Goal: Task Accomplishment & Management: Manage account settings

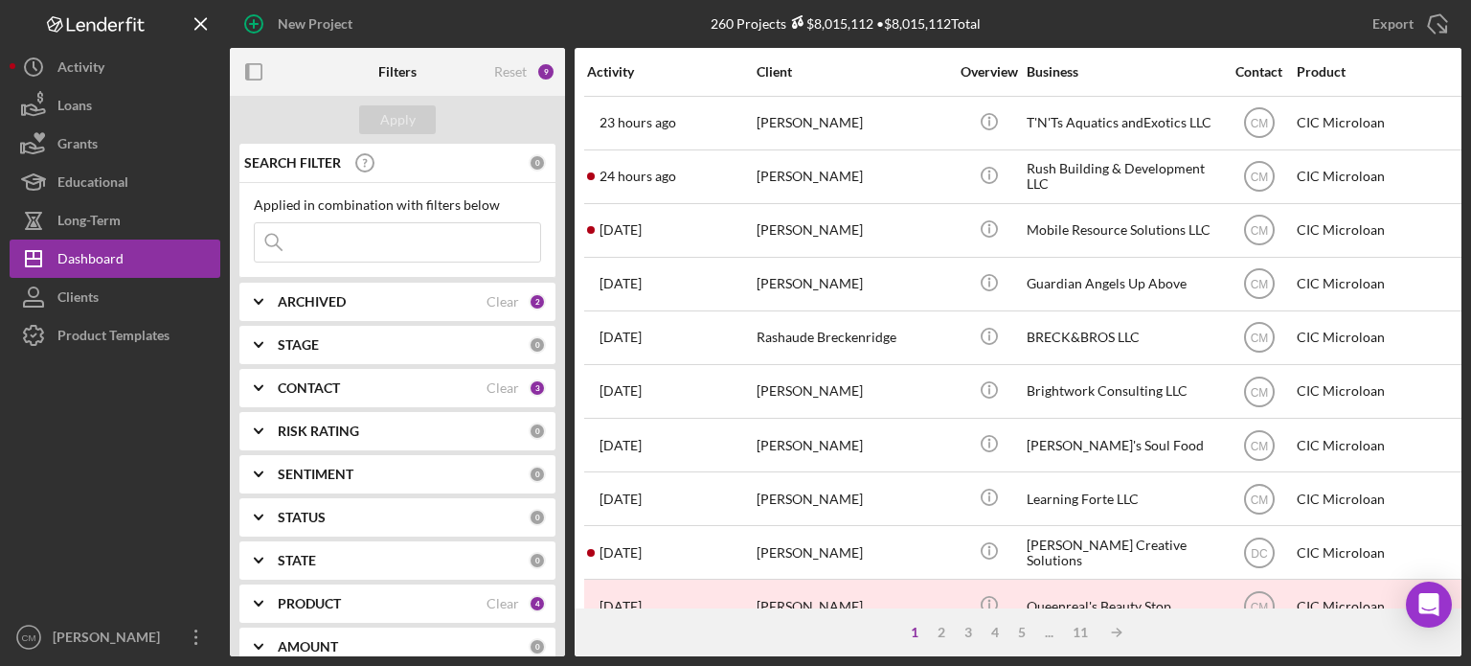
click at [429, 246] on input at bounding box center [397, 242] width 285 height 38
type input "crishion"
click at [421, 111] on button "Apply" at bounding box center [397, 119] width 77 height 29
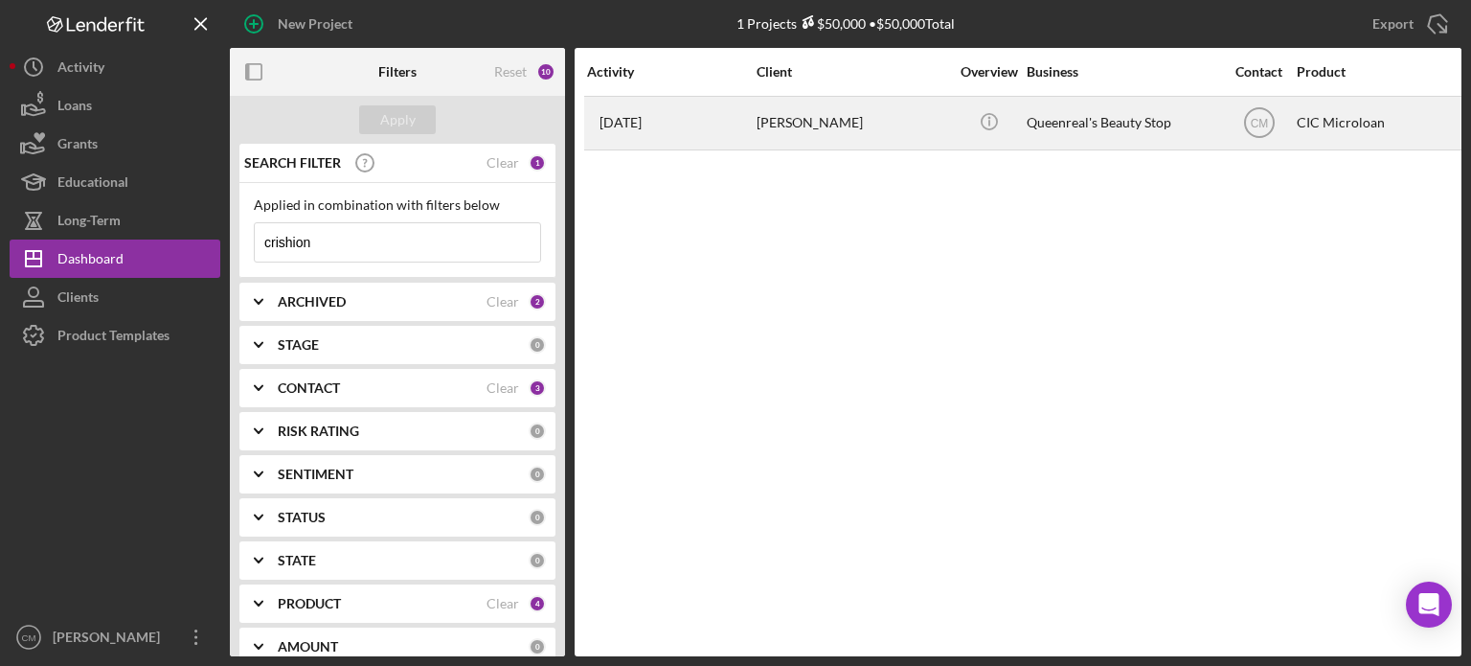
click at [900, 118] on div "[PERSON_NAME]" at bounding box center [853, 123] width 192 height 51
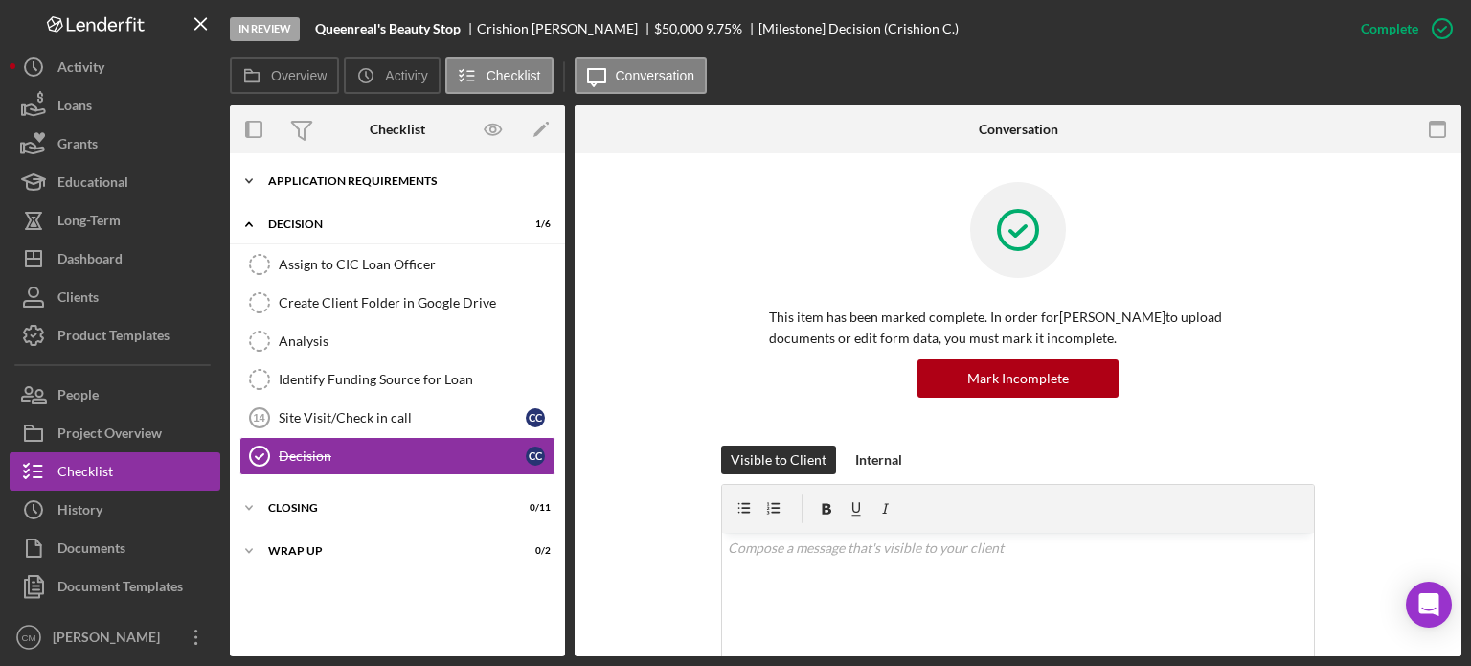
click at [303, 184] on div "APPLICATION REQUIREMENTS" at bounding box center [404, 180] width 273 height 11
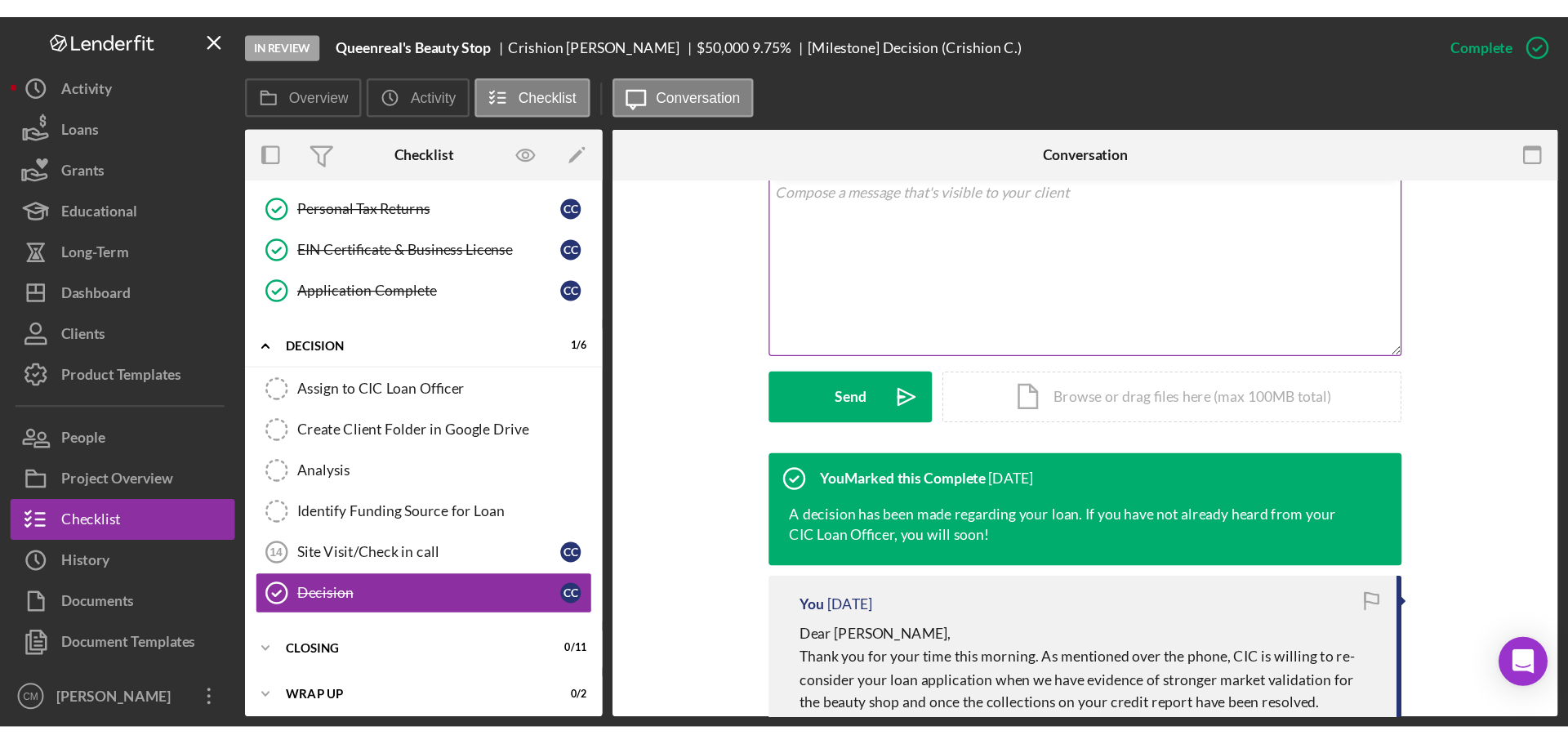
scroll to position [245, 0]
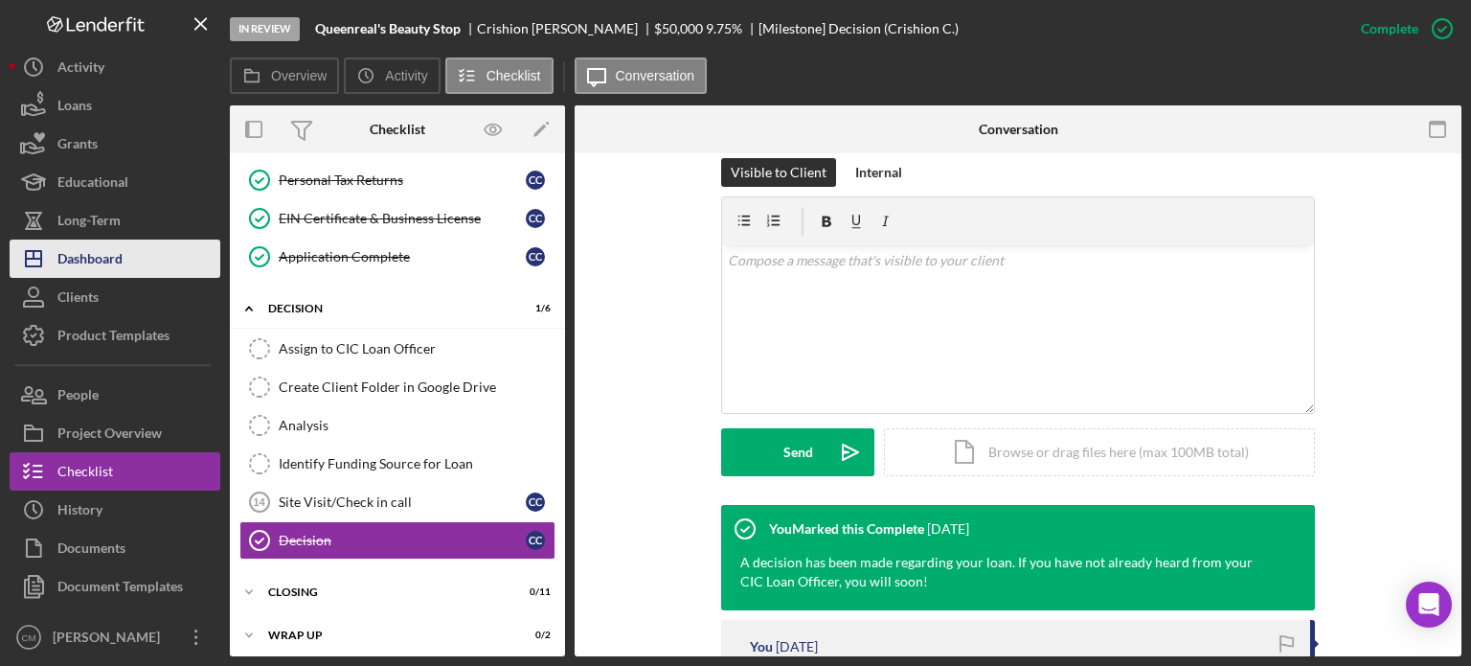
click at [115, 262] on div "Dashboard" at bounding box center [89, 260] width 65 height 43
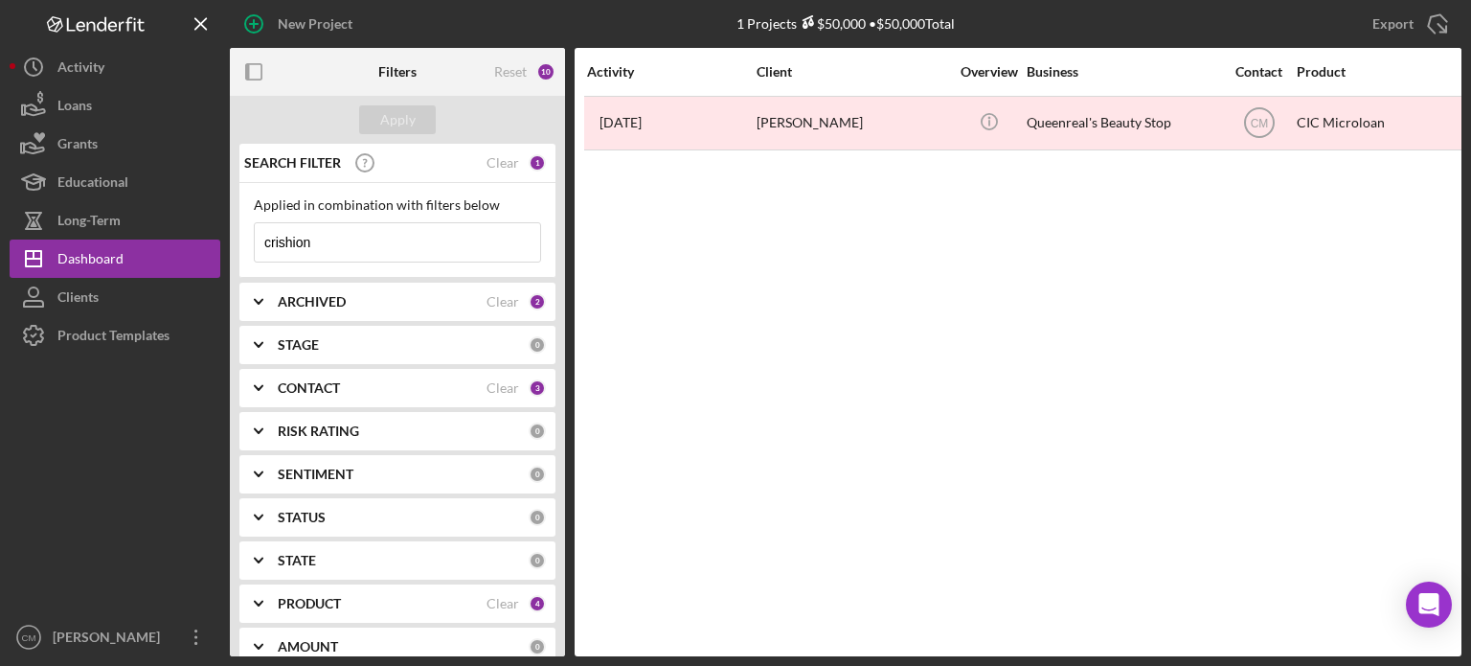
click at [332, 240] on input "crishion" at bounding box center [397, 242] width 285 height 38
click at [199, 29] on icon "Icon/Menu Close" at bounding box center [201, 24] width 43 height 43
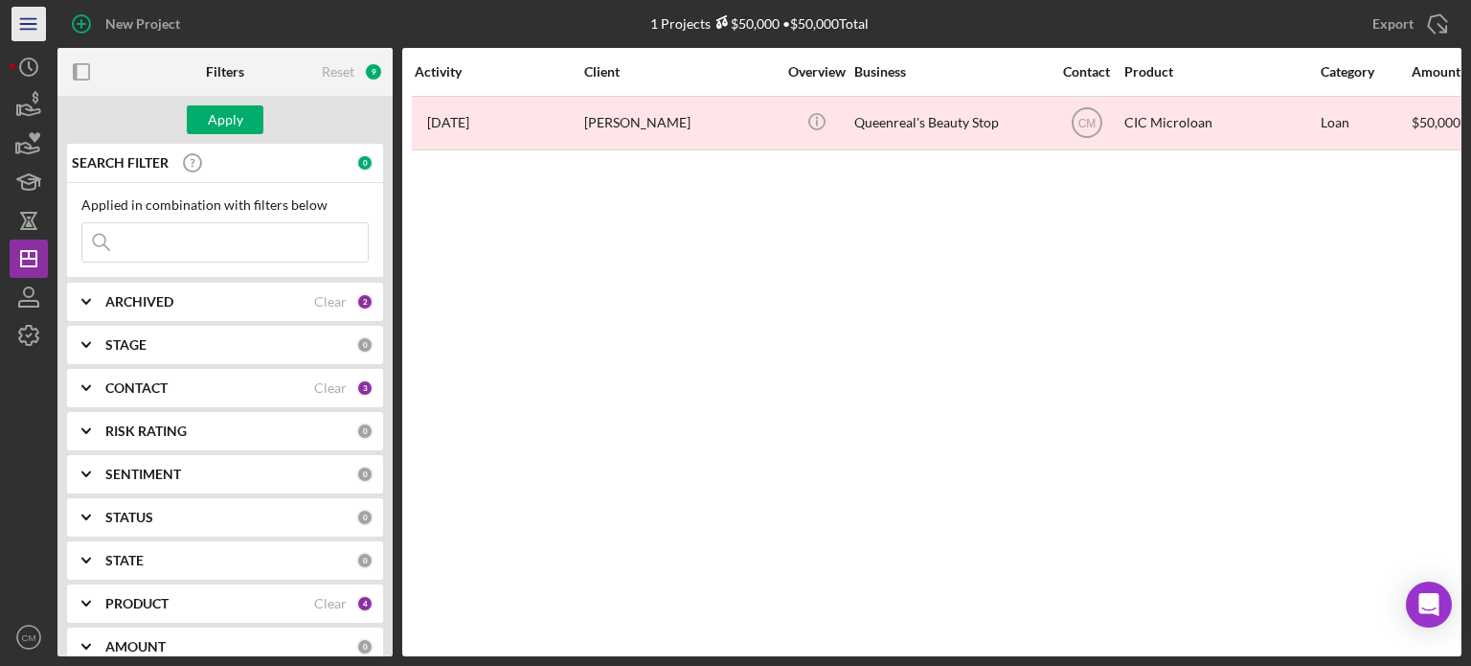
click at [30, 22] on icon "Icon/Menu" at bounding box center [29, 24] width 43 height 43
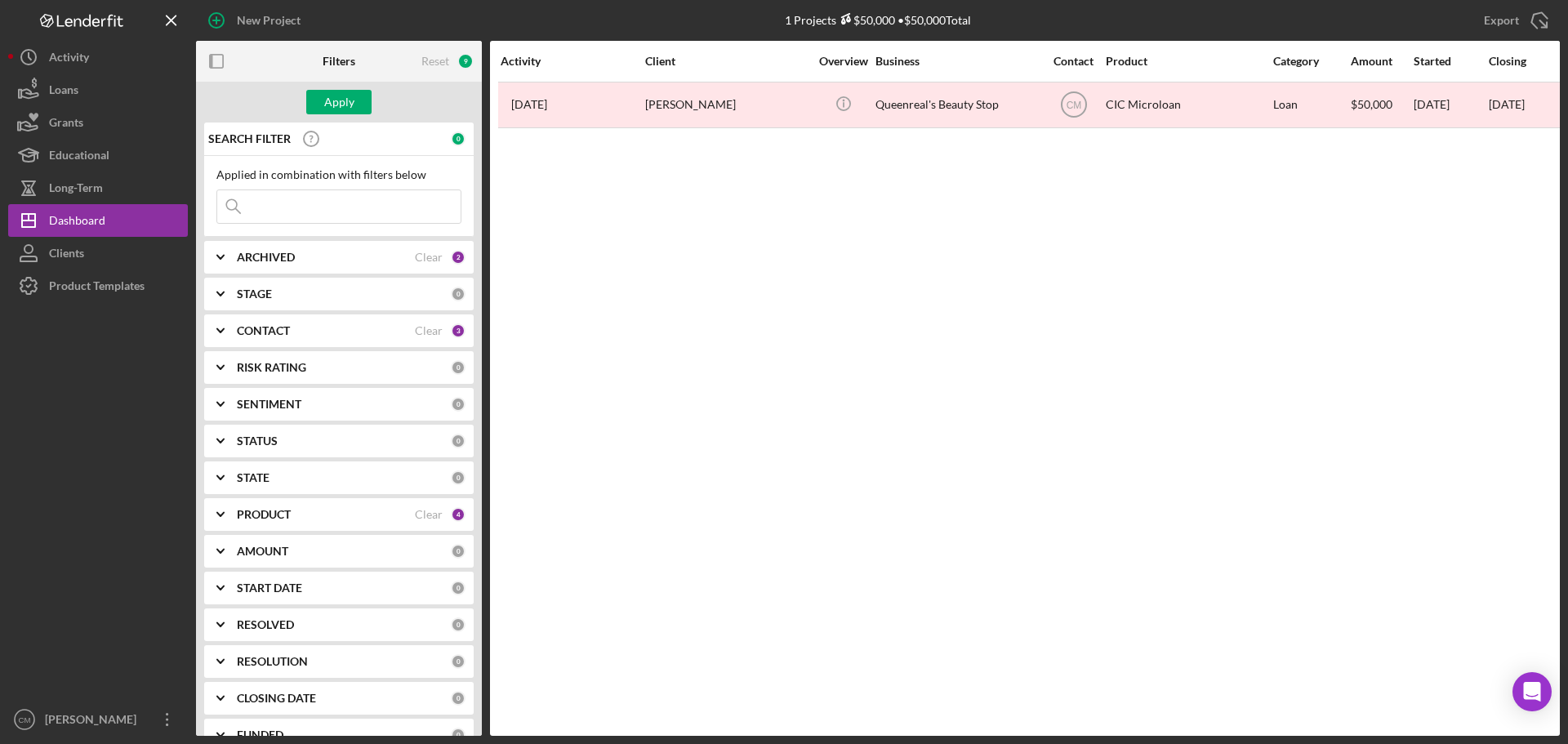
click at [341, 209] on input at bounding box center [338, 206] width 243 height 32
type input "[PERSON_NAME]"
click at [344, 93] on div "Apply" at bounding box center [338, 101] width 30 height 25
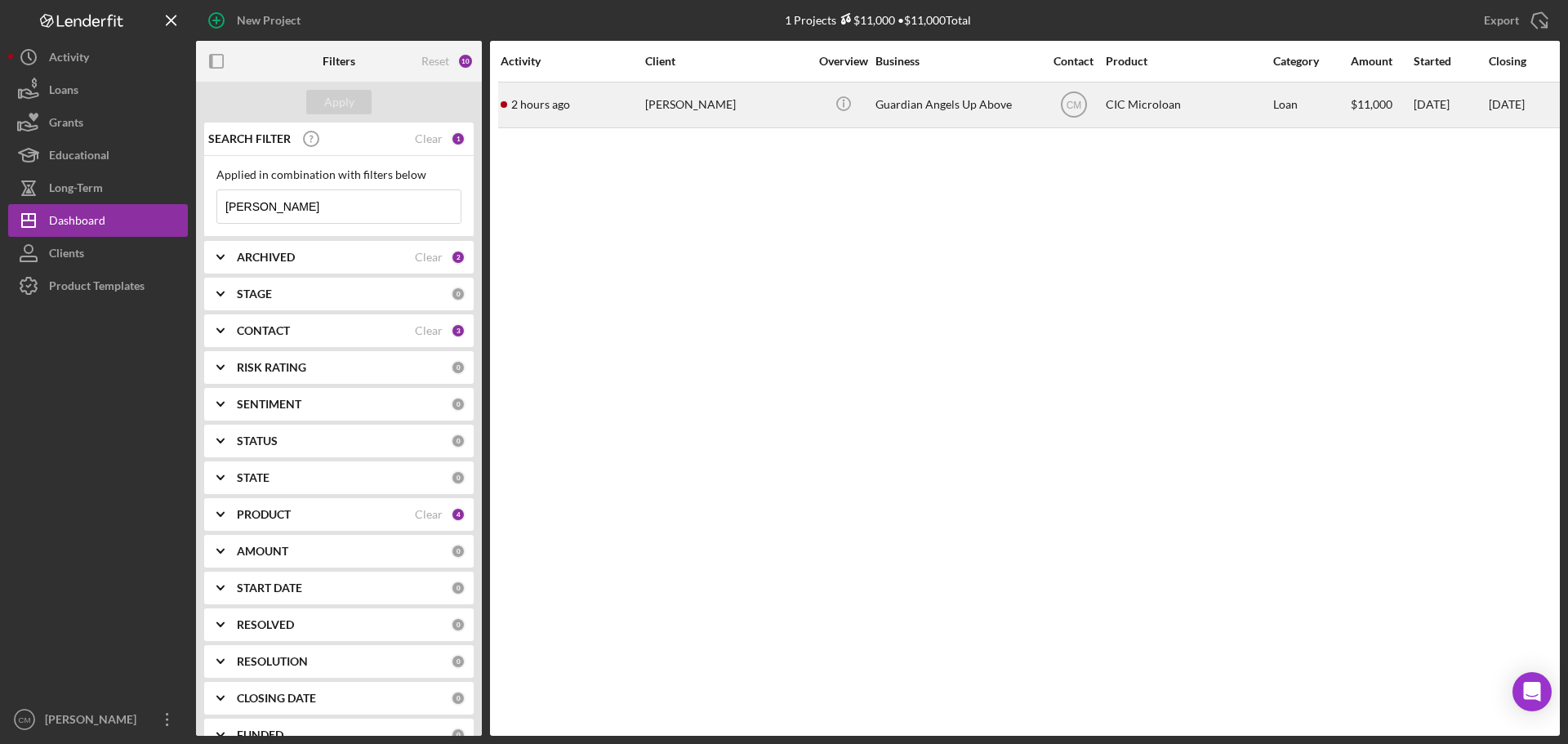
click at [756, 101] on div "[PERSON_NAME]" at bounding box center [727, 105] width 164 height 43
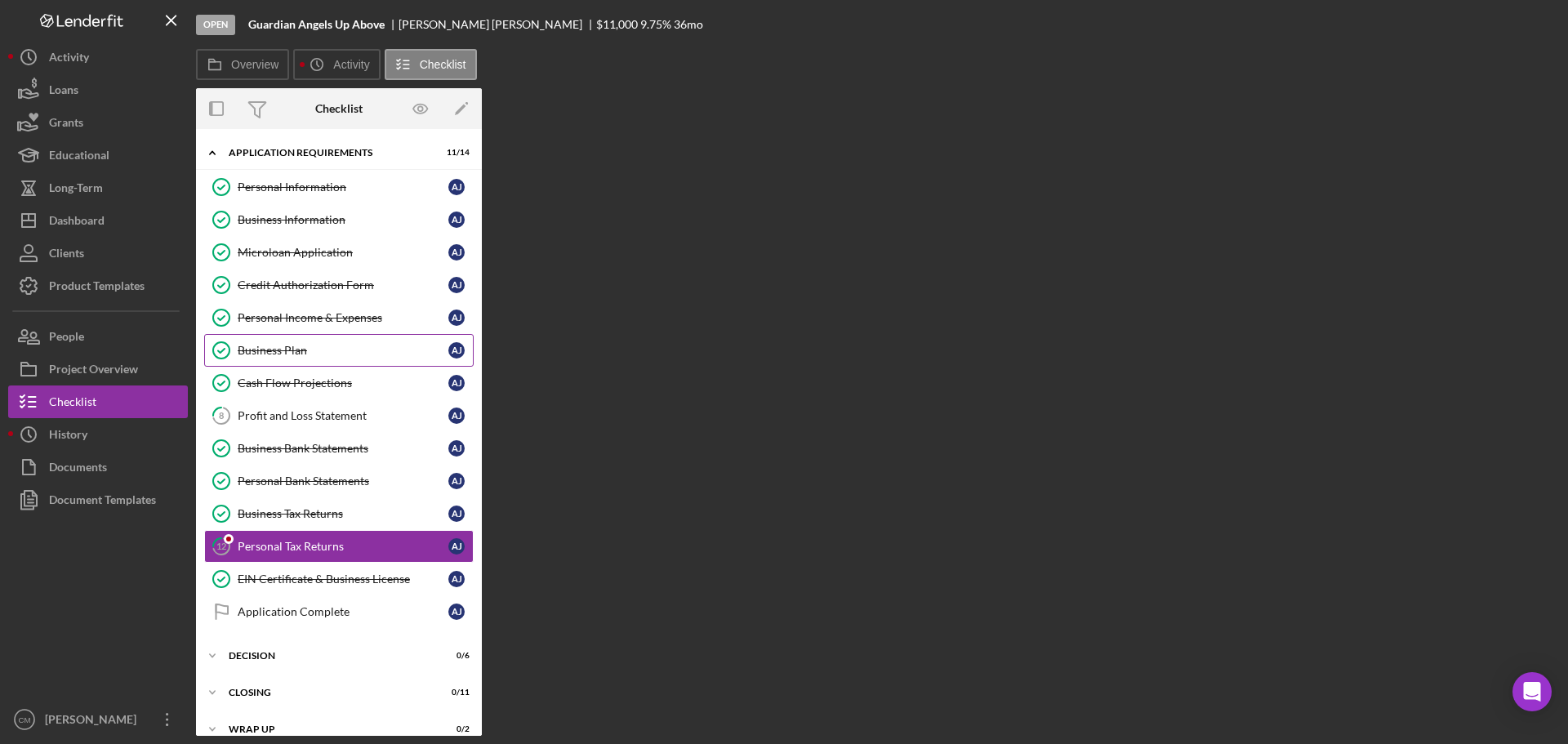
scroll to position [19, 0]
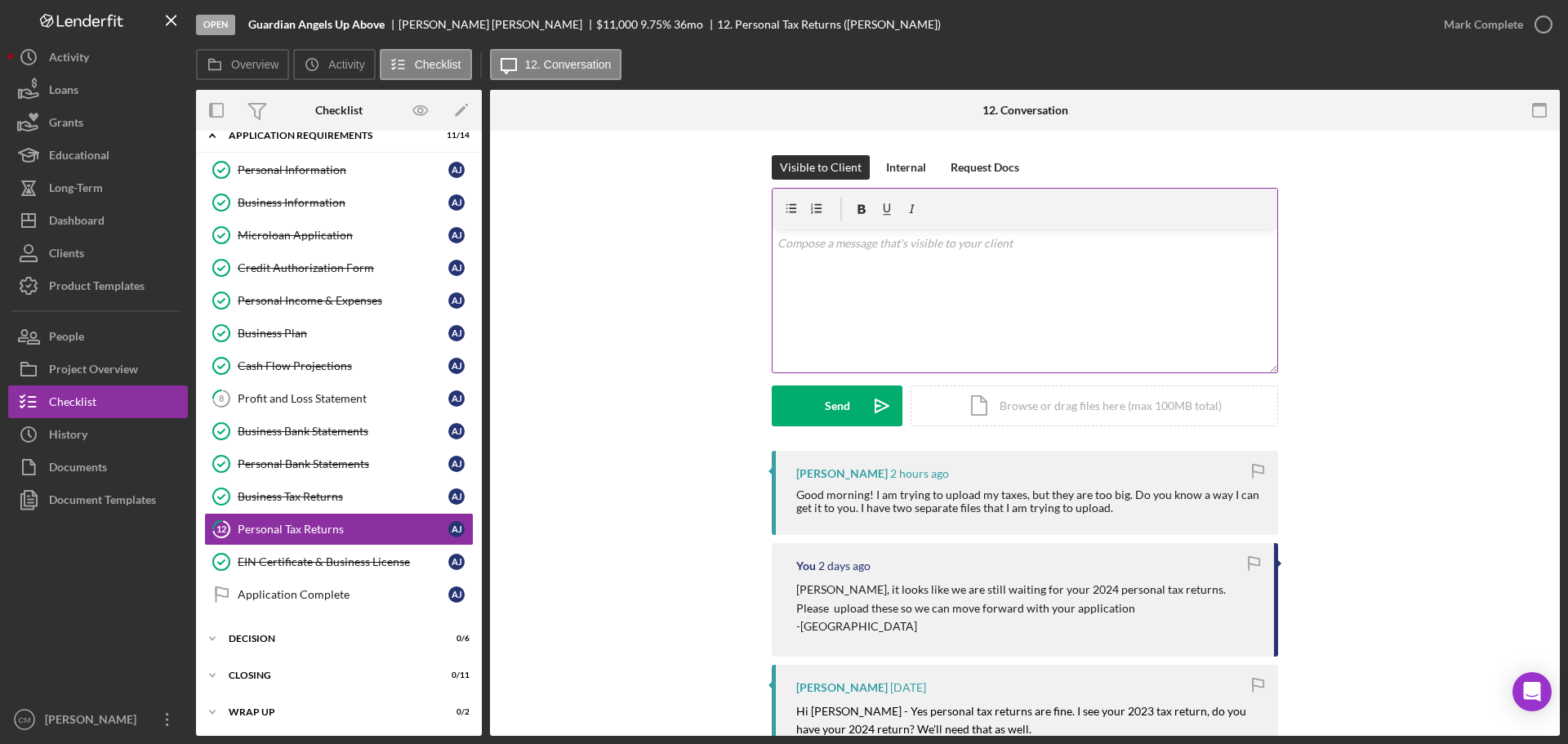
click at [943, 290] on div "v Color teal Color pink Remove color Add row above Add row below Add column bef…" at bounding box center [1025, 301] width 505 height 143
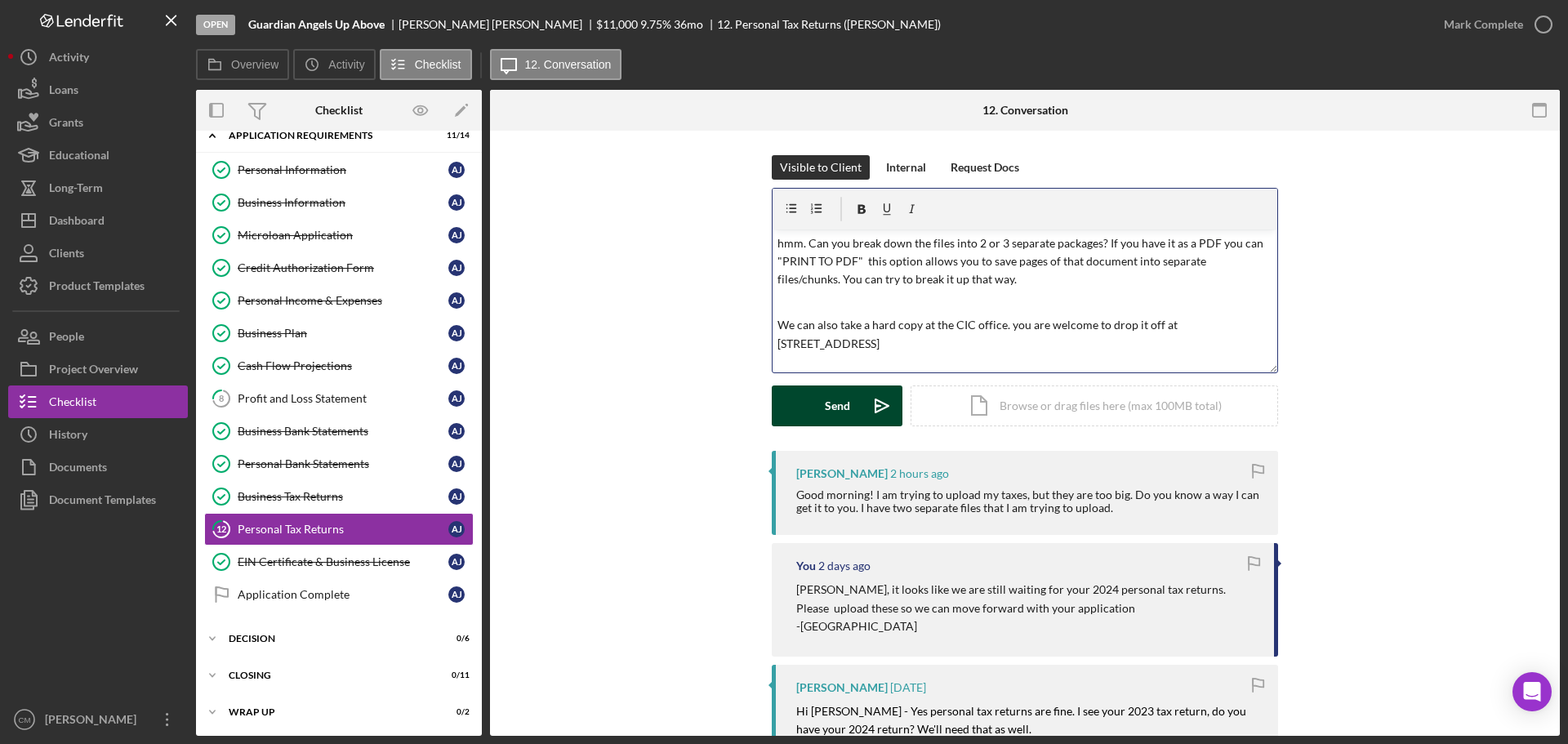
click at [839, 405] on div "Send" at bounding box center [838, 406] width 26 height 41
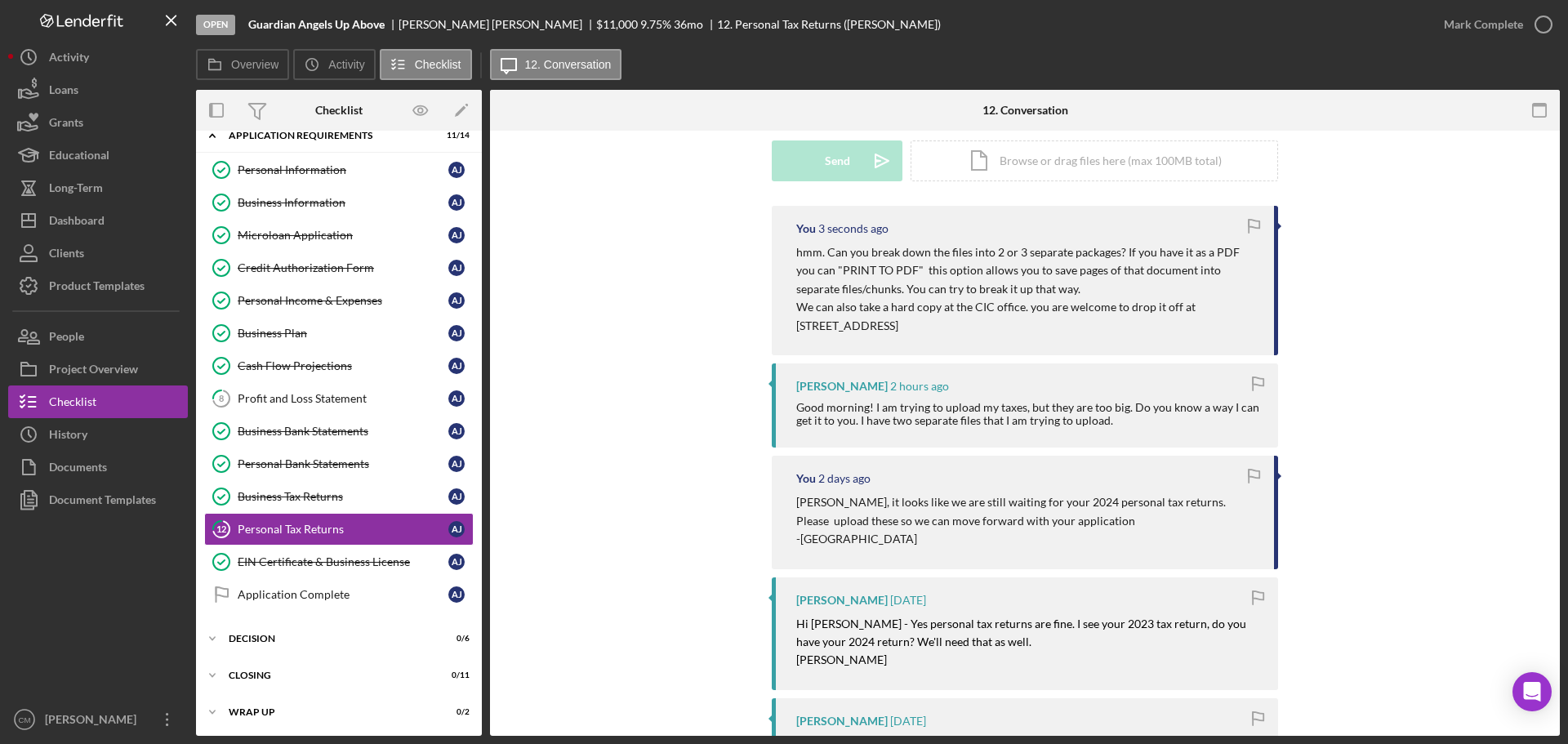
scroll to position [326, 0]
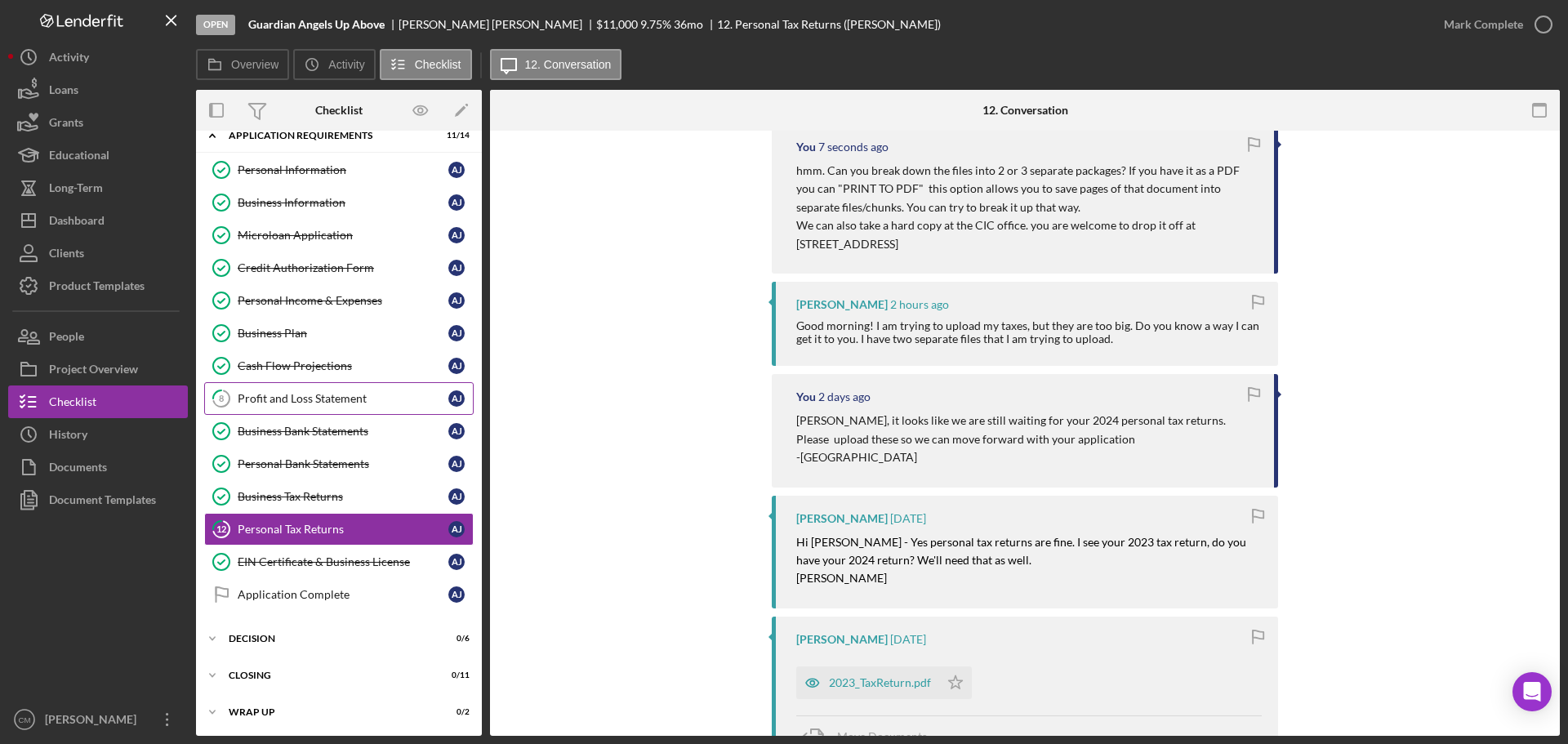
click at [339, 389] on link "8 Profit and Loss Statement A J" at bounding box center [338, 398] width 269 height 32
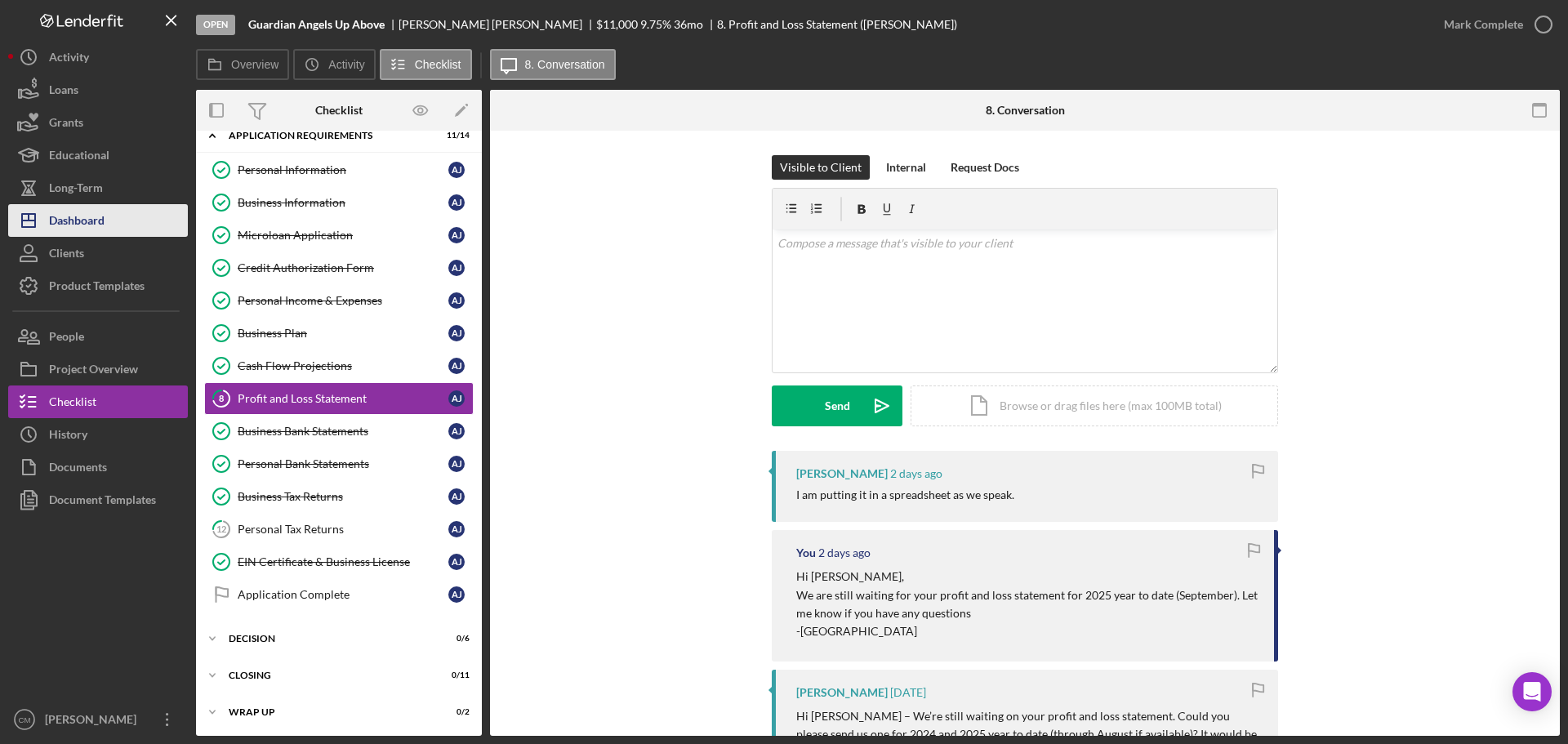
click at [126, 225] on button "Icon/Dashboard Dashboard" at bounding box center [98, 220] width 180 height 32
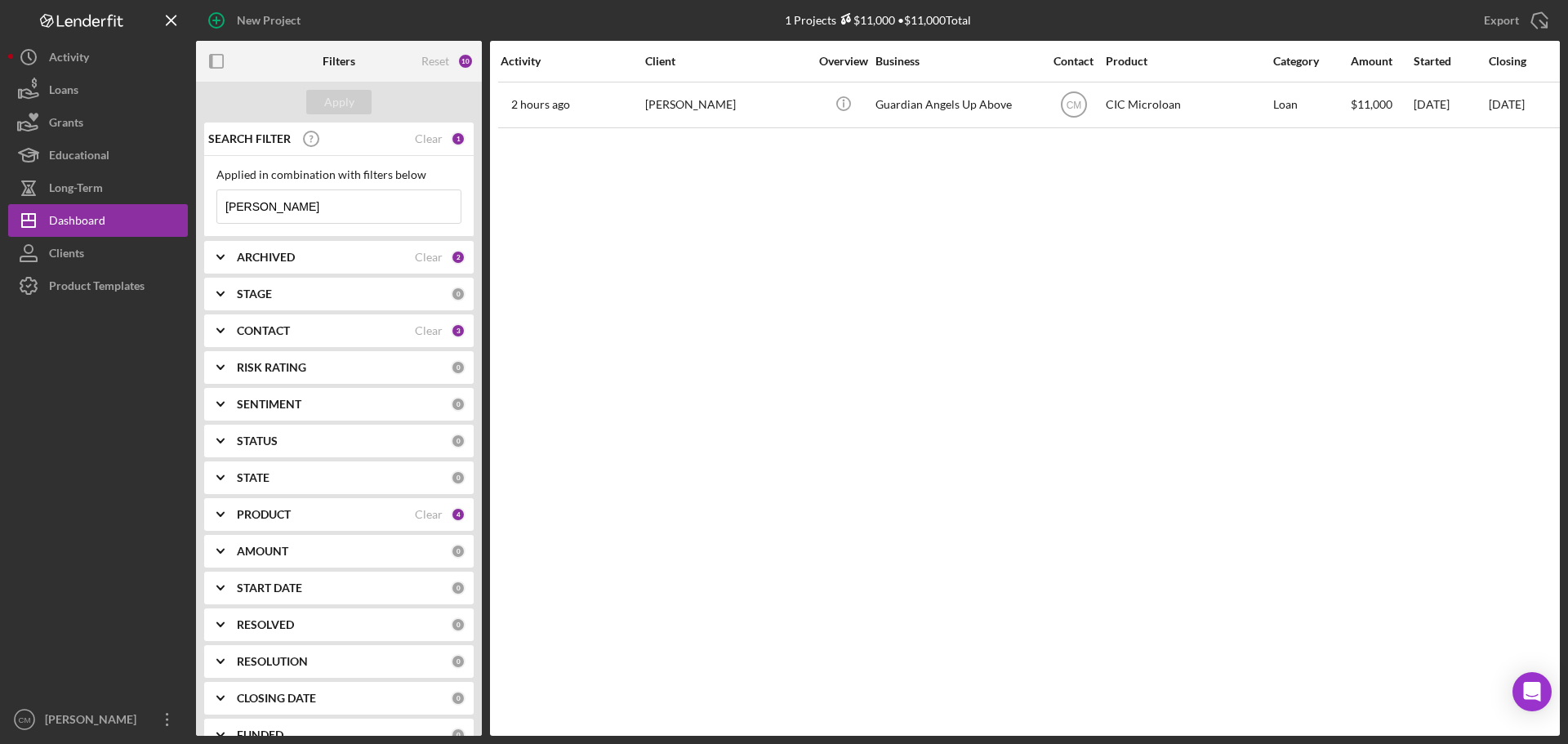
click at [386, 209] on input "[PERSON_NAME]" at bounding box center [338, 206] width 243 height 32
type input "dere"
click at [368, 119] on div "Apply" at bounding box center [338, 102] width 286 height 41
click at [339, 95] on div "Apply" at bounding box center [338, 101] width 30 height 25
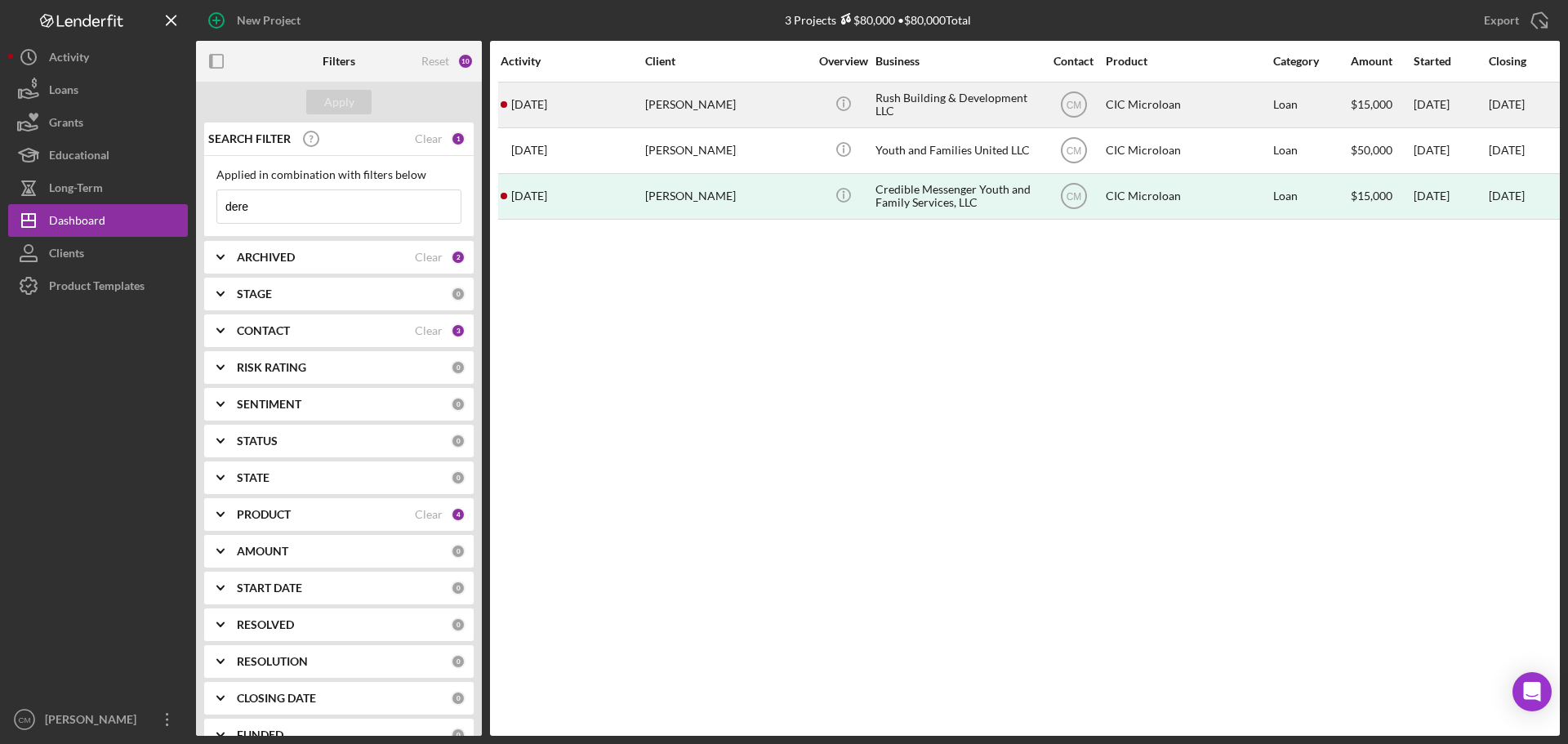
click at [996, 107] on div "Rush Building & Development LLC" at bounding box center [958, 105] width 164 height 43
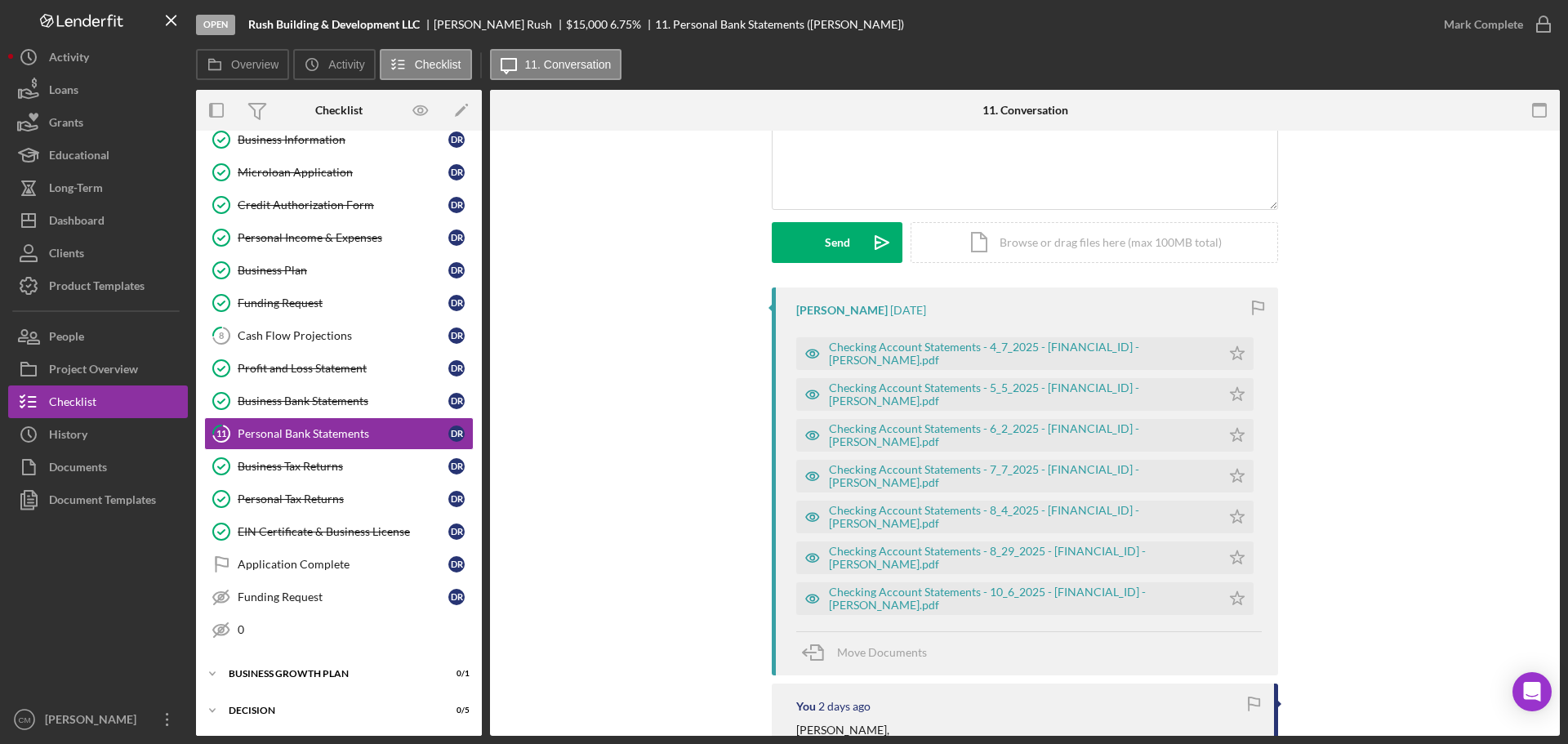
scroll to position [245, 0]
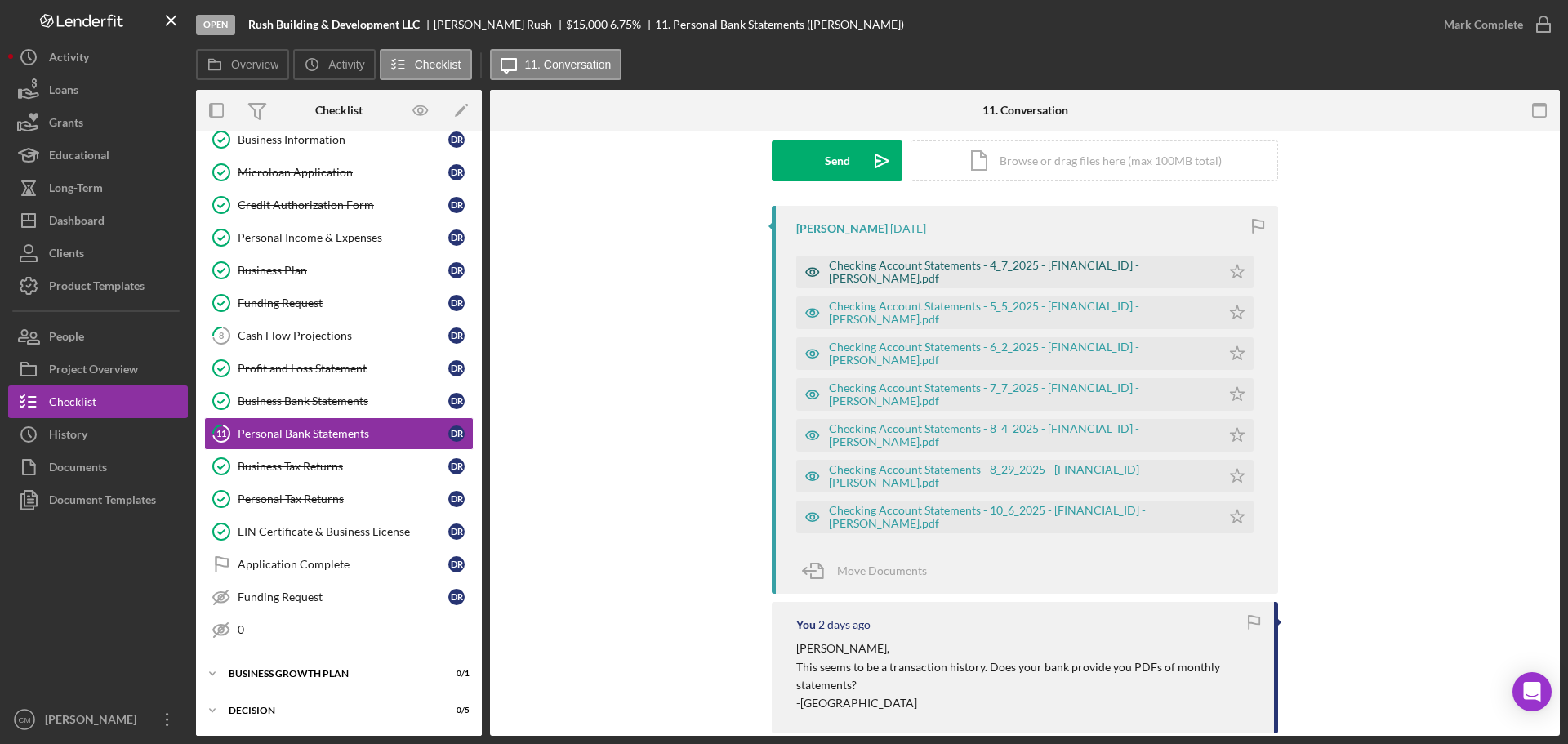
click at [808, 269] on icon "button" at bounding box center [813, 272] width 32 height 32
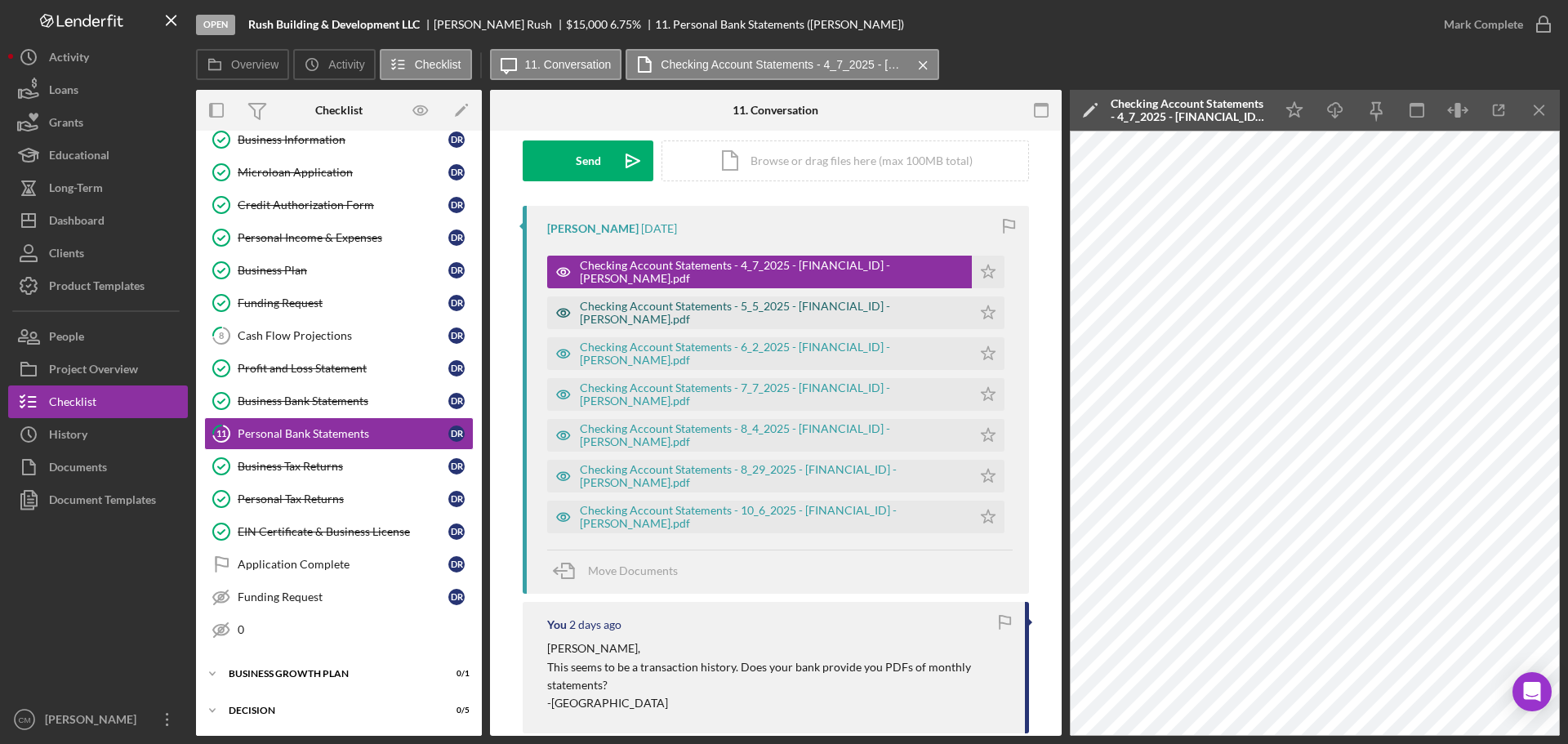
click at [556, 312] on icon "button" at bounding box center [564, 313] width 32 height 32
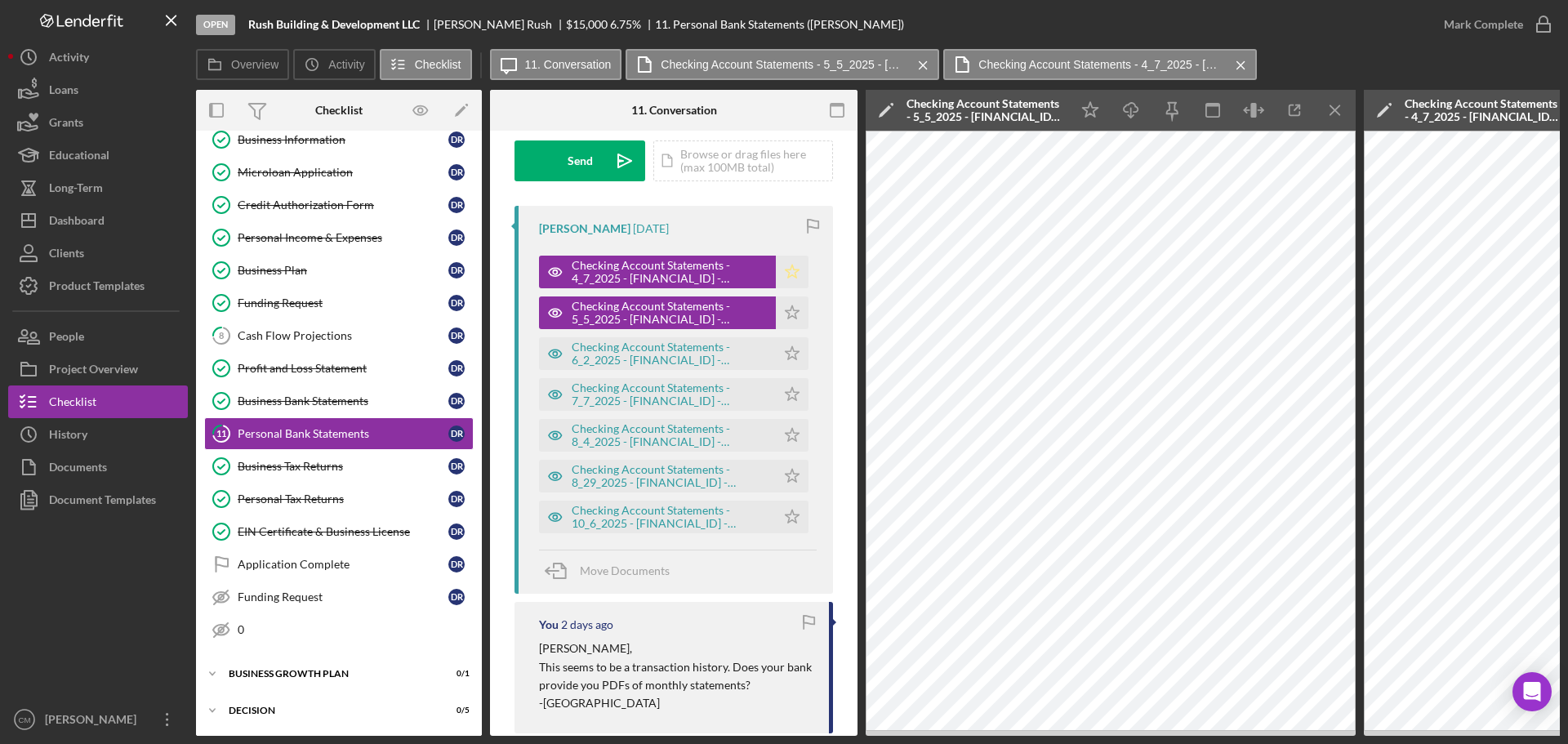
click at [786, 268] on polygon "button" at bounding box center [793, 270] width 14 height 13
click at [790, 312] on icon "Icon/Star" at bounding box center [792, 313] width 32 height 32
click at [553, 354] on icon "button" at bounding box center [555, 354] width 4 height 4
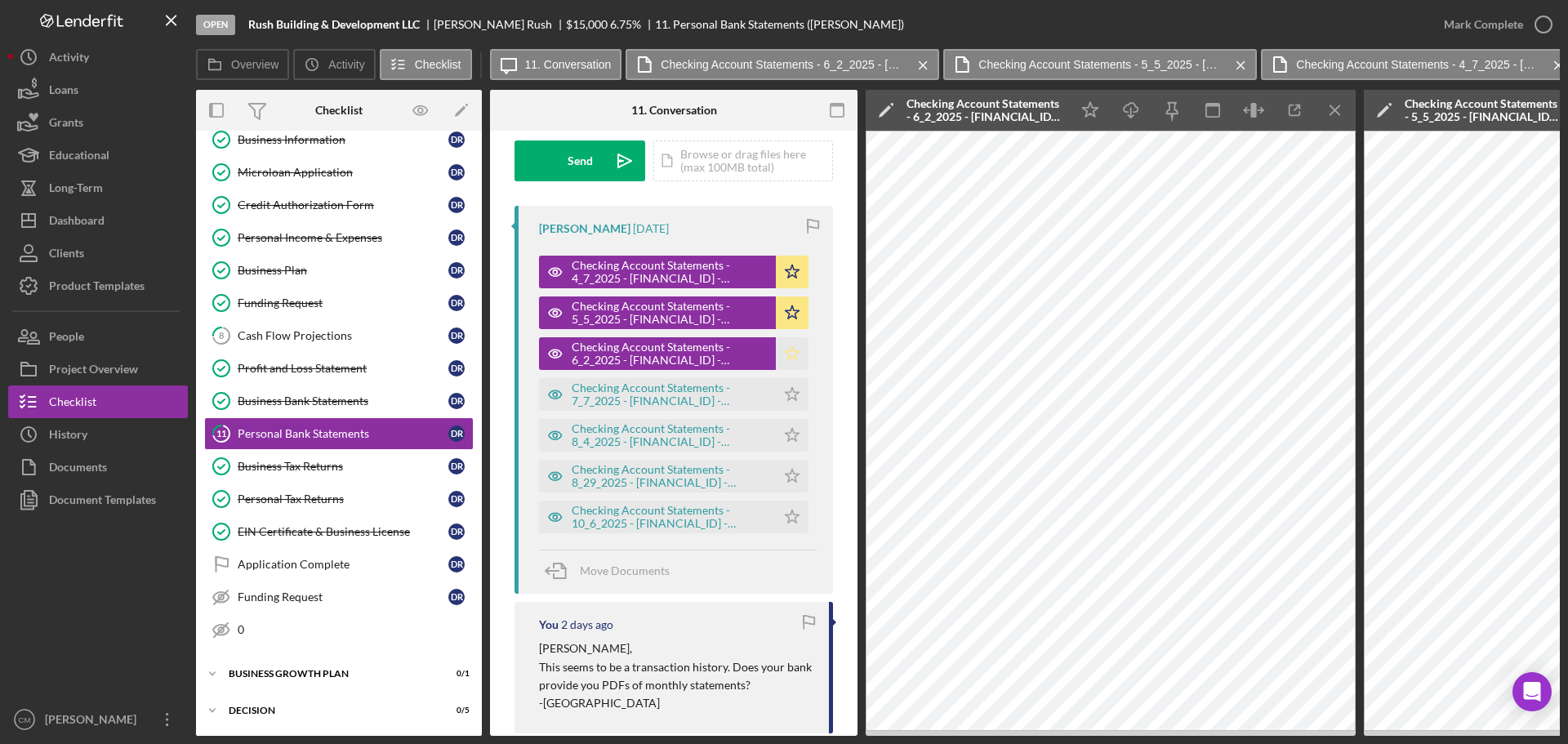
click at [790, 355] on polygon "button" at bounding box center [793, 352] width 14 height 13
click at [558, 395] on icon "button" at bounding box center [555, 395] width 32 height 32
click at [787, 395] on icon "Icon/Star" at bounding box center [792, 395] width 32 height 32
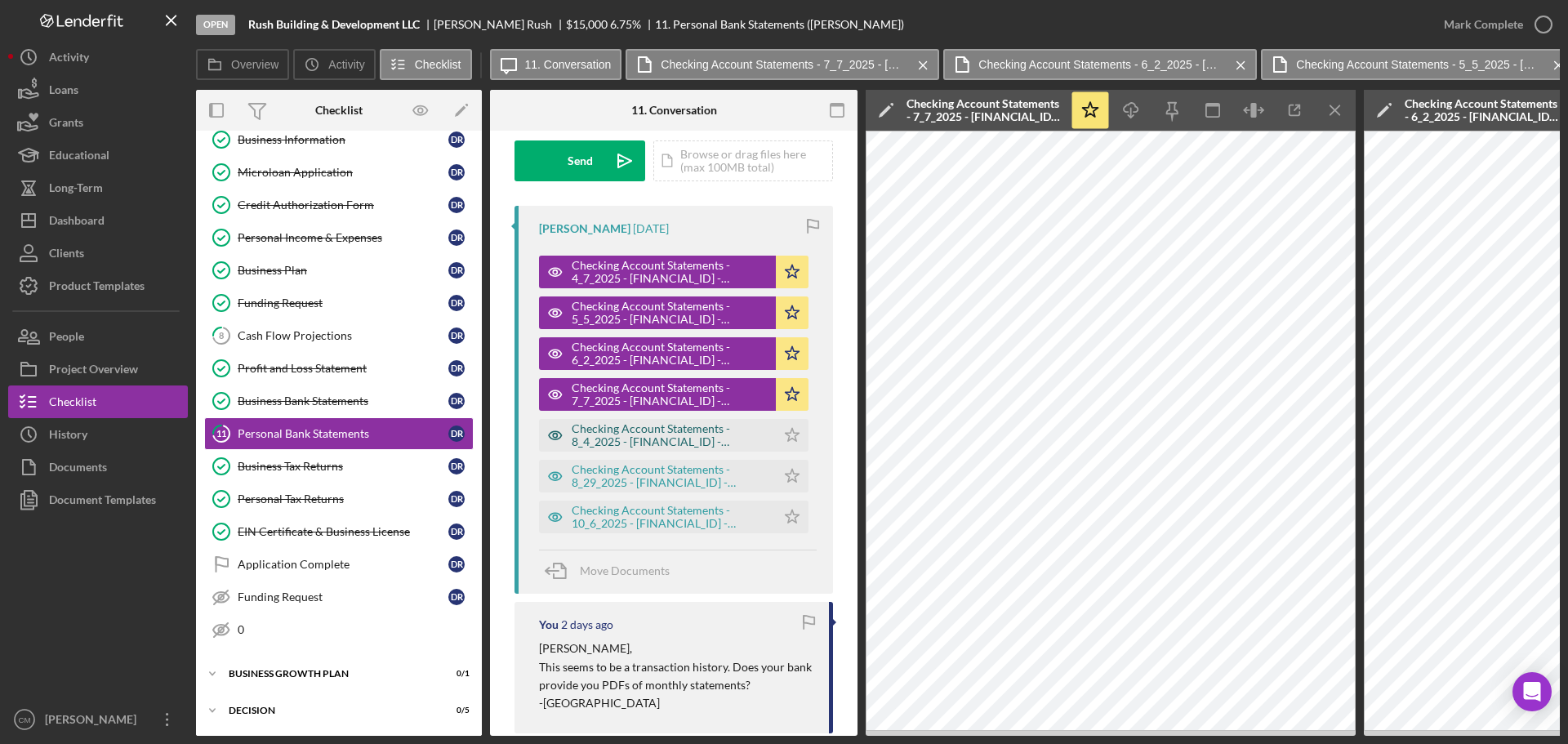
click at [553, 436] on icon "button" at bounding box center [555, 435] width 4 height 4
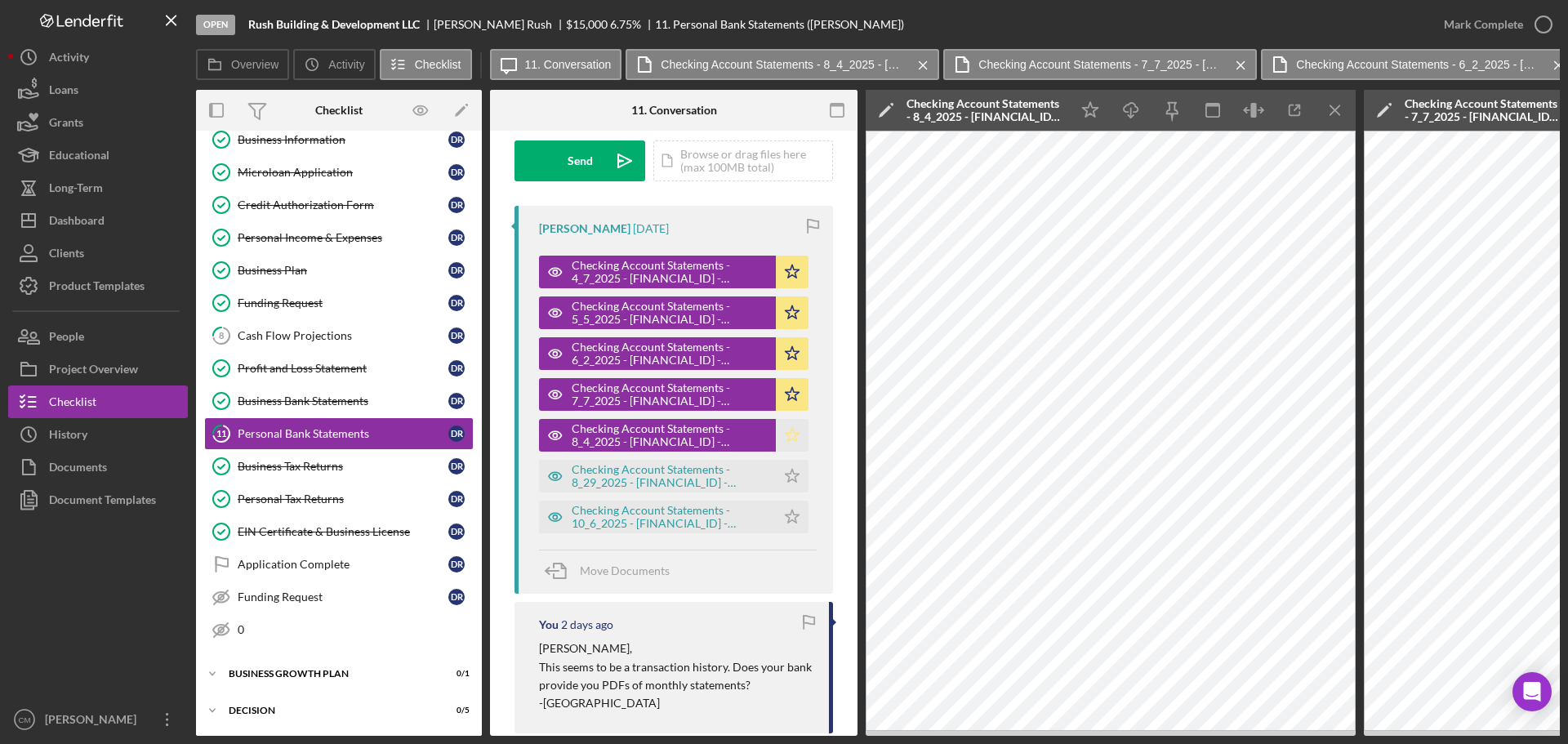
click at [789, 436] on icon "Icon/Star" at bounding box center [792, 435] width 32 height 32
click at [559, 478] on icon "button" at bounding box center [555, 476] width 13 height 9
click at [794, 472] on icon "Icon/Star" at bounding box center [792, 476] width 32 height 32
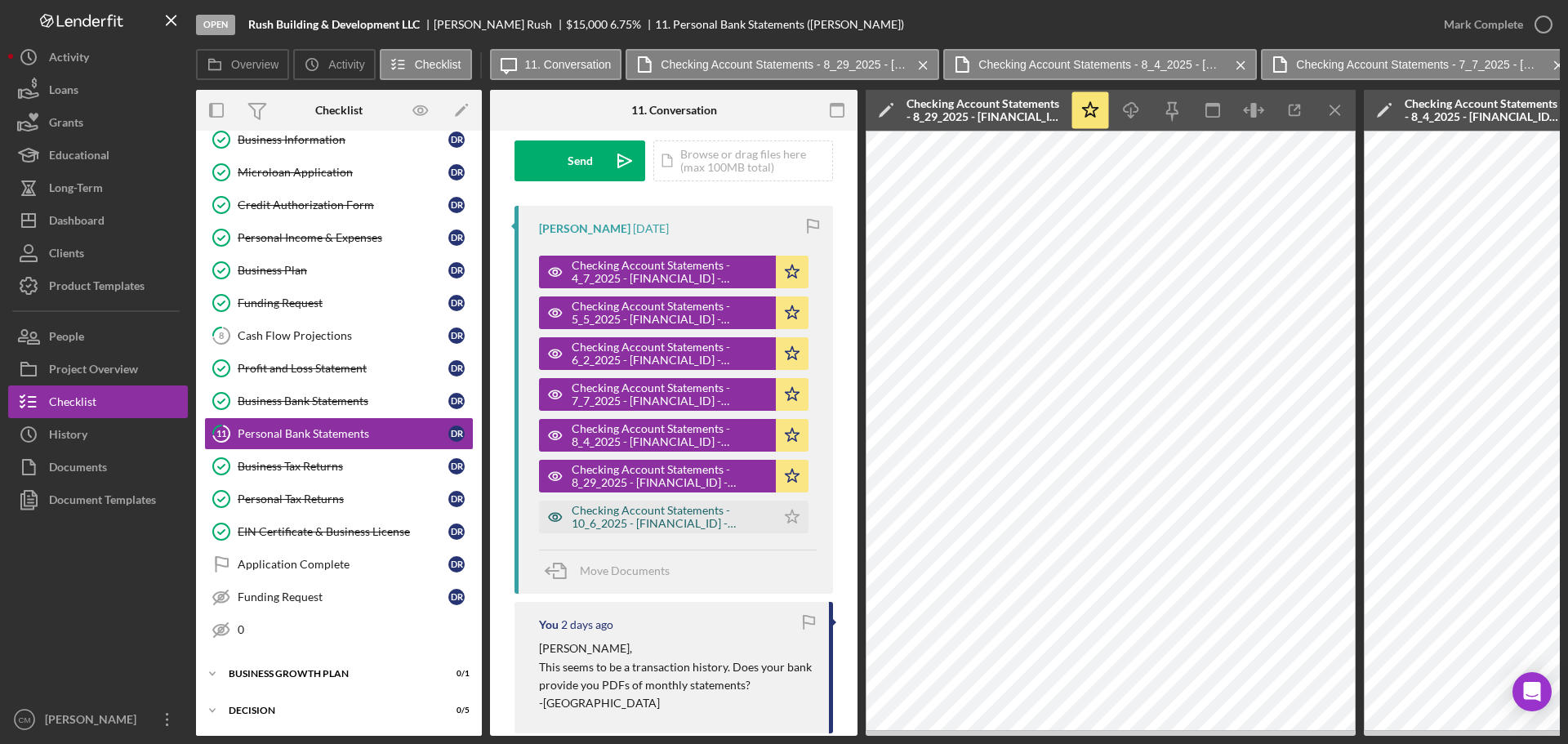
click at [559, 516] on icon "button" at bounding box center [555, 516] width 32 height 32
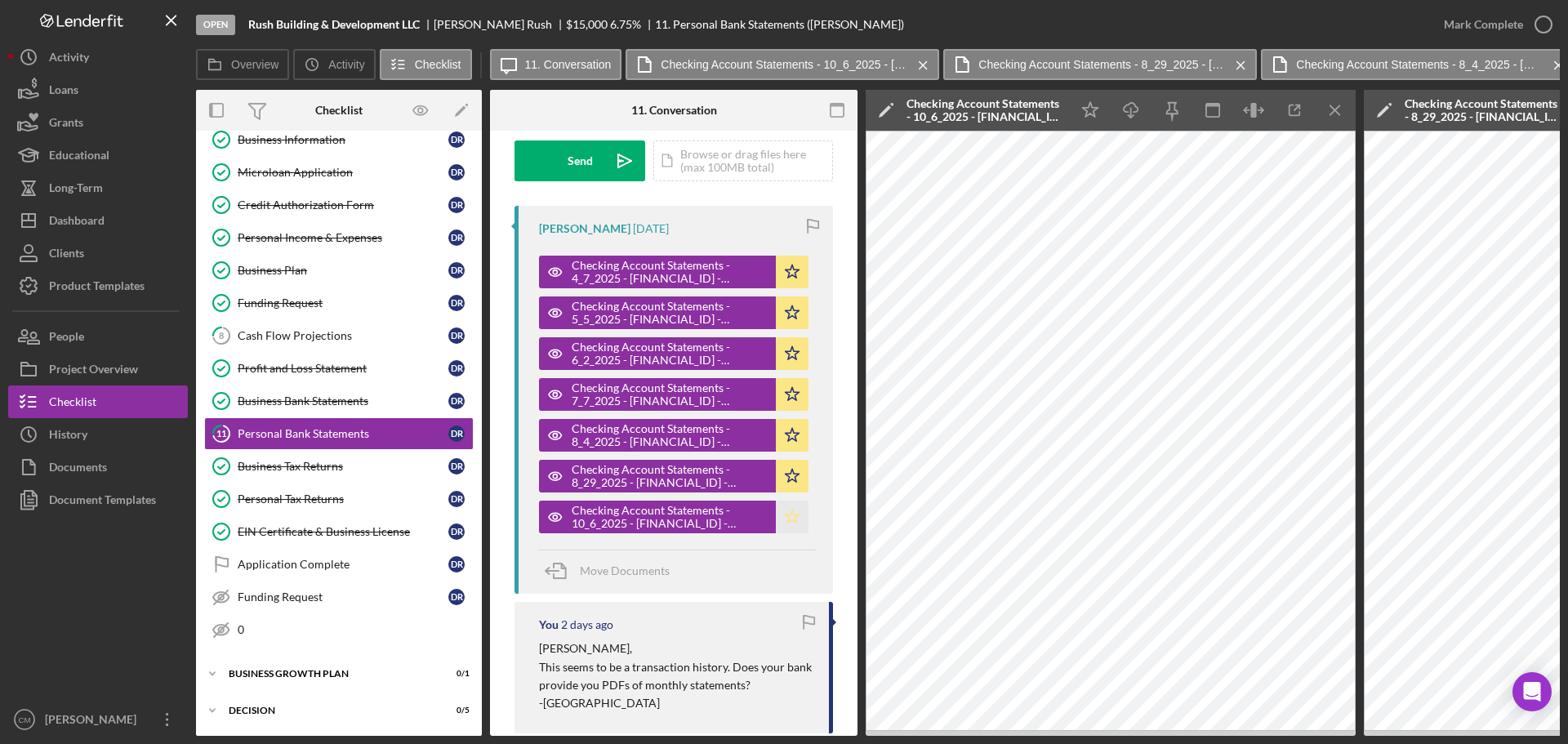
click at [786, 515] on polygon "button" at bounding box center [793, 516] width 14 height 13
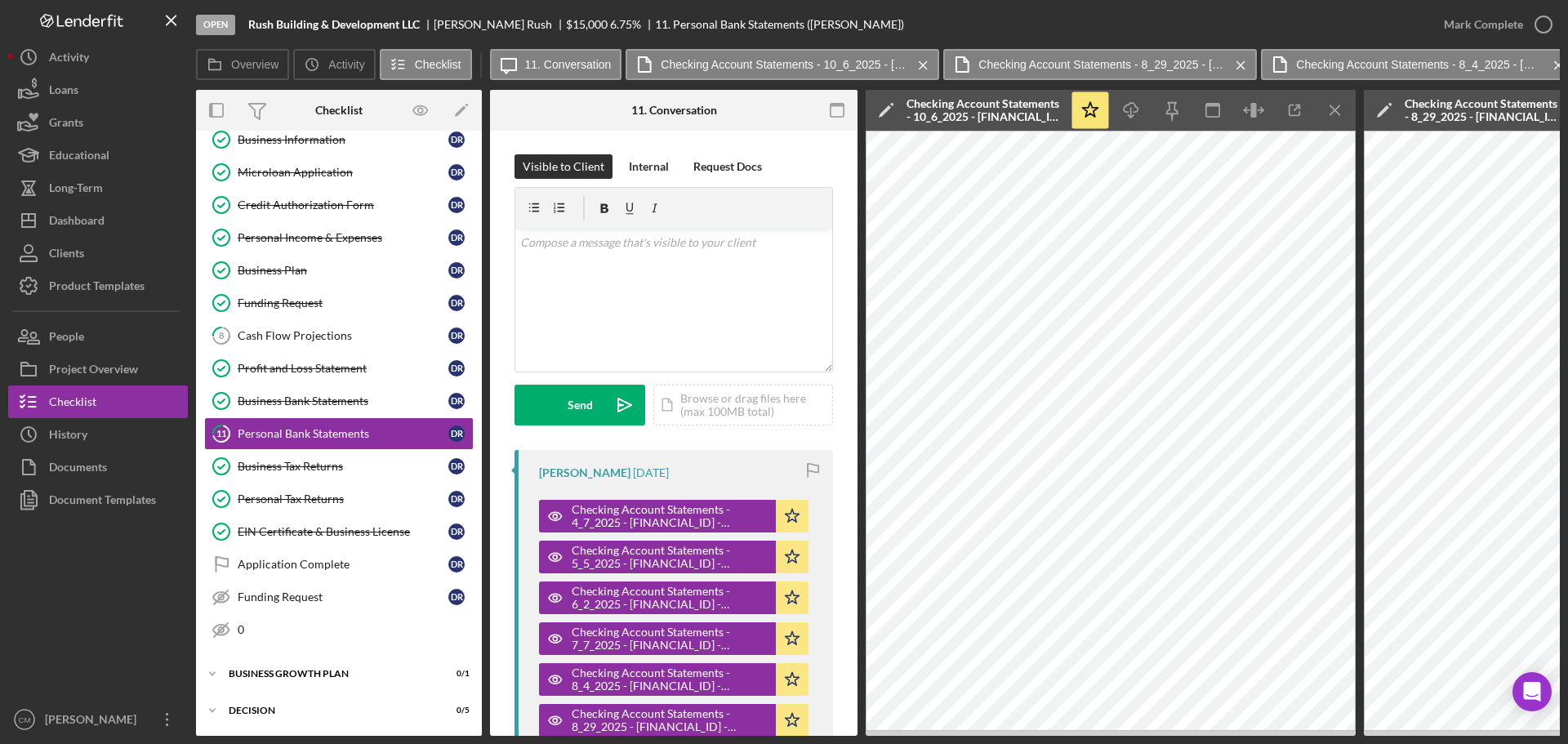
scroll to position [0, 0]
click at [650, 164] on div "Internal" at bounding box center [649, 167] width 40 height 25
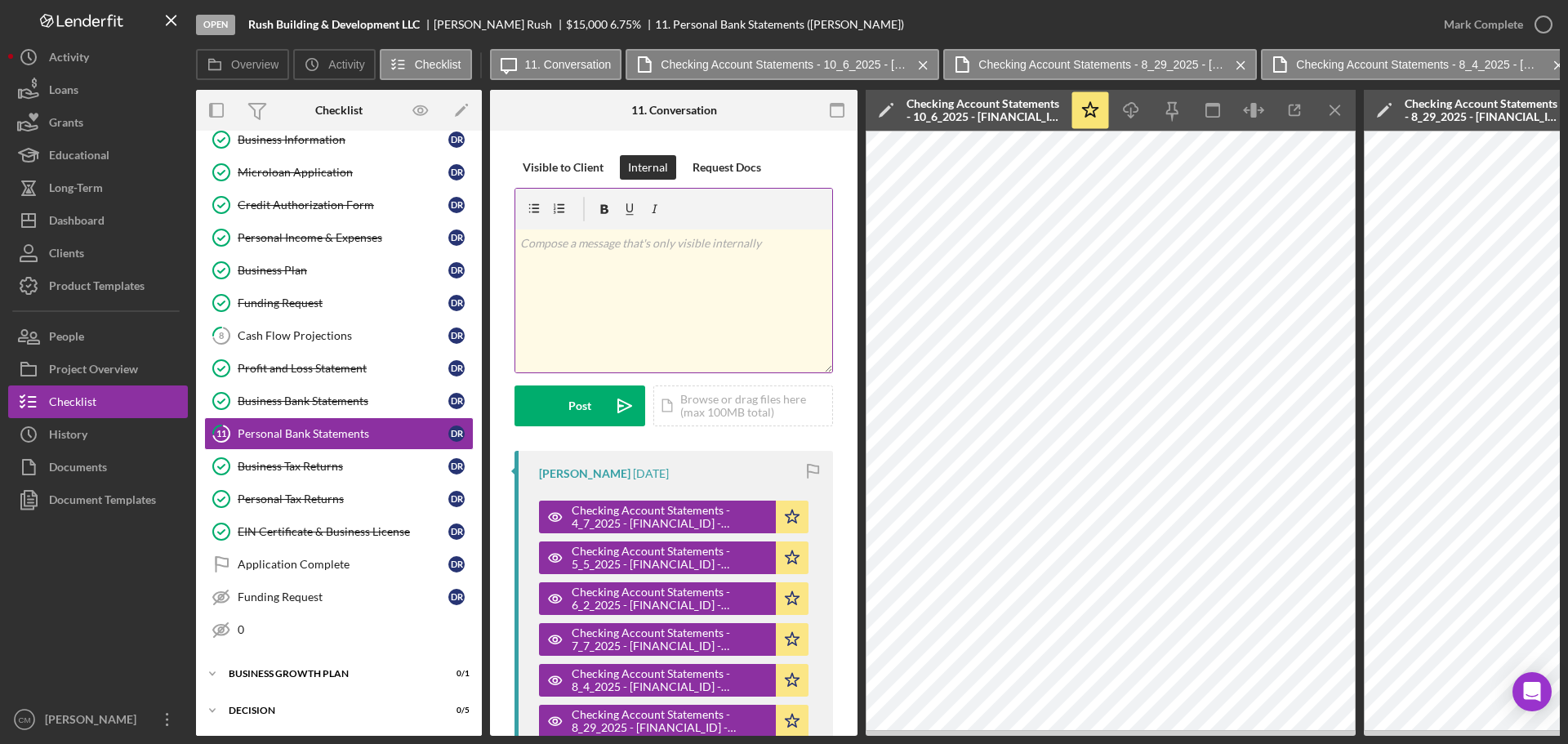
click at [674, 278] on div "v Color teal Color pink Remove color Add row above Add row below Add column bef…" at bounding box center [674, 301] width 317 height 143
click at [674, 278] on div "v Color teal Color pink Remove color Add row above Add row below Add column bef…" at bounding box center [674, 301] width 317 height 143
click at [568, 401] on button "Post Icon/icon-invite-send" at bounding box center [580, 406] width 130 height 41
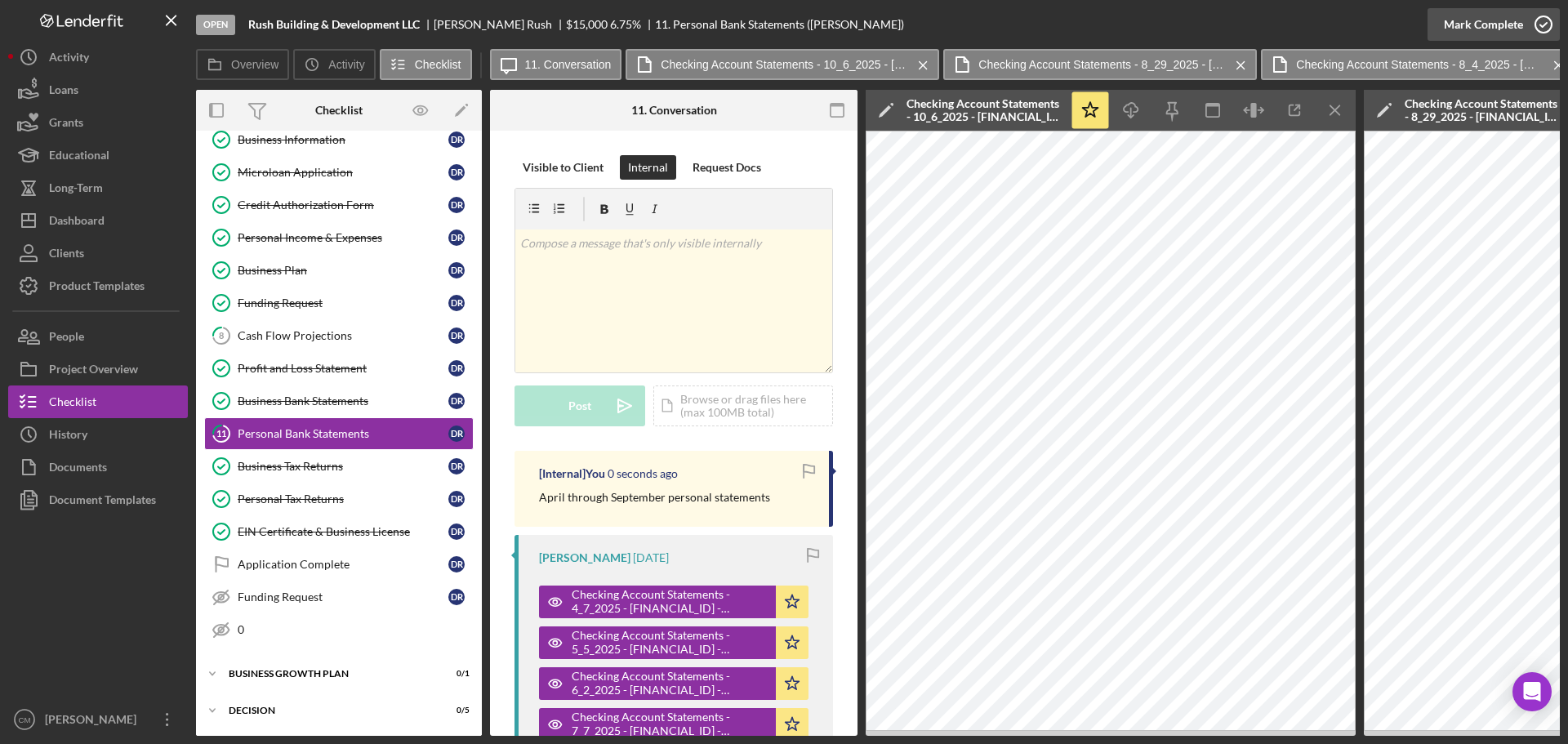
click at [1253, 20] on icon "button" at bounding box center [1544, 25] width 41 height 41
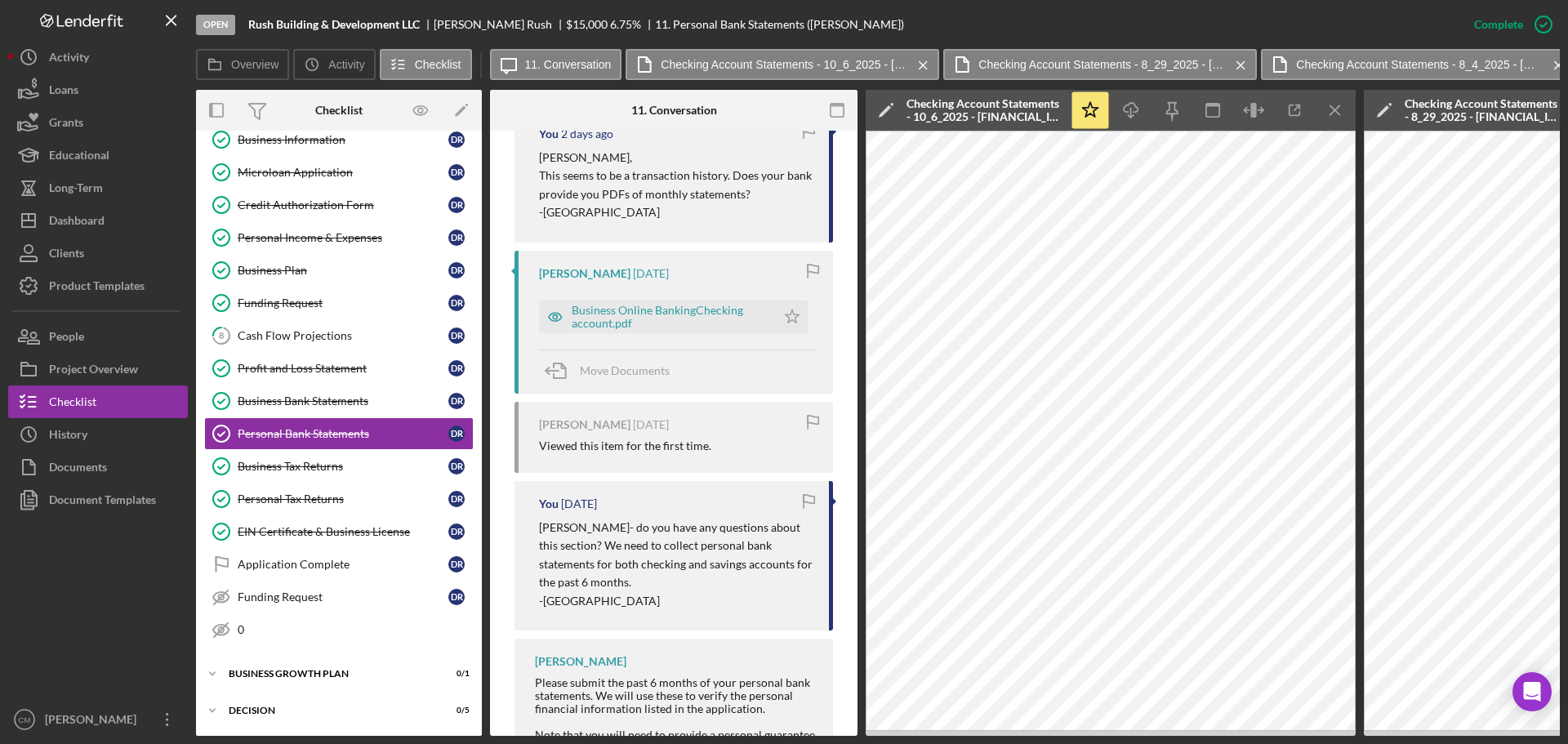
scroll to position [1143, 0]
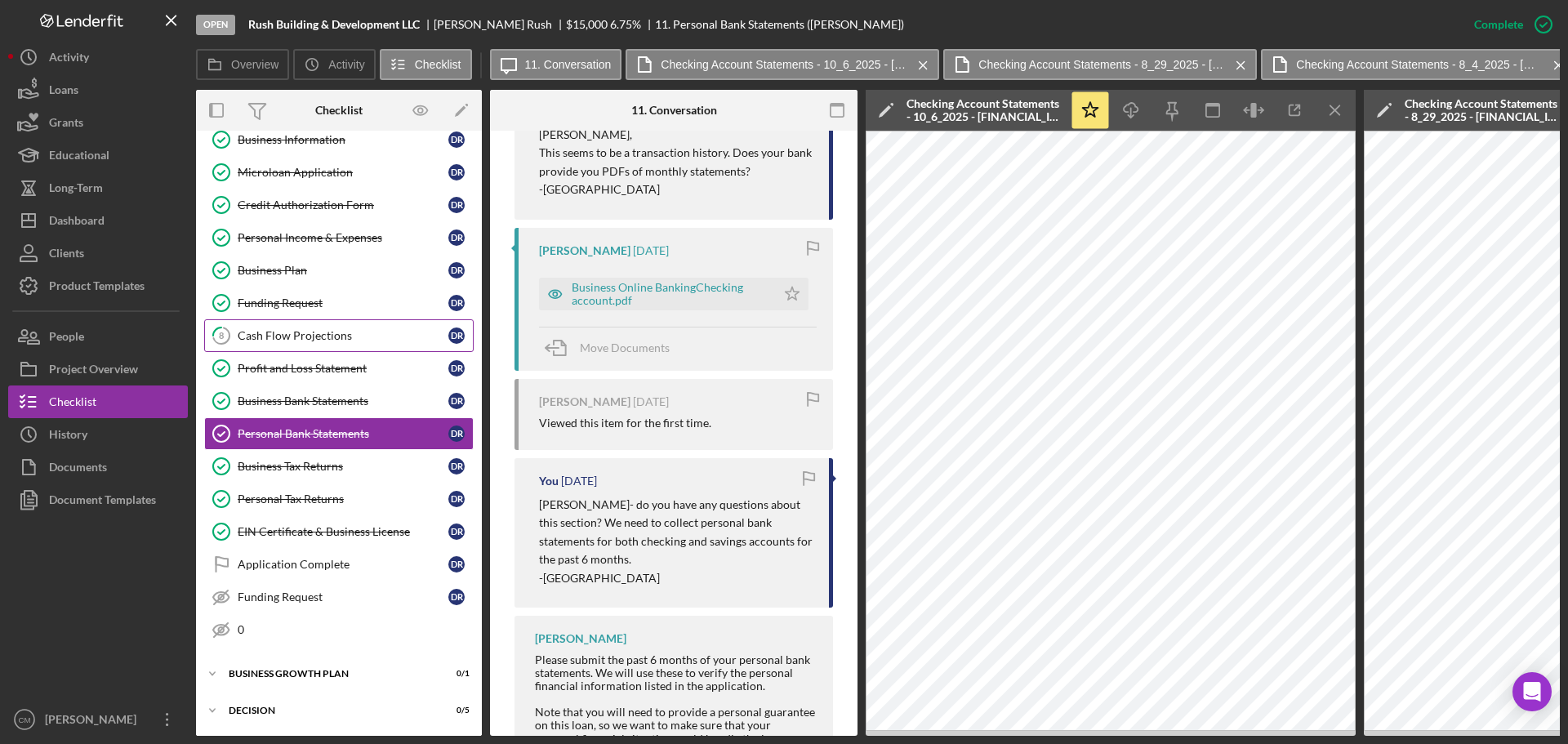
click at [292, 331] on div "Cash Flow Projections" at bounding box center [343, 335] width 211 height 13
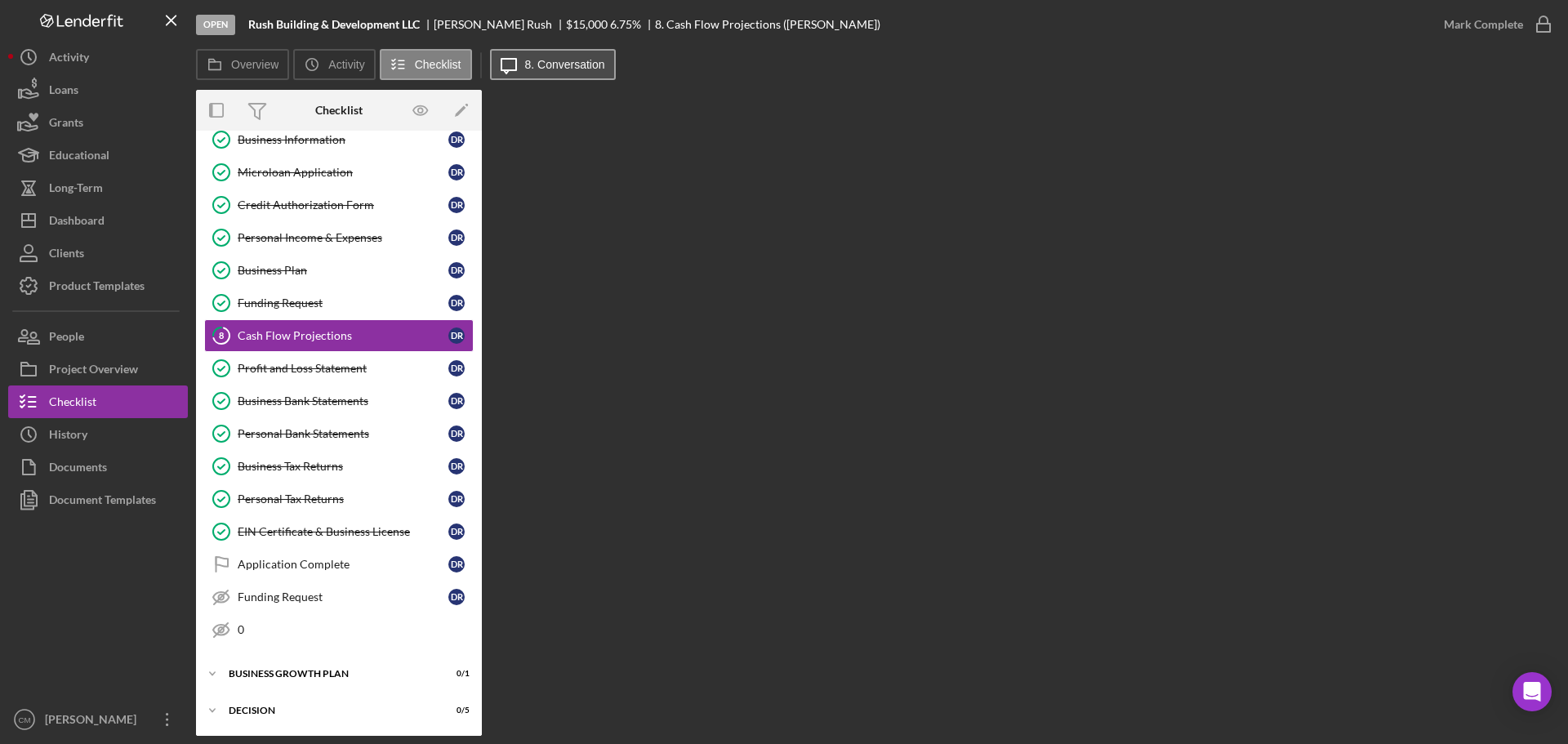
click at [555, 72] on button "Icon/Message 8. Conversation" at bounding box center [553, 64] width 126 height 31
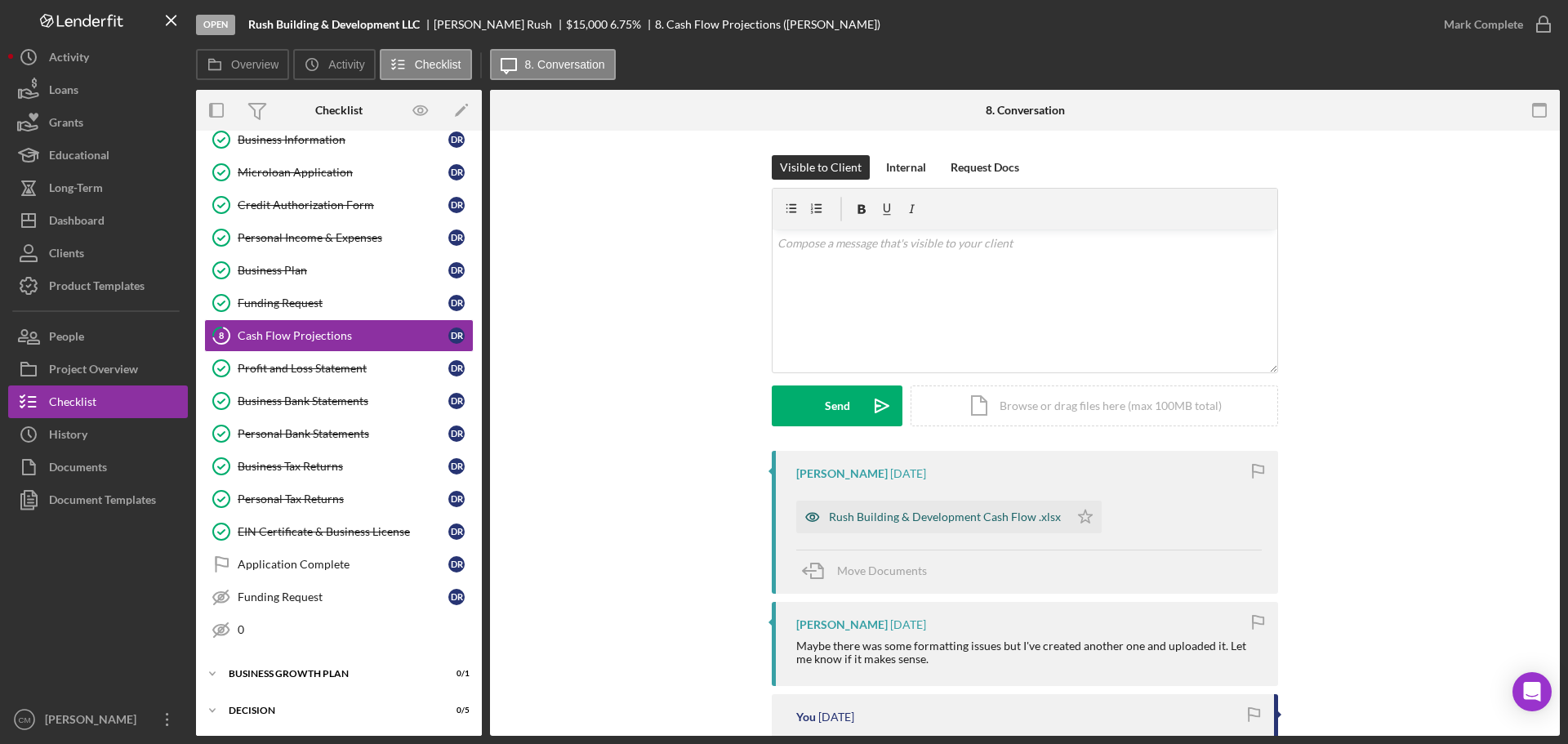
click at [810, 518] on icon "button" at bounding box center [813, 516] width 32 height 32
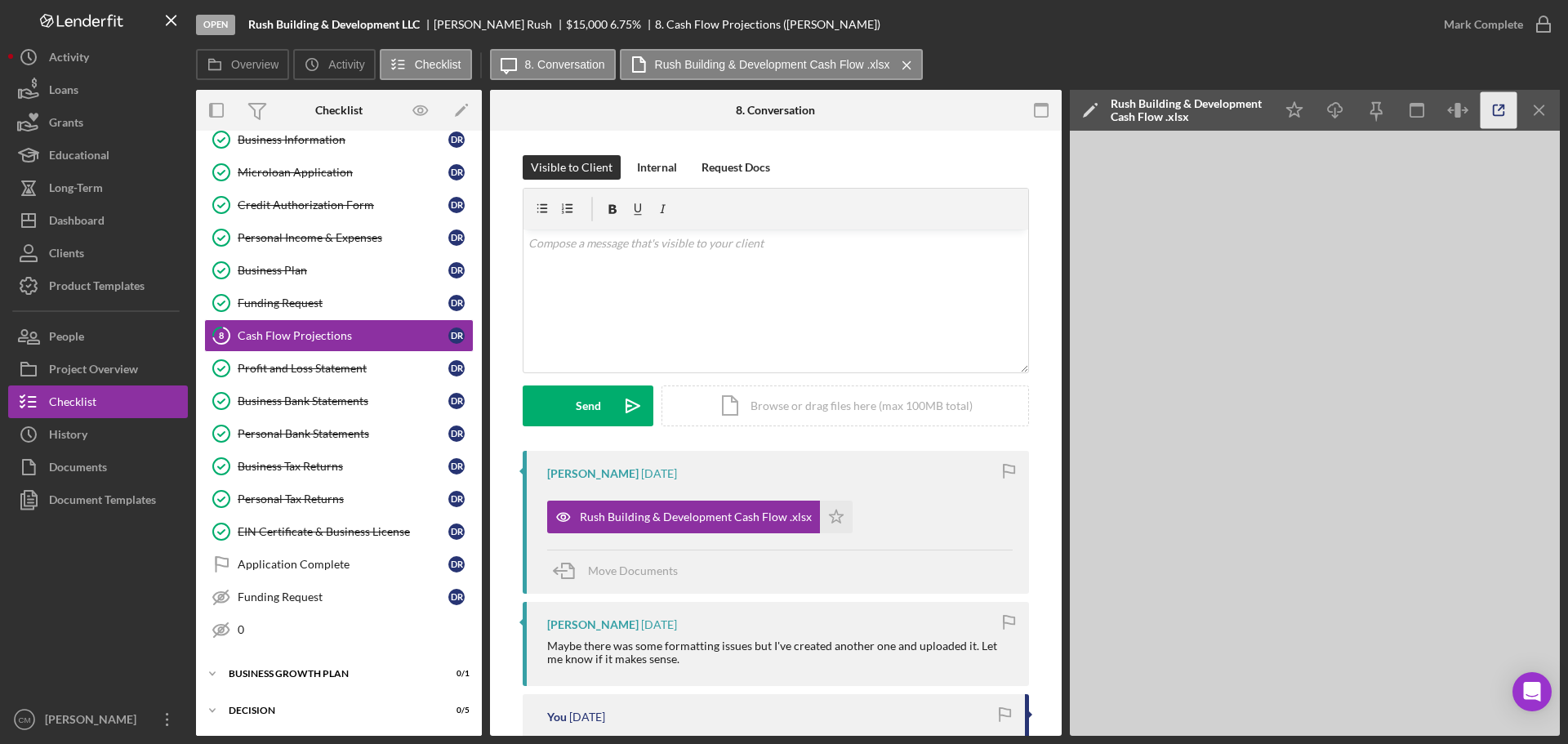
click at [1253, 111] on icon "button" at bounding box center [1499, 110] width 37 height 37
click at [657, 156] on div "Internal" at bounding box center [657, 167] width 40 height 25
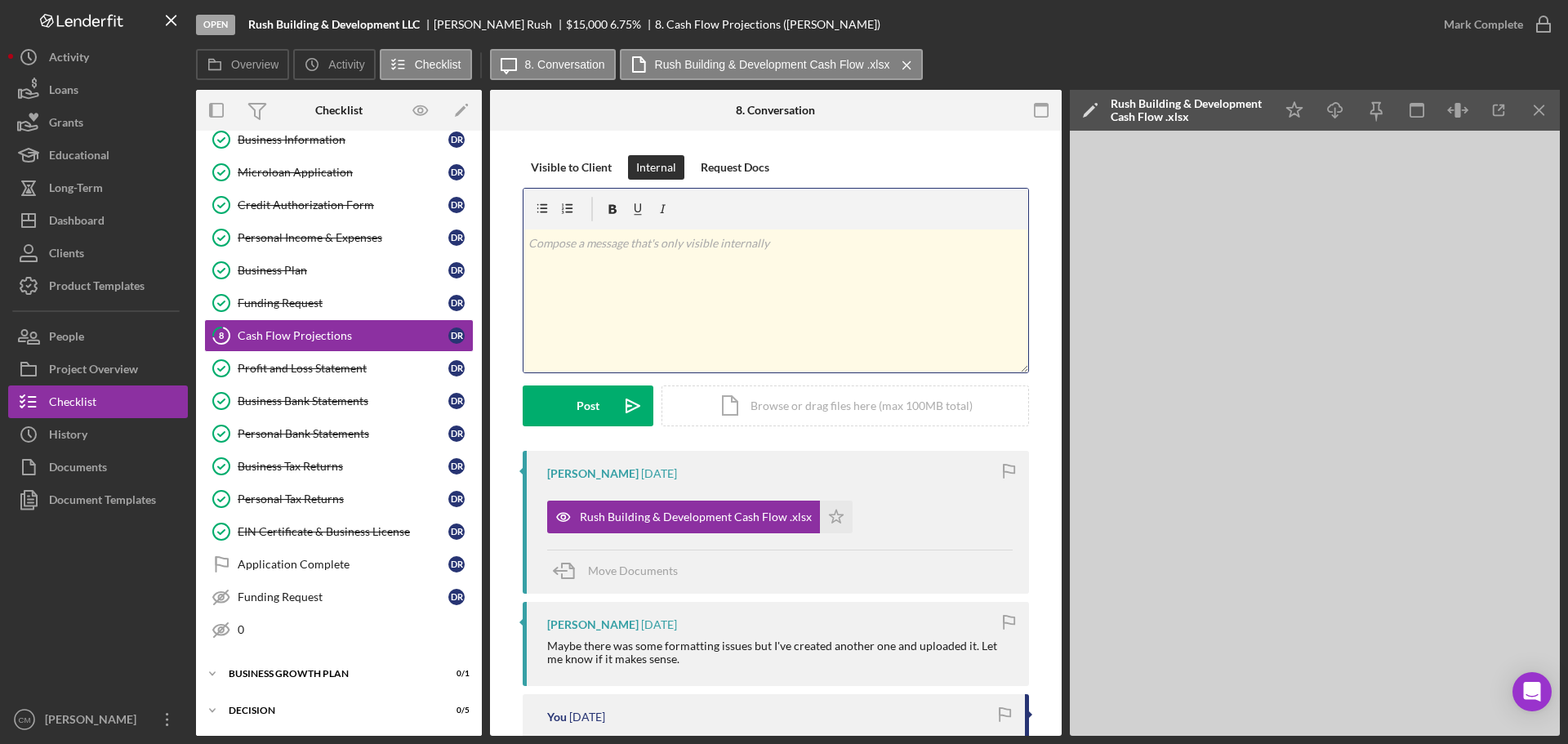
click at [675, 271] on div "v Color teal Color pink Remove color Add row above Add row below Add column bef…" at bounding box center [776, 301] width 505 height 143
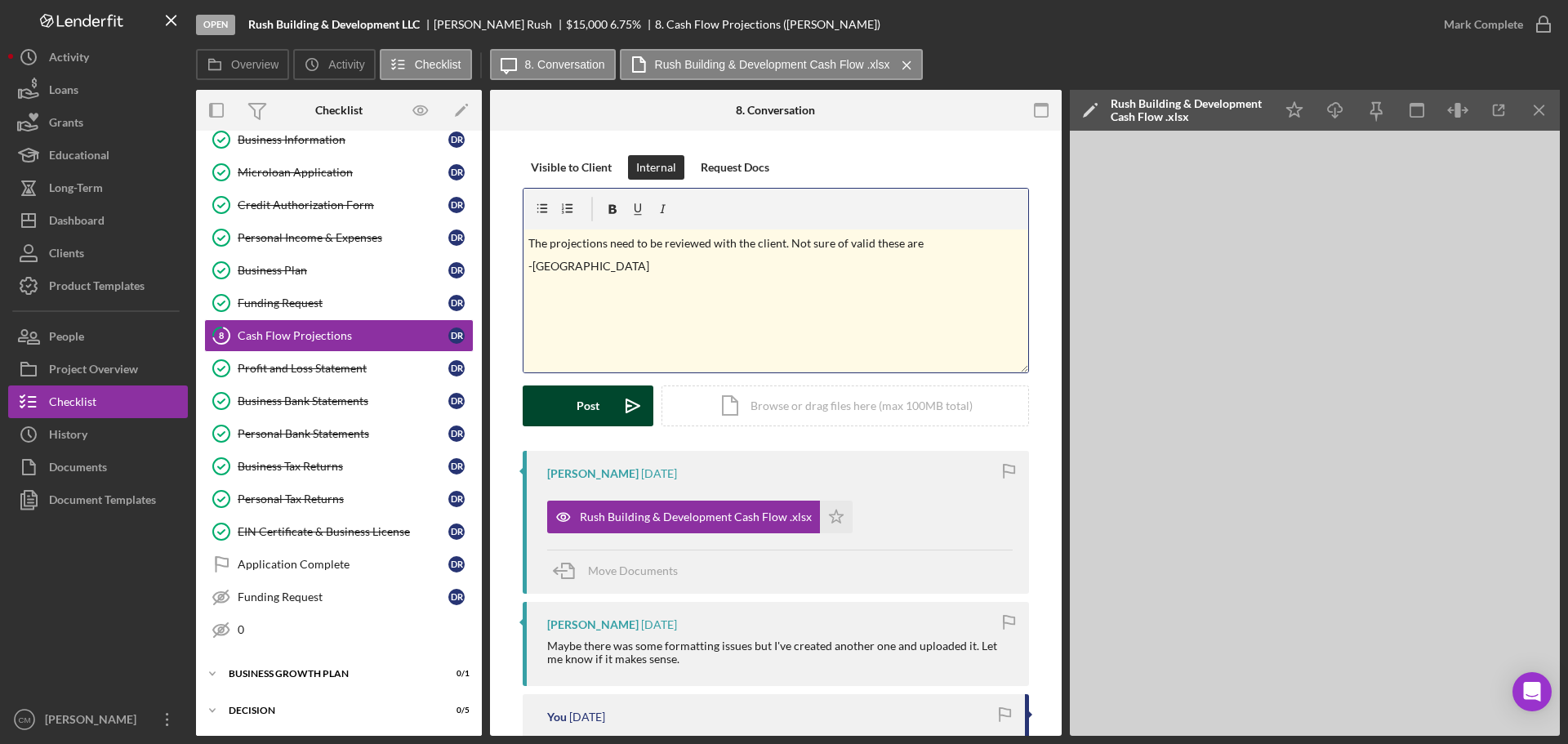
click at [588, 406] on div "Post" at bounding box center [587, 406] width 23 height 41
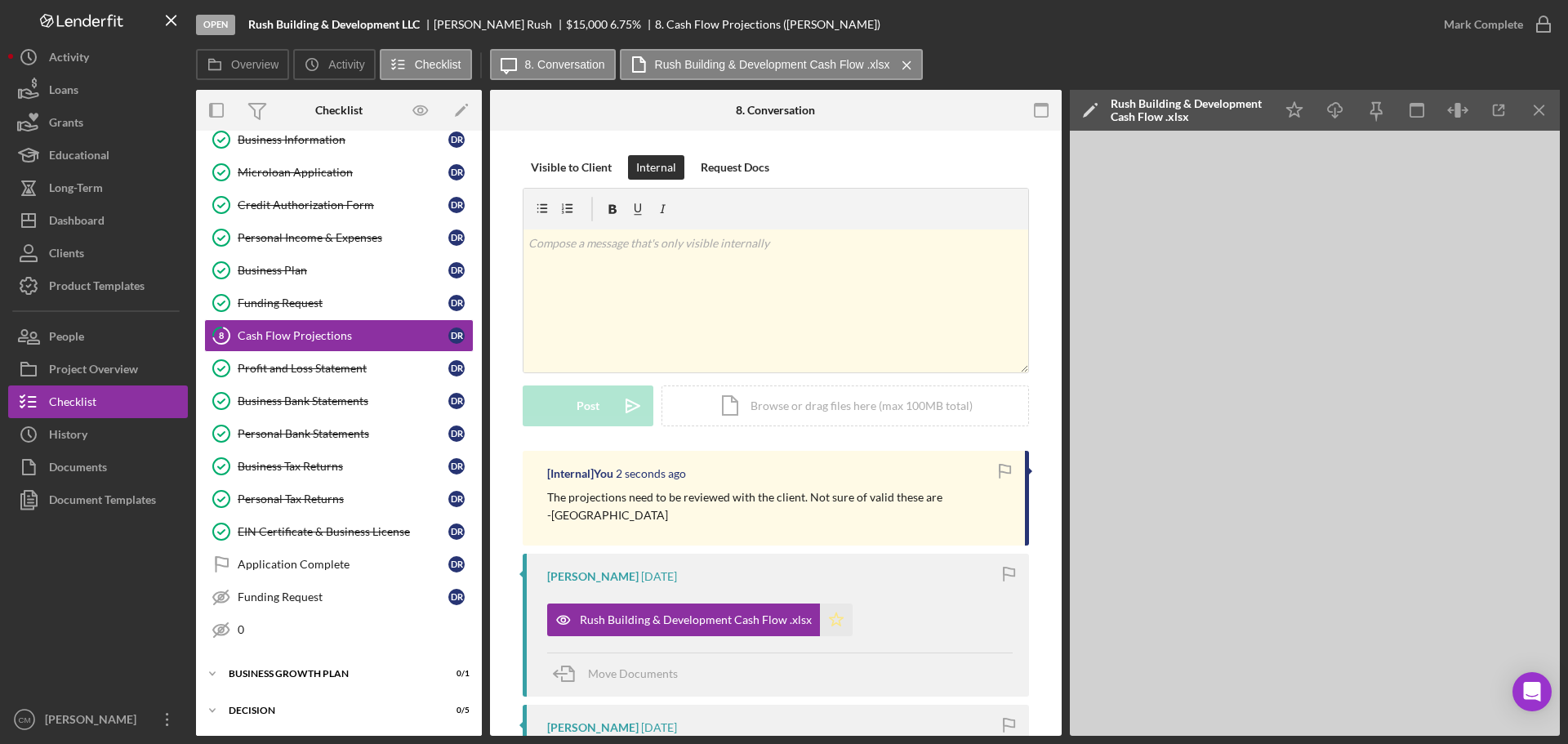
click at [830, 567] on polygon "button" at bounding box center [836, 618] width 14 height 13
click at [1253, 26] on icon "button" at bounding box center [1544, 25] width 41 height 41
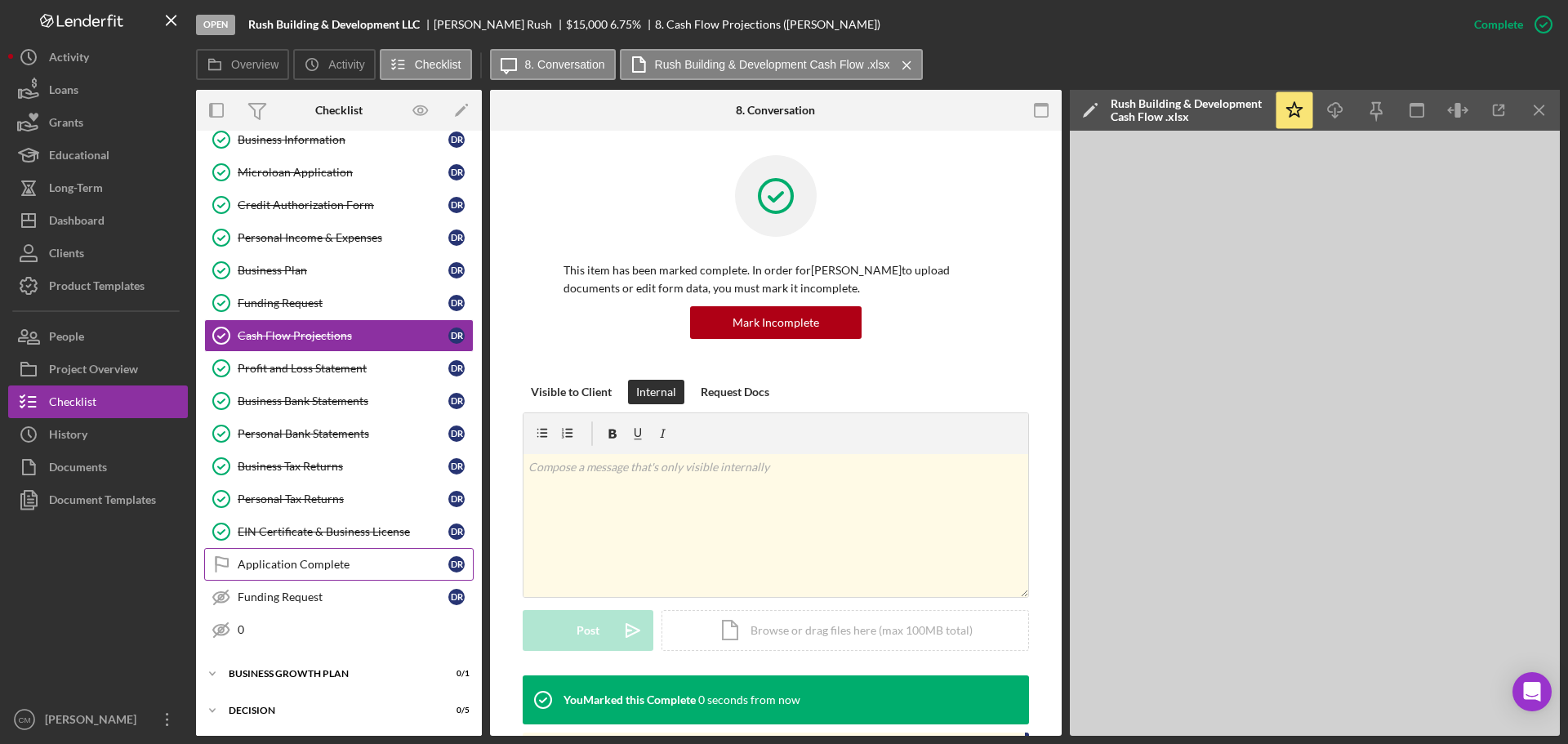
click at [310, 559] on div "Application Complete" at bounding box center [343, 563] width 211 height 13
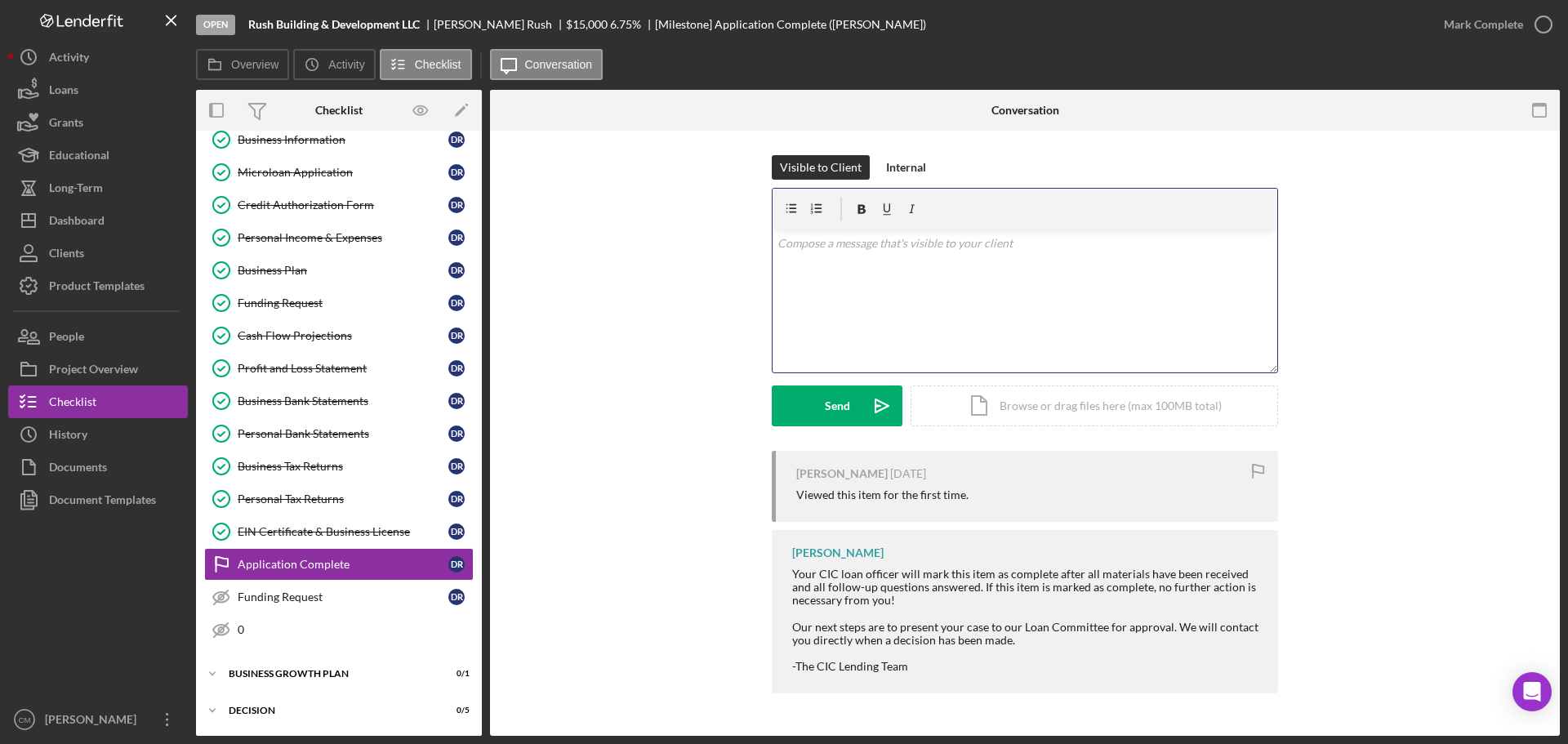
click at [892, 270] on div "v Color teal Color pink Remove color Add row above Add row below Add column bef…" at bounding box center [1025, 301] width 505 height 143
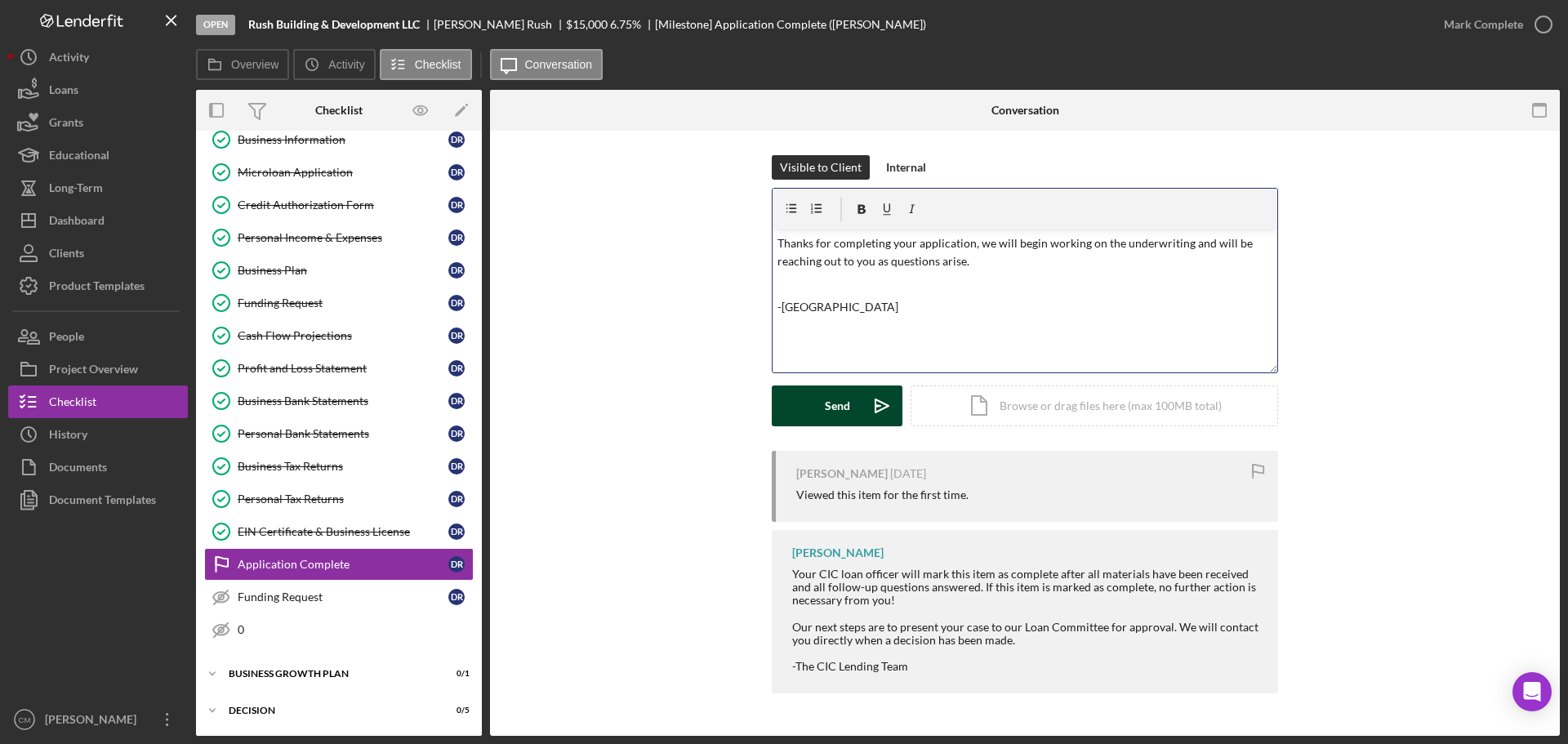
click at [840, 408] on div "Send" at bounding box center [838, 406] width 26 height 41
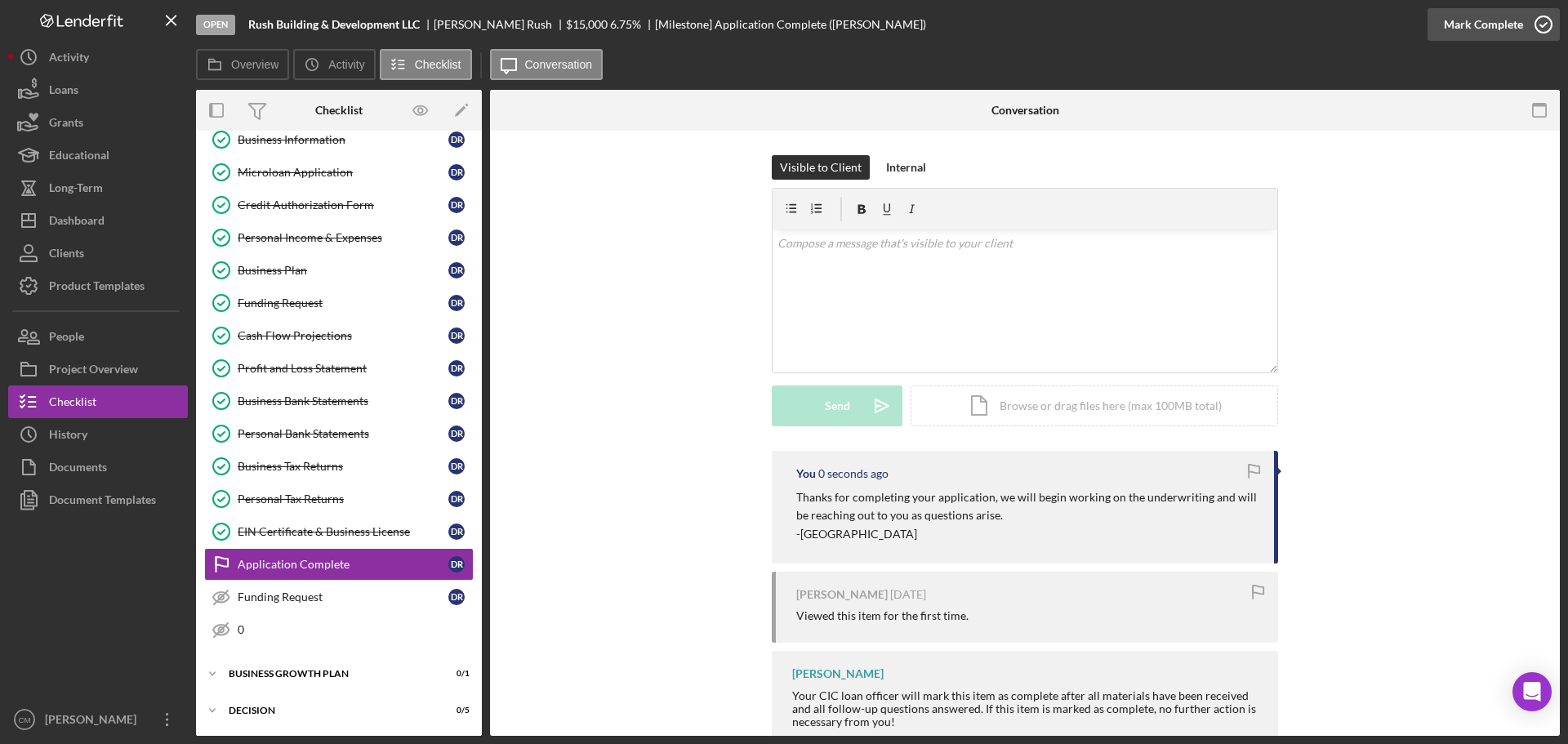
click at [1253, 23] on icon "button" at bounding box center [1544, 25] width 41 height 41
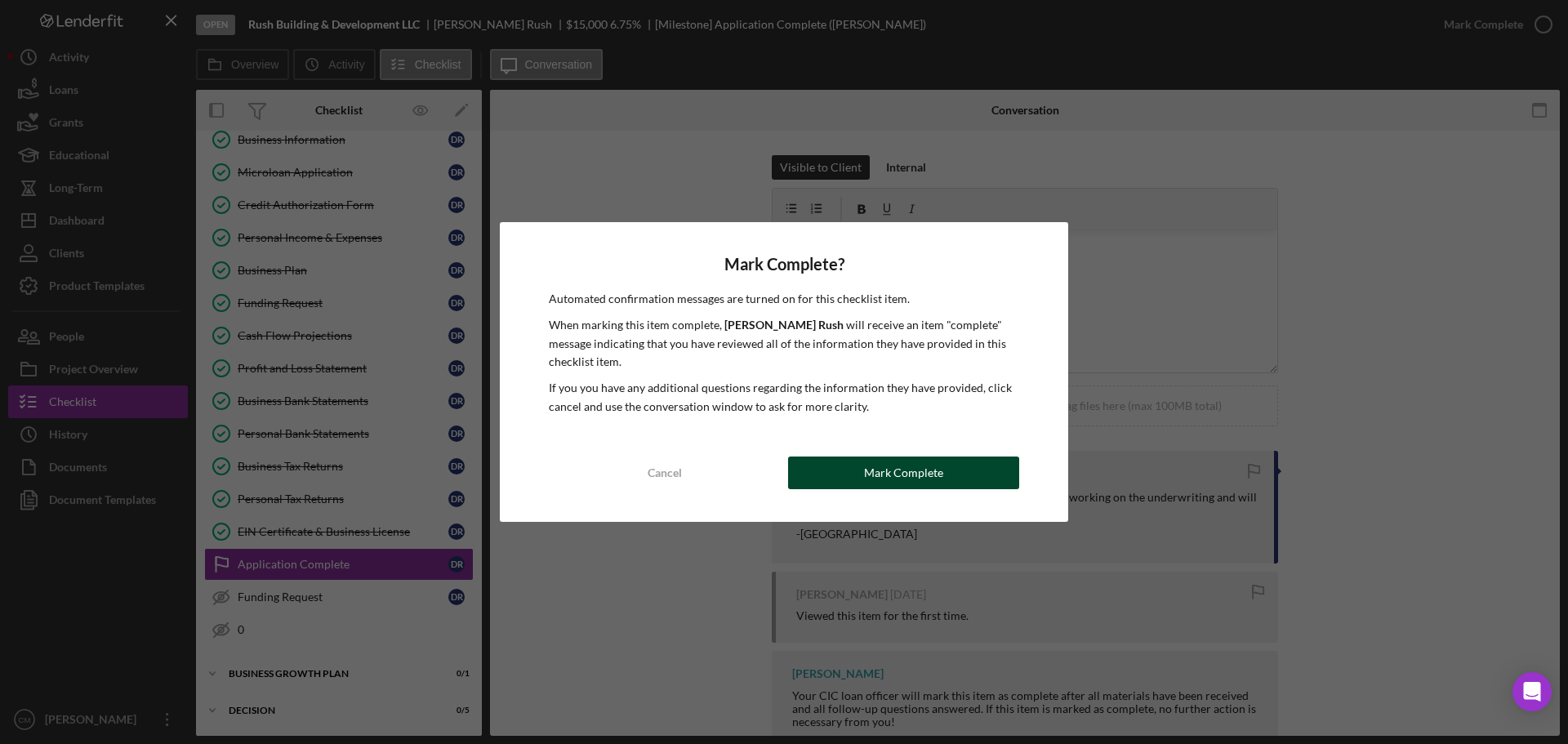
click at [904, 472] on div "Mark Complete" at bounding box center [904, 472] width 79 height 32
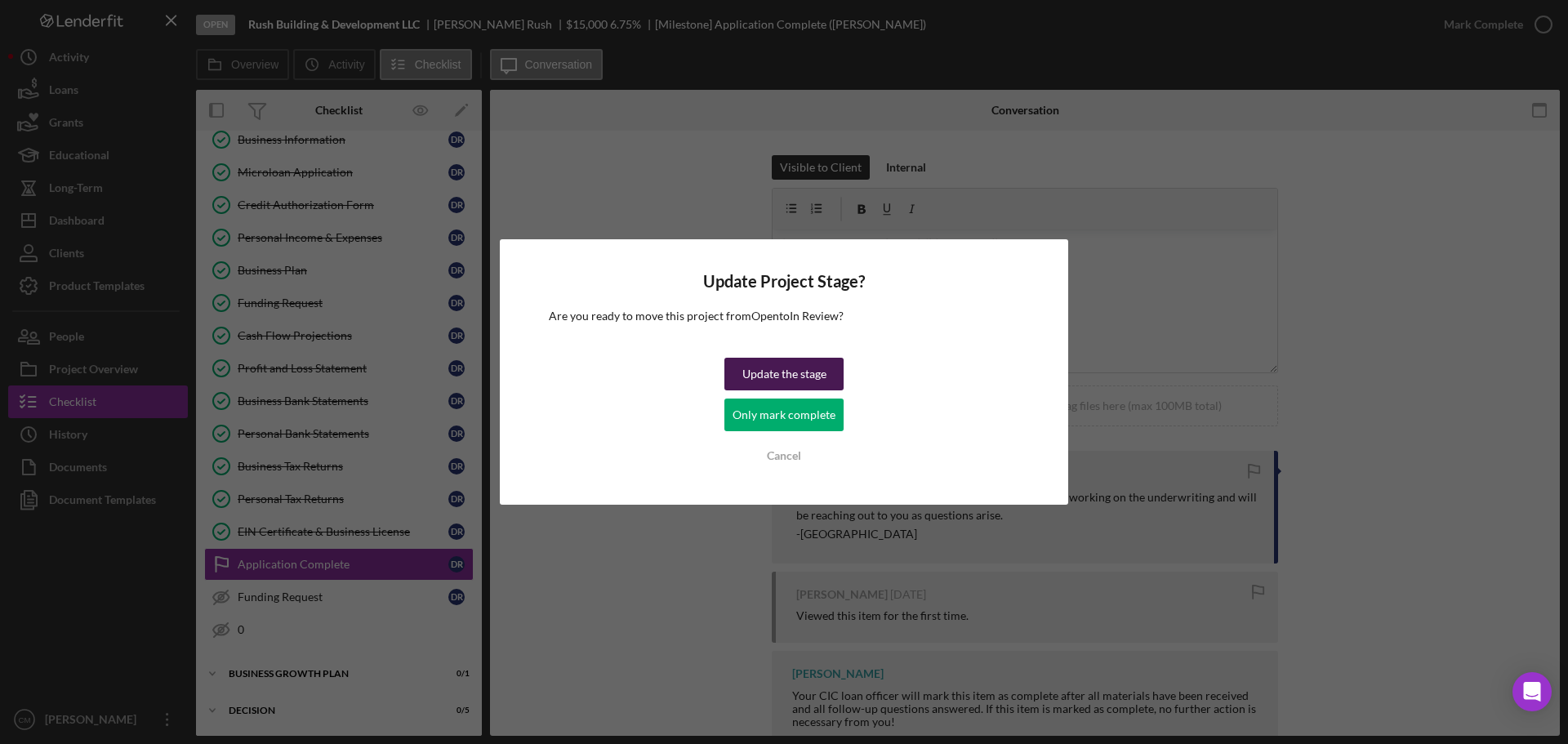
click at [823, 375] on div "Update the stage" at bounding box center [784, 374] width 84 height 32
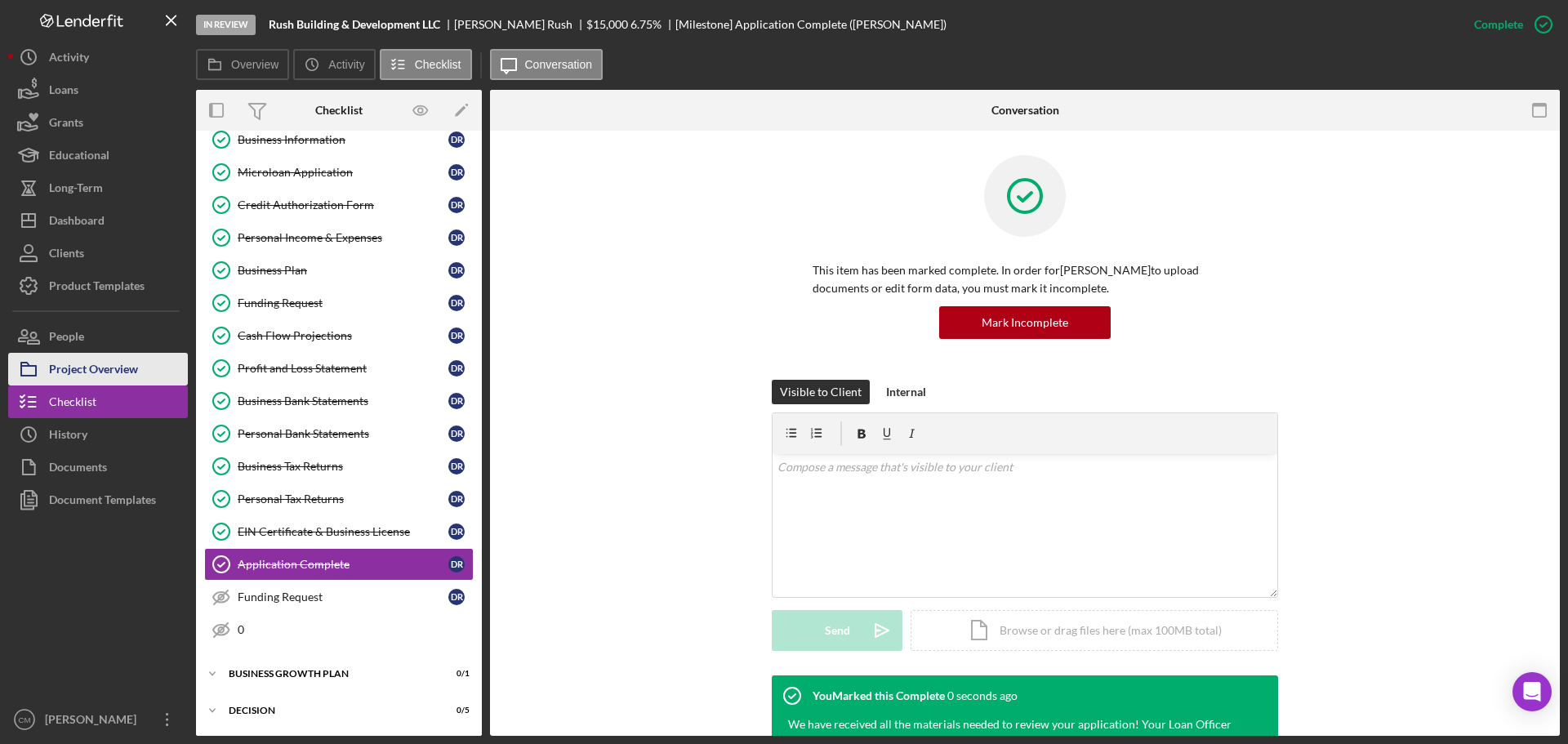
click at [135, 370] on div "Project Overview" at bounding box center [93, 371] width 89 height 37
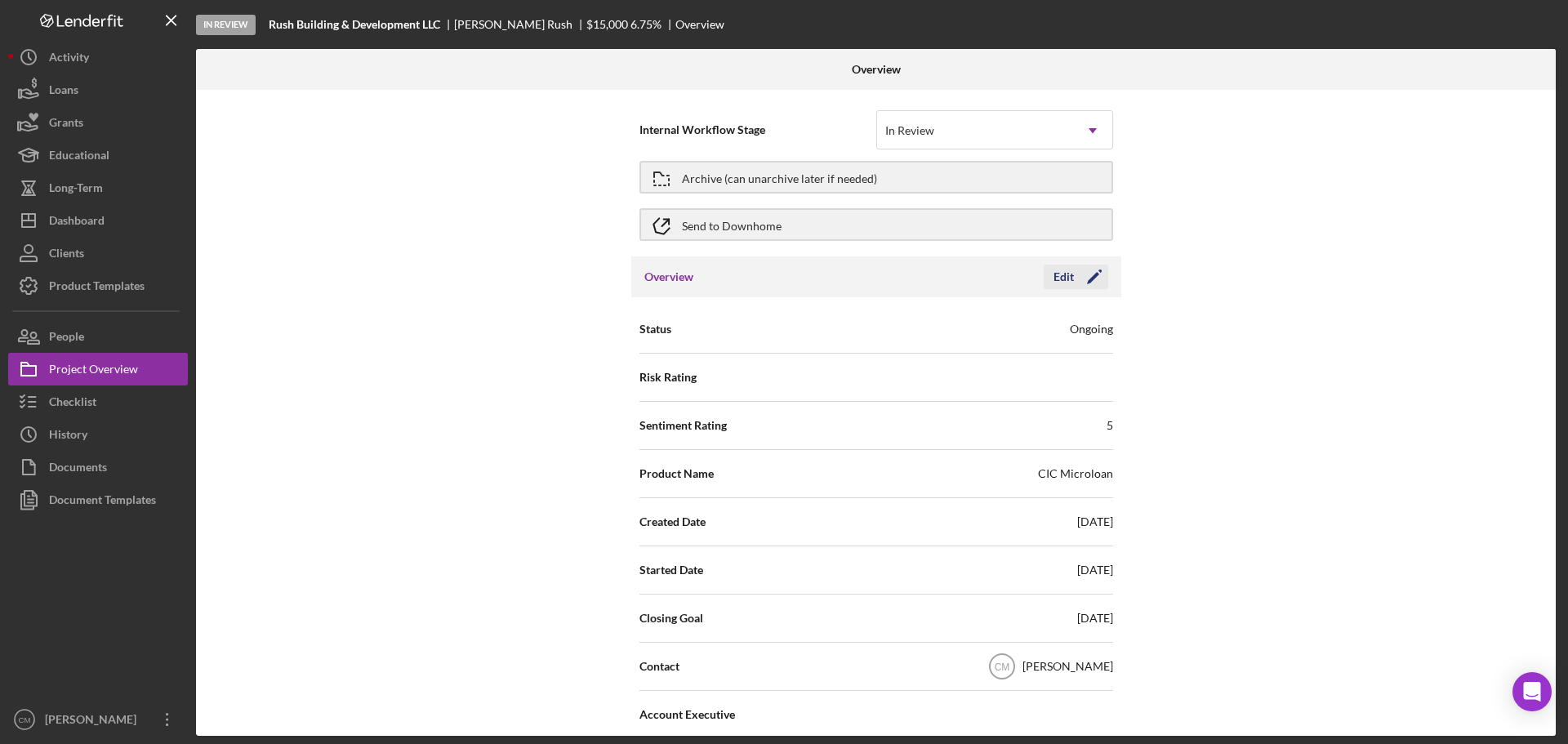
click at [1098, 274] on icon "Icon/Edit" at bounding box center [1095, 277] width 41 height 41
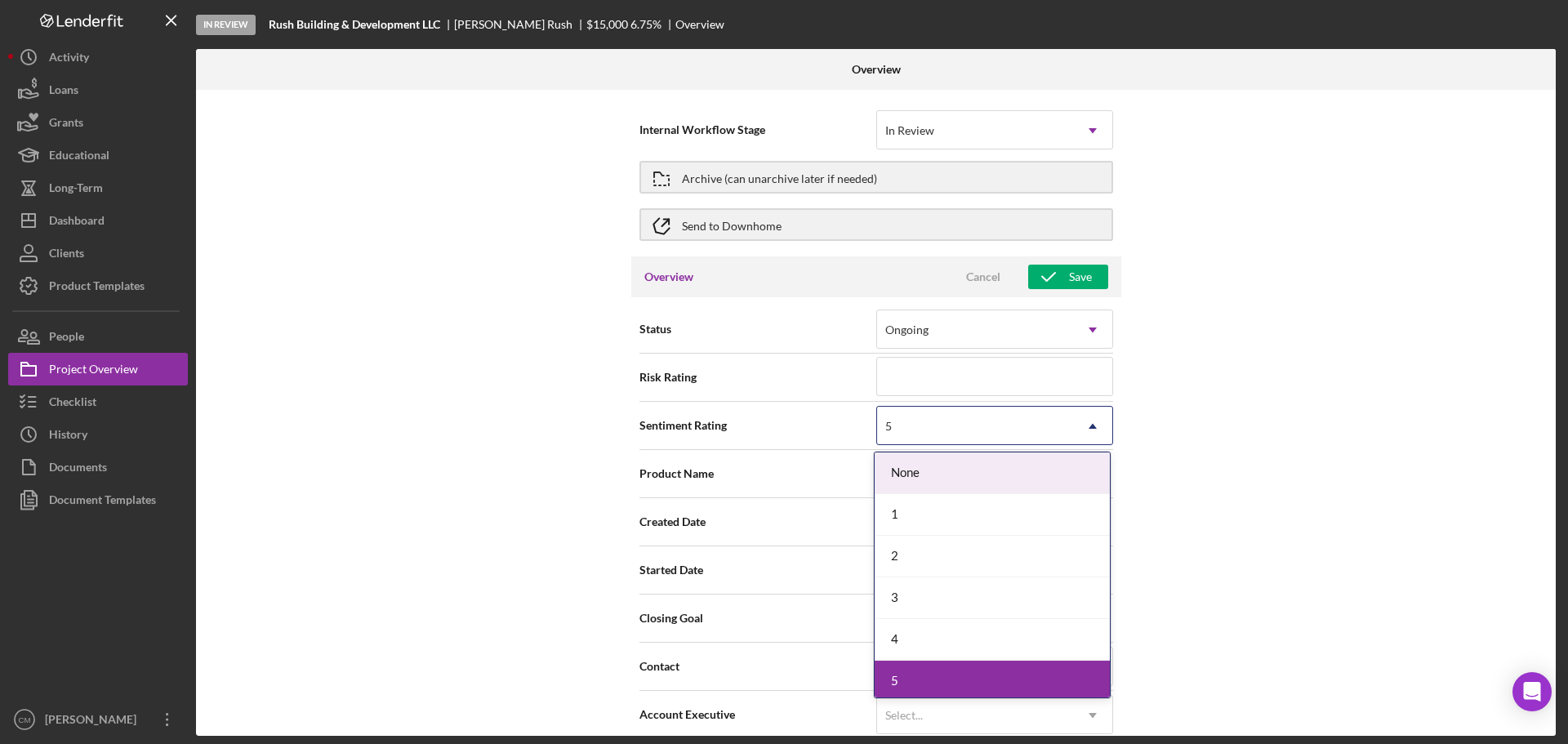
click at [1050, 423] on div "5" at bounding box center [975, 426] width 196 height 37
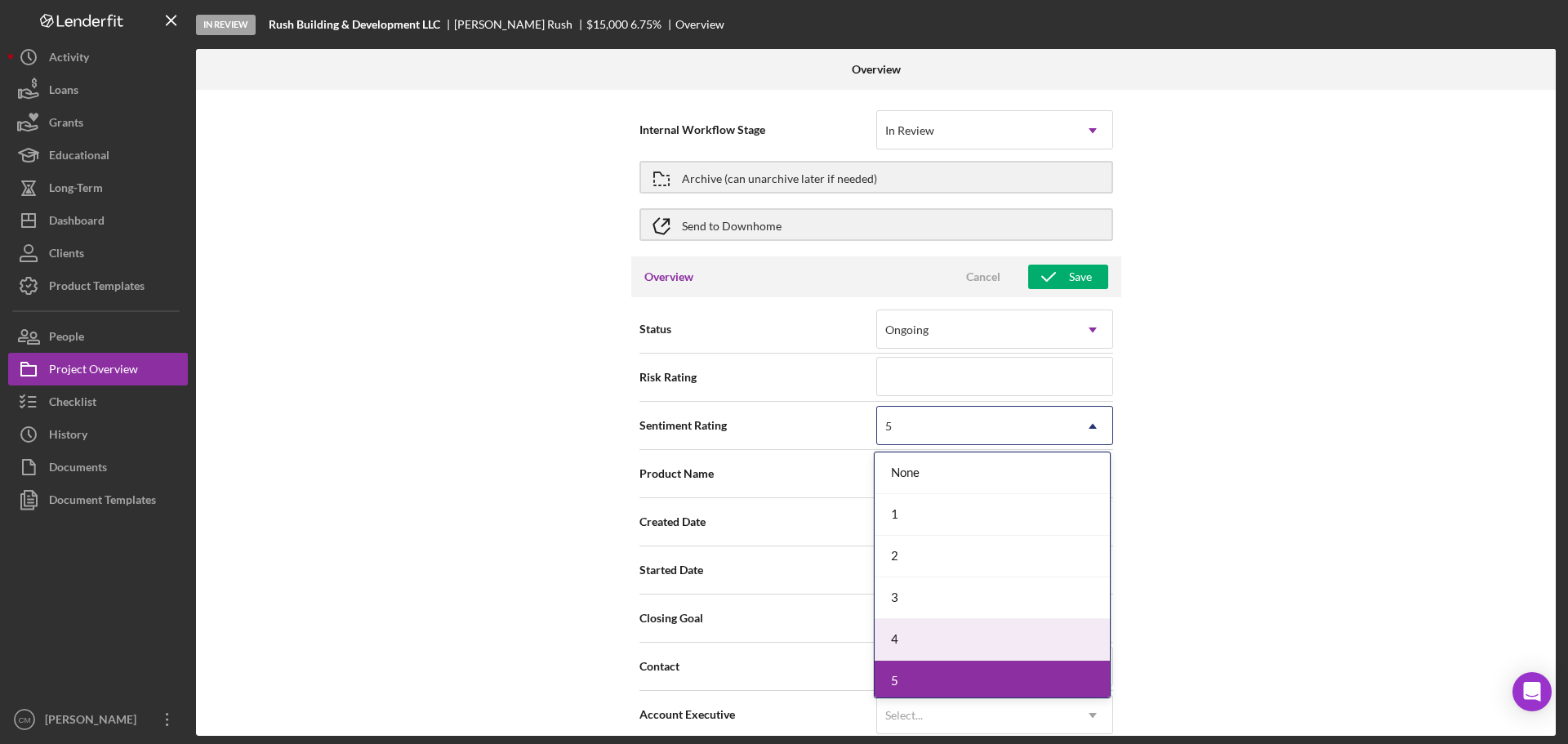
click at [1013, 567] on div "4" at bounding box center [992, 639] width 235 height 42
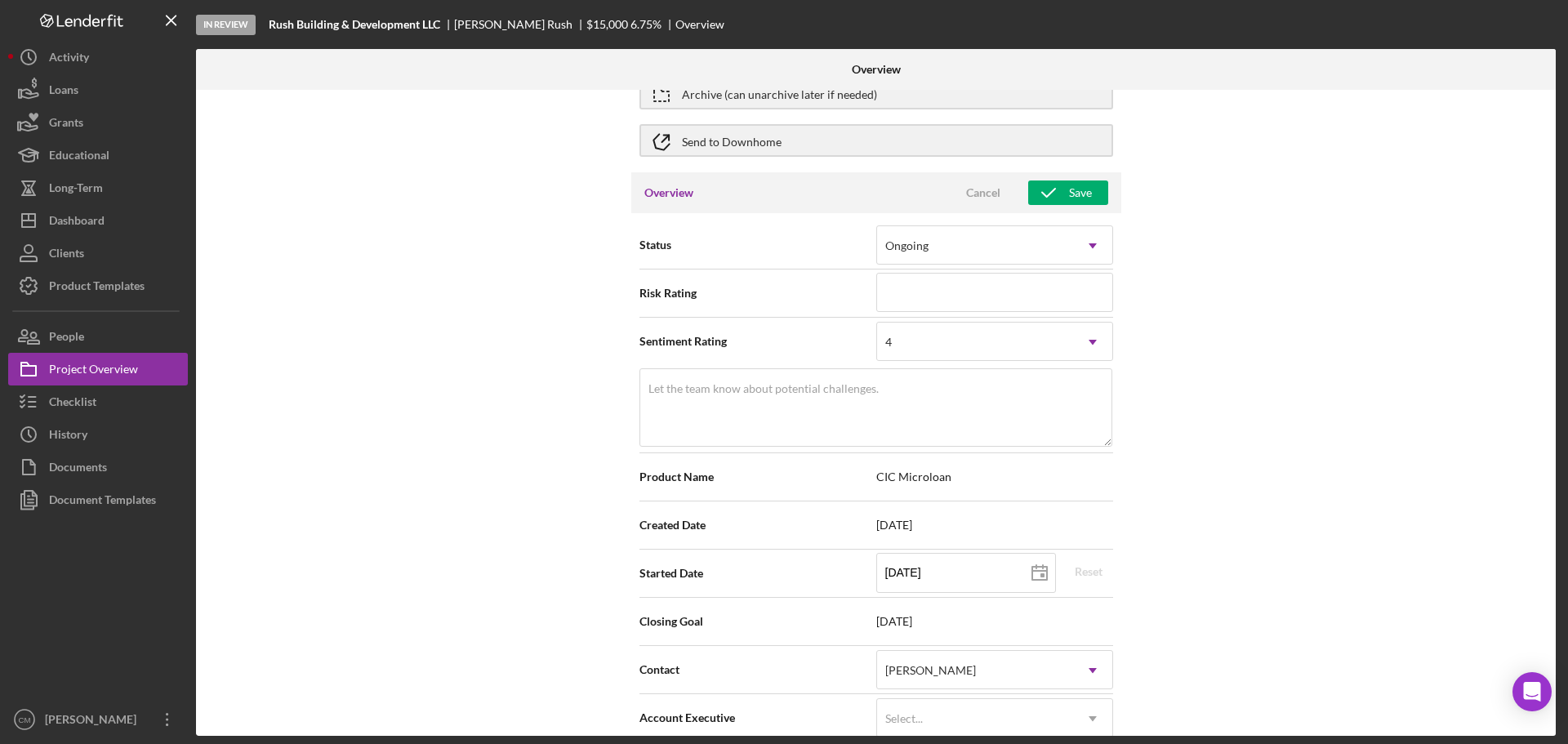
scroll to position [164, 0]
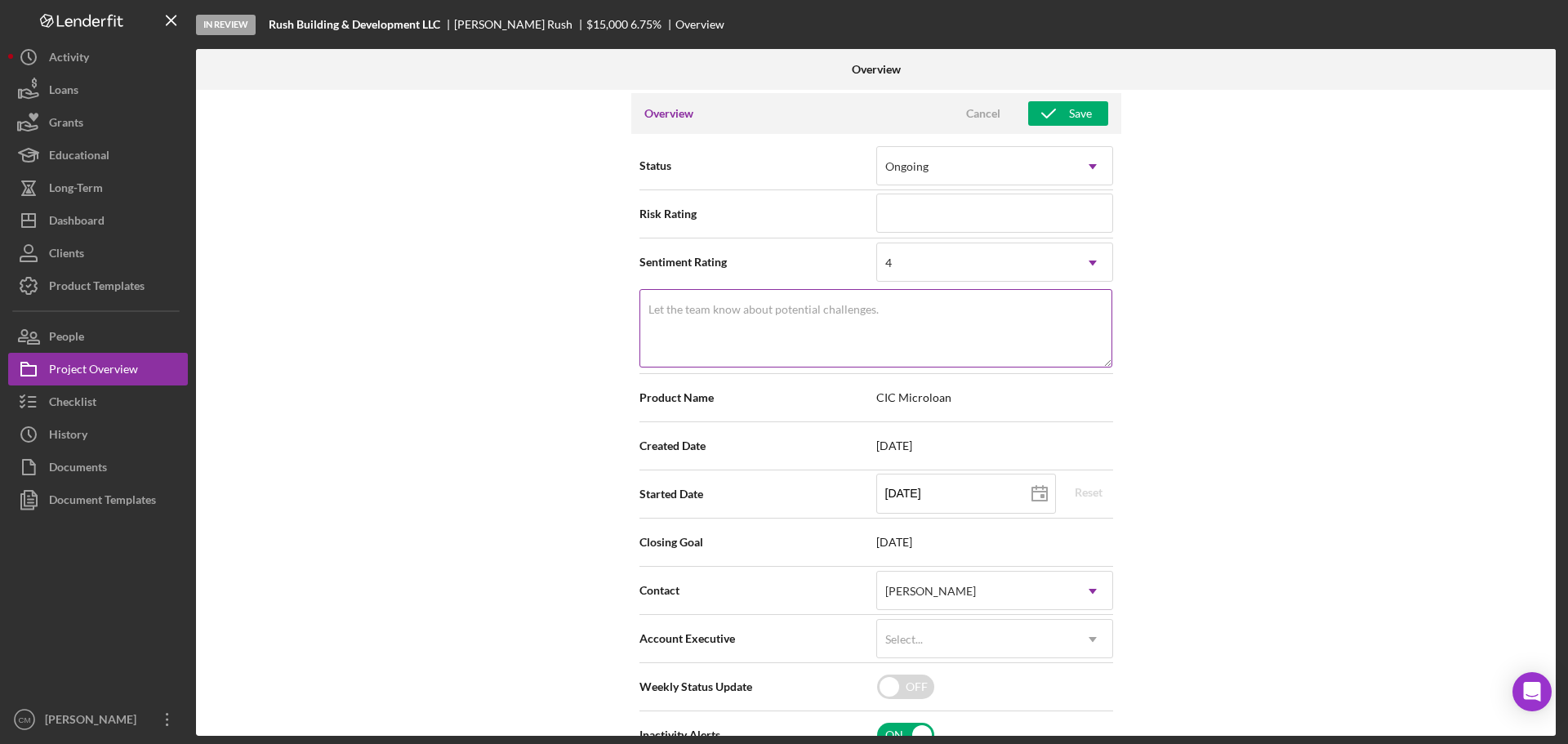
click at [861, 309] on label "Let the team know about potential challenges." at bounding box center [764, 309] width 230 height 13
click at [861, 309] on textarea "Let the team know about potential challenges." at bounding box center [876, 328] width 473 height 78
type textarea "N"
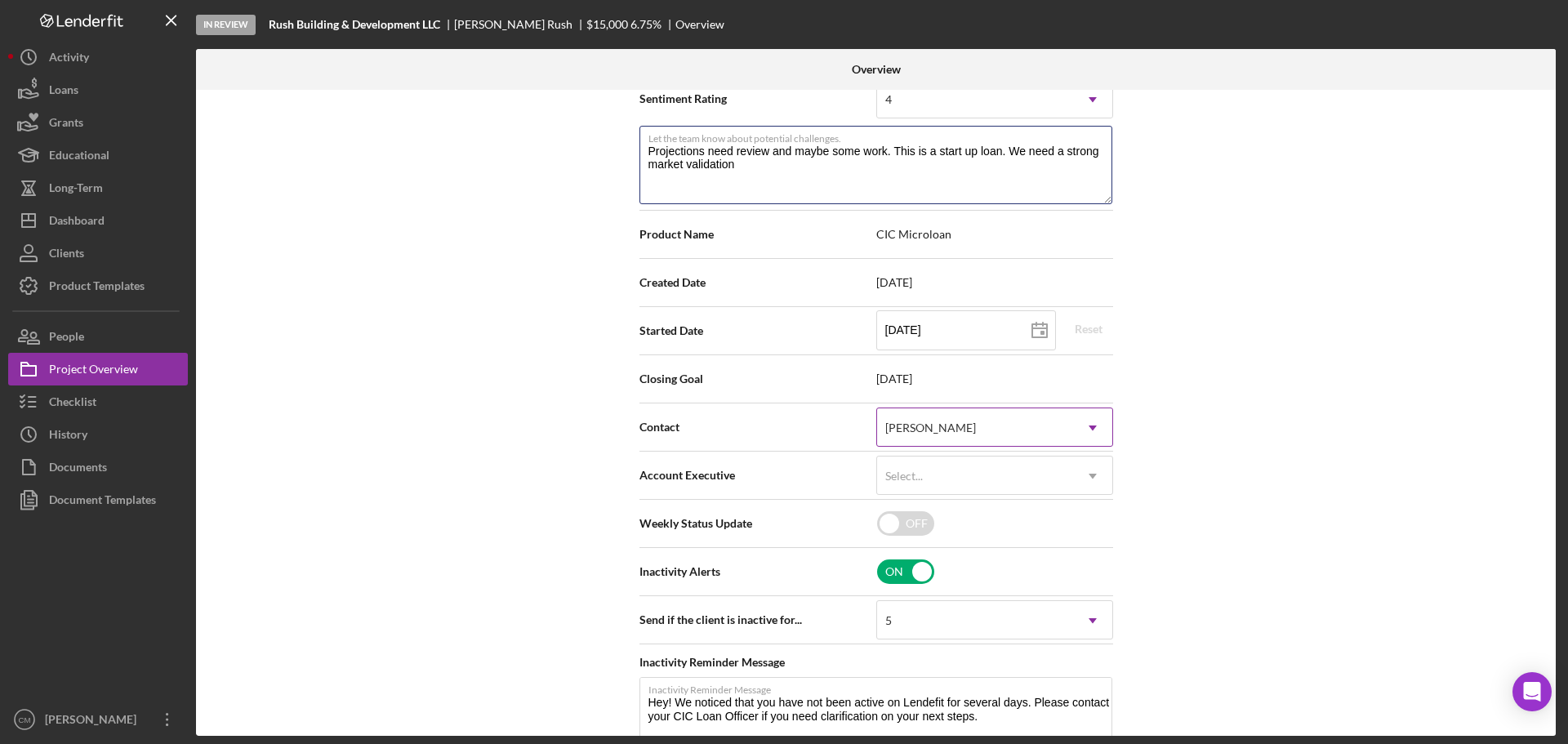
type textarea "Projections need review and maybe some work. This is a start up loan. We need a…"
click at [1027, 424] on div "[PERSON_NAME]" at bounding box center [975, 428] width 196 height 37
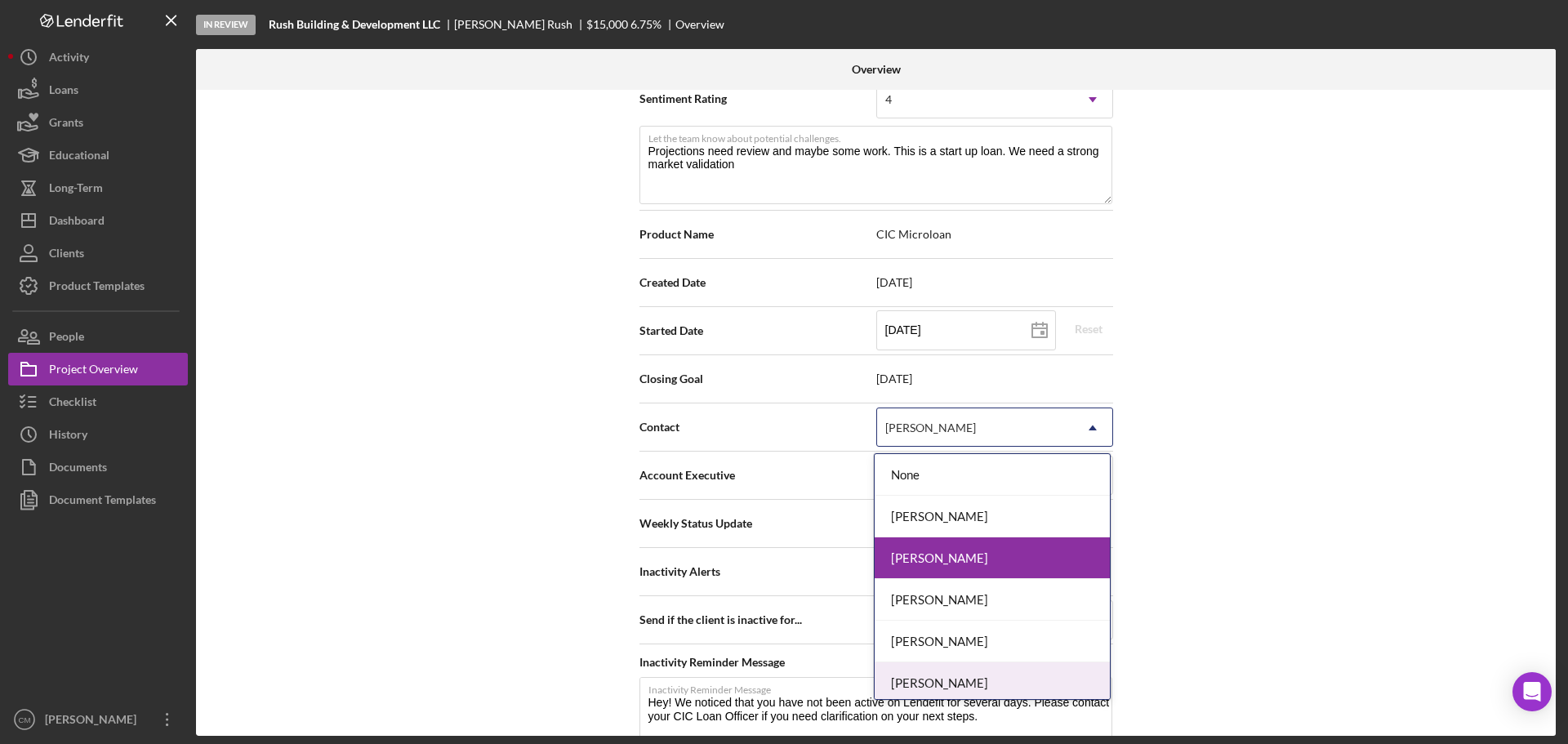
click at [972, 567] on div "[PERSON_NAME]" at bounding box center [992, 683] width 235 height 42
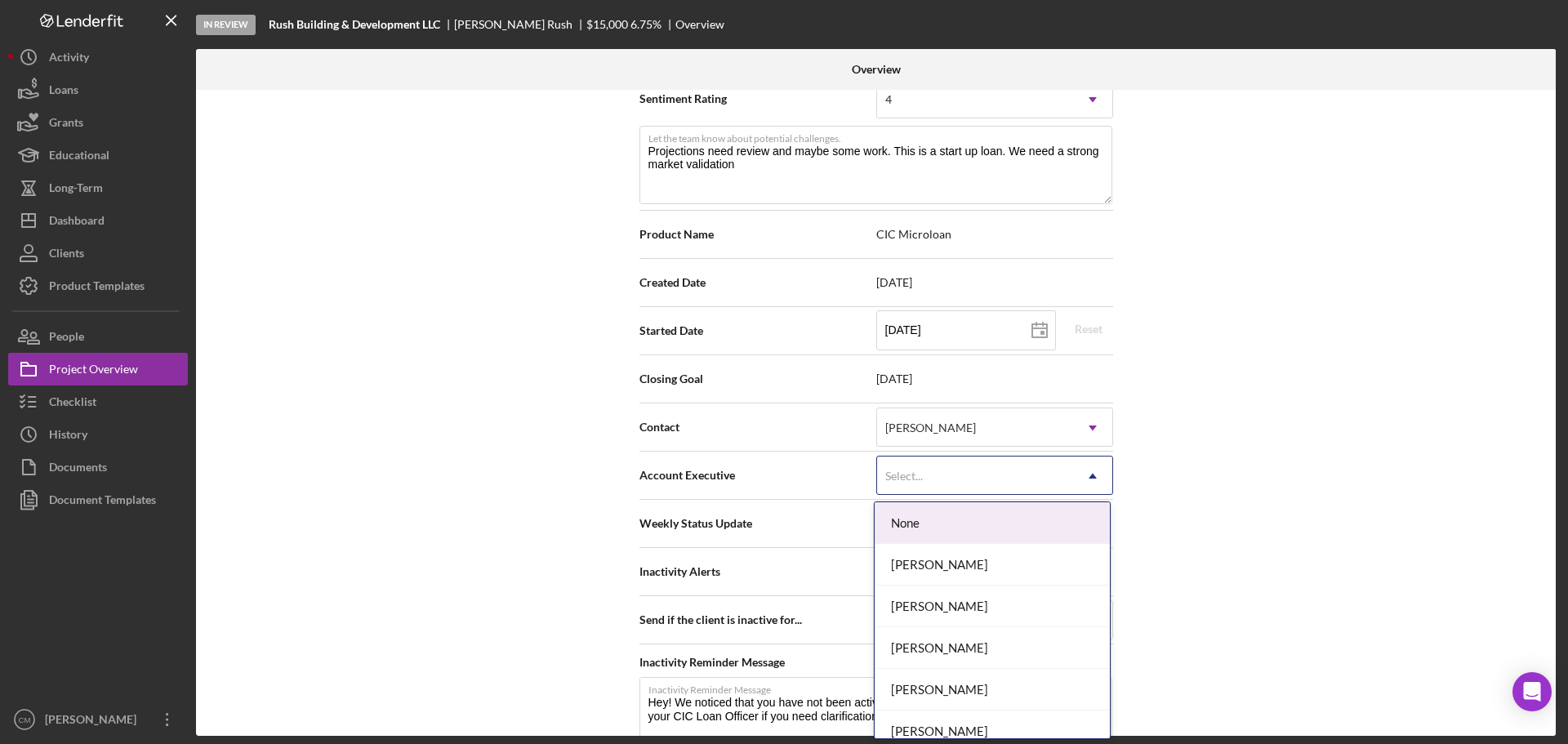
click at [1007, 473] on div "Select..." at bounding box center [975, 476] width 196 height 37
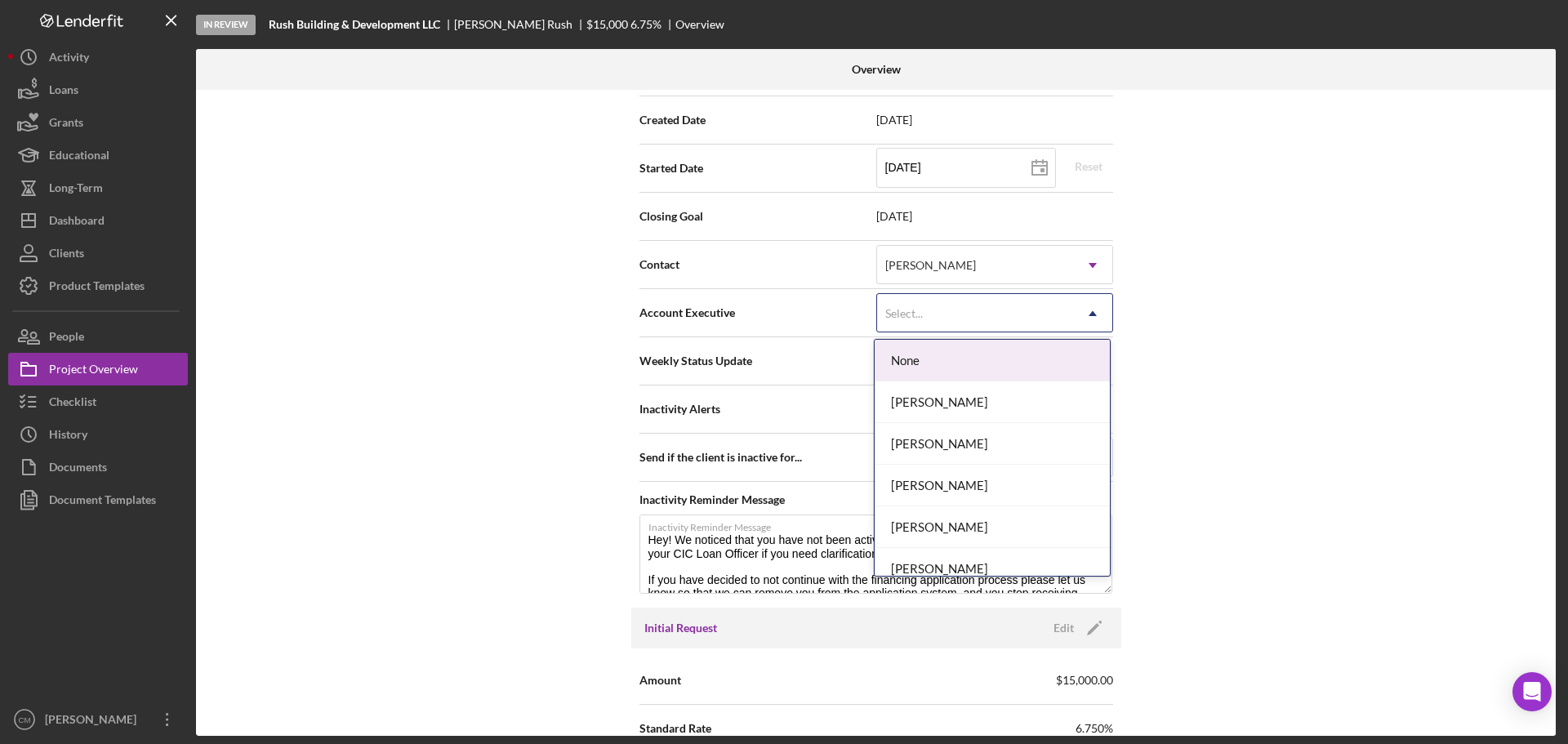
scroll to position [490, 0]
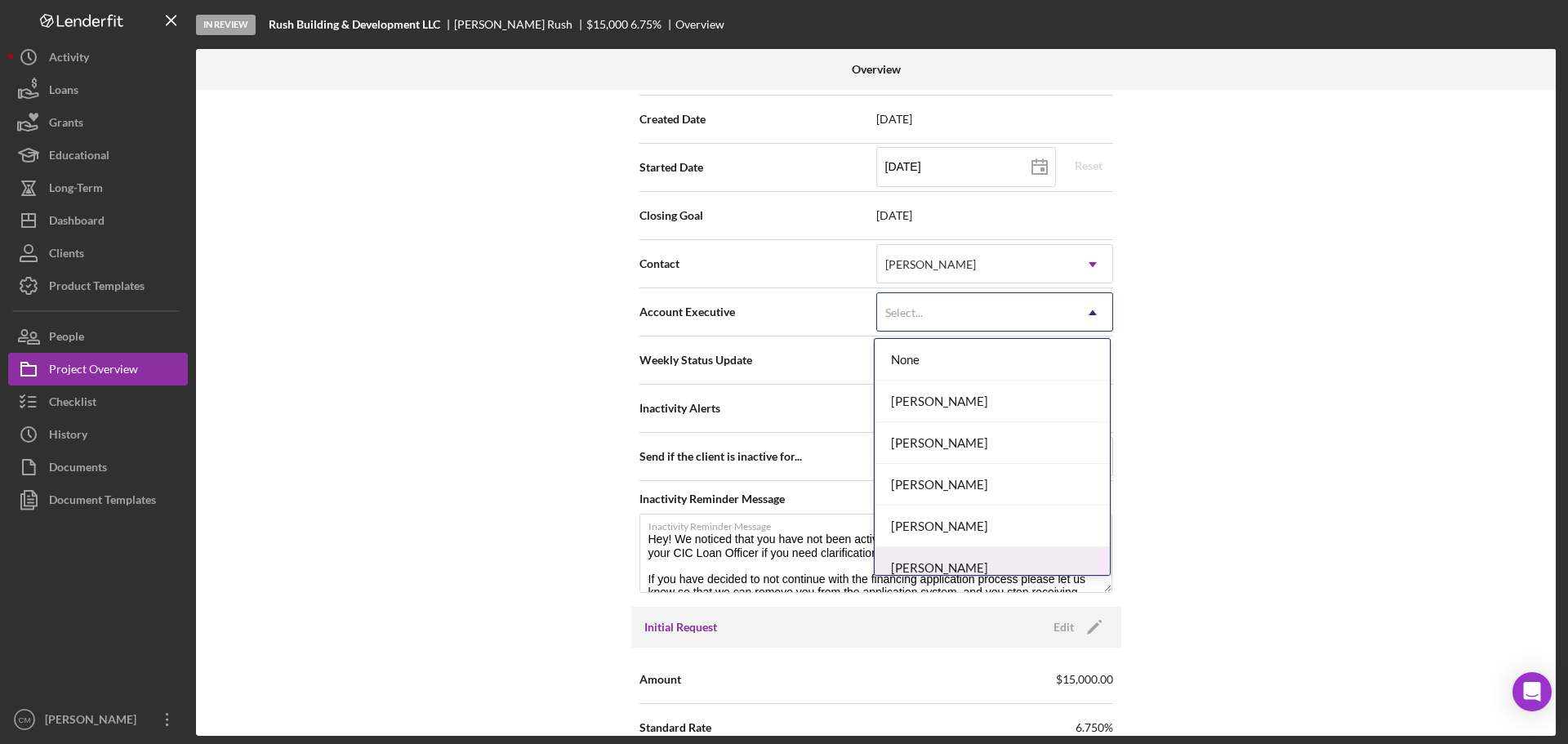
click at [998, 556] on div "[PERSON_NAME]" at bounding box center [992, 568] width 235 height 42
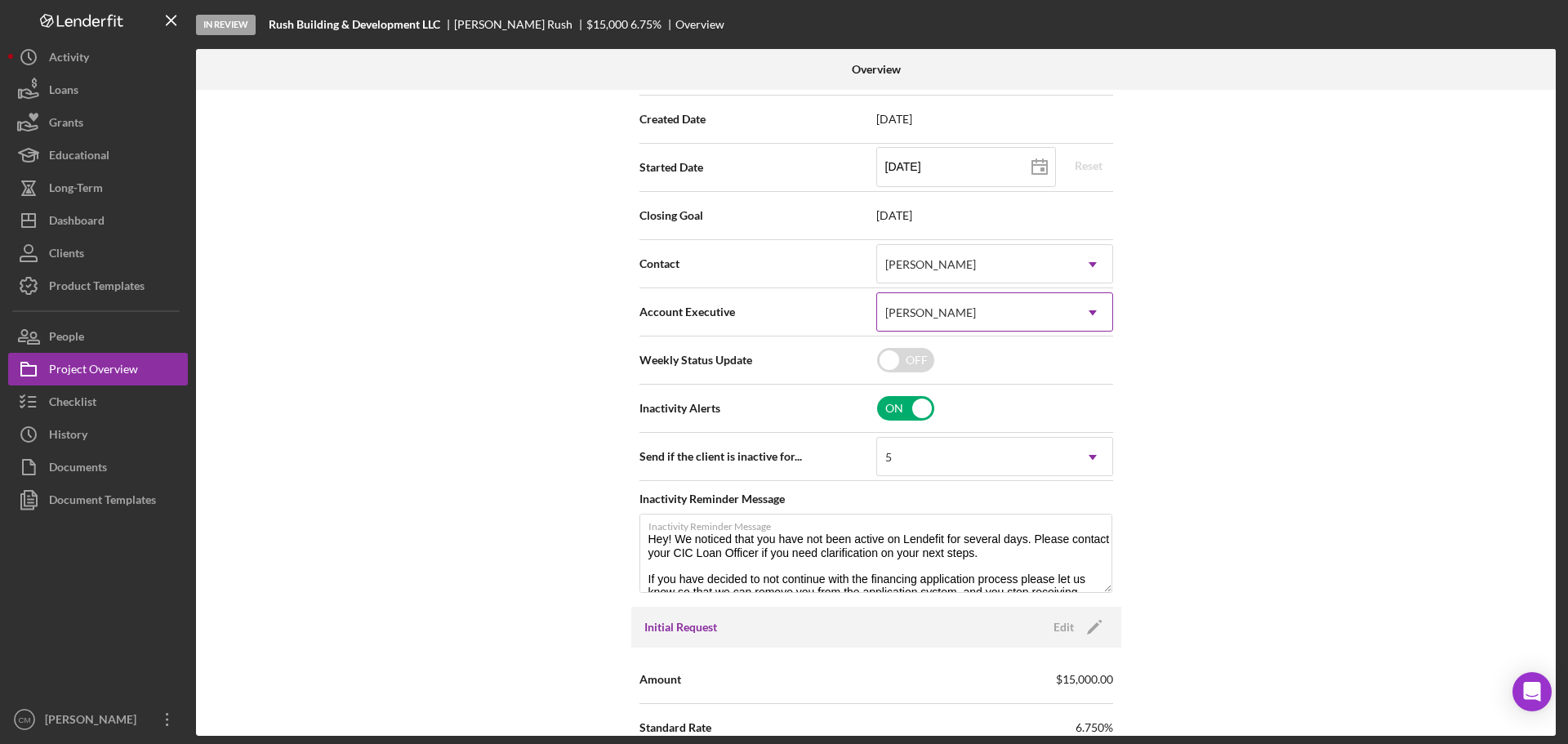
click at [1076, 313] on icon "Icon/Dropdown Arrow" at bounding box center [1093, 313] width 39 height 39
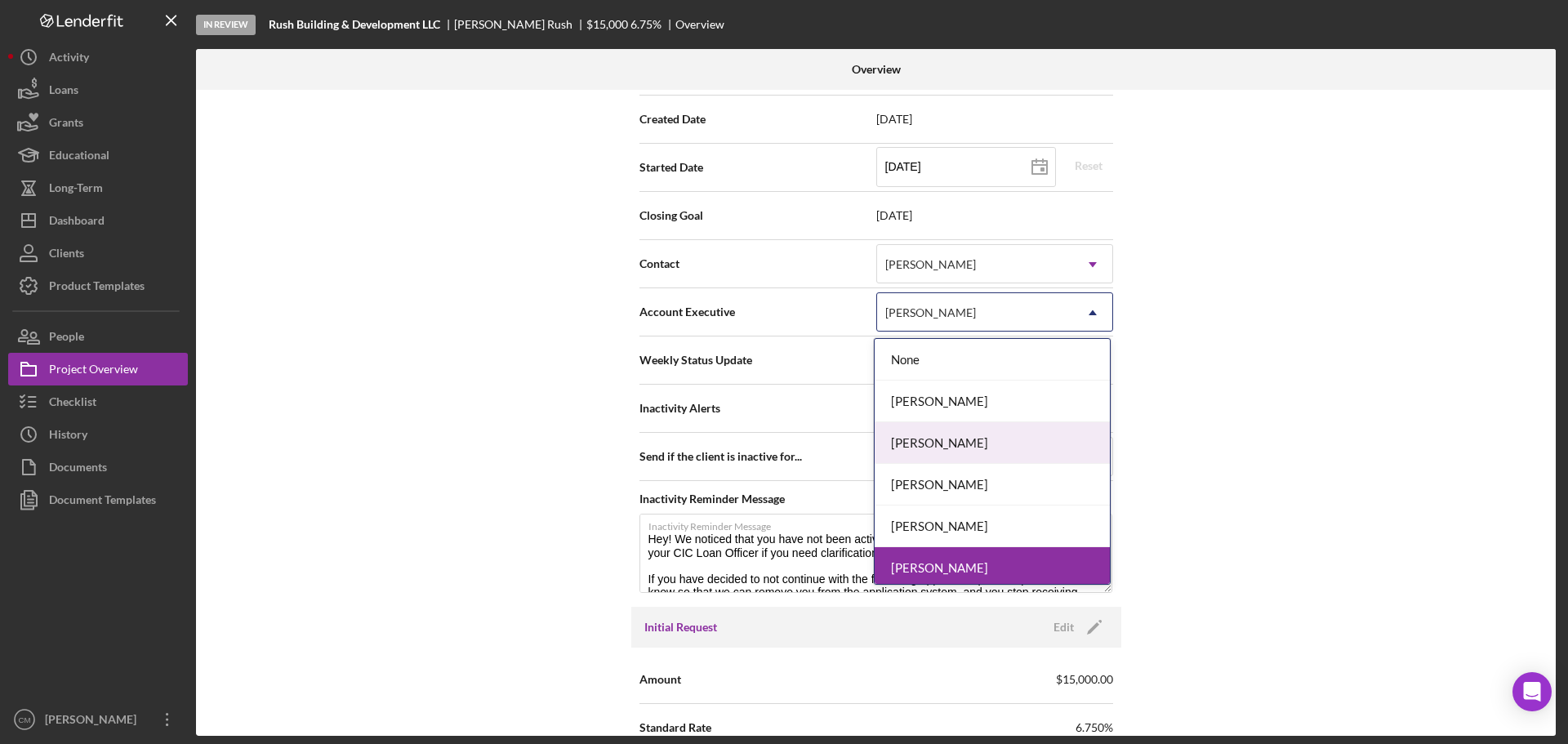
click at [1010, 447] on div "[PERSON_NAME]" at bounding box center [992, 442] width 235 height 42
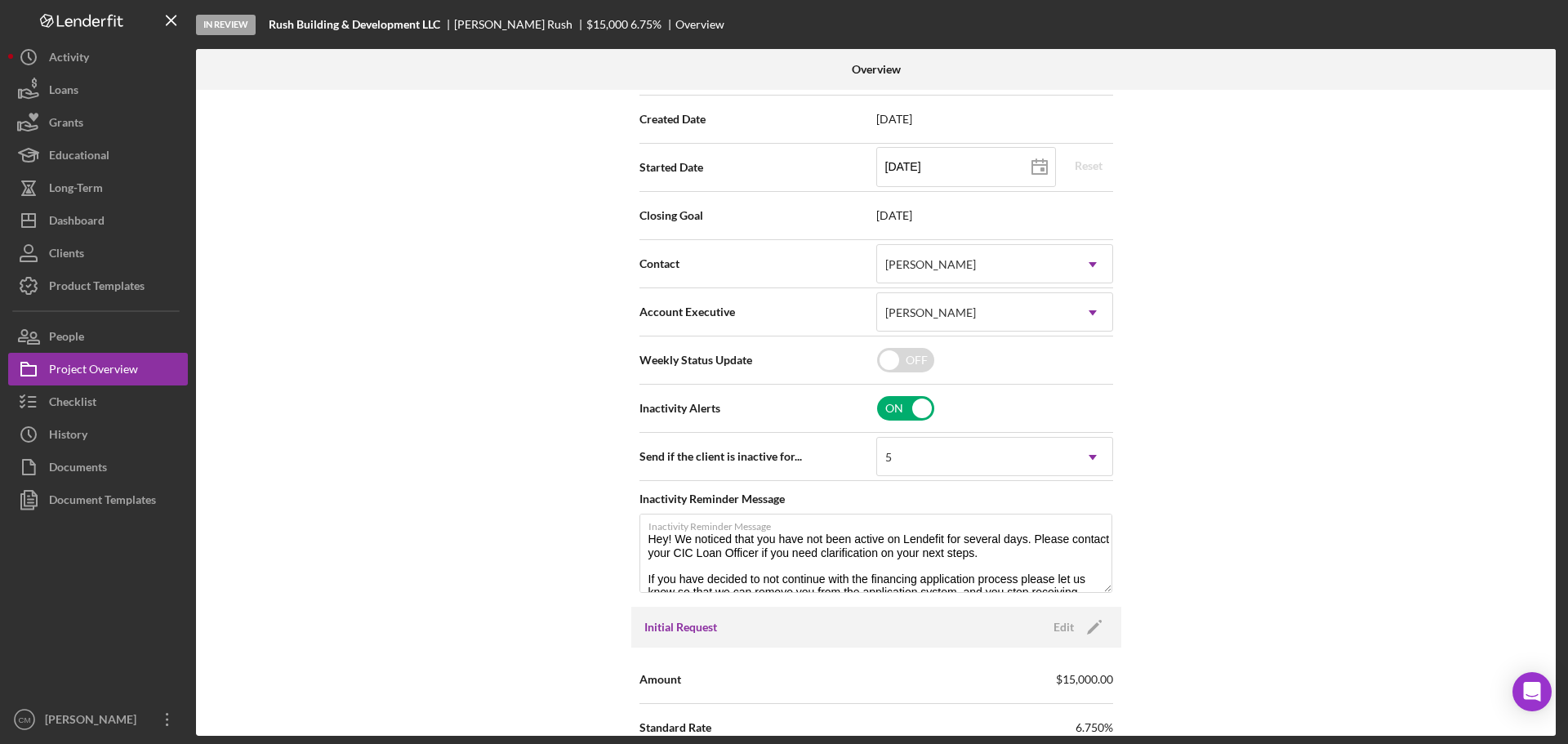
click at [1201, 429] on div "Internal Workflow Stage In Review Icon/Dropdown Arrow Archive (can unarchive la…" at bounding box center [876, 412] width 1360 height 646
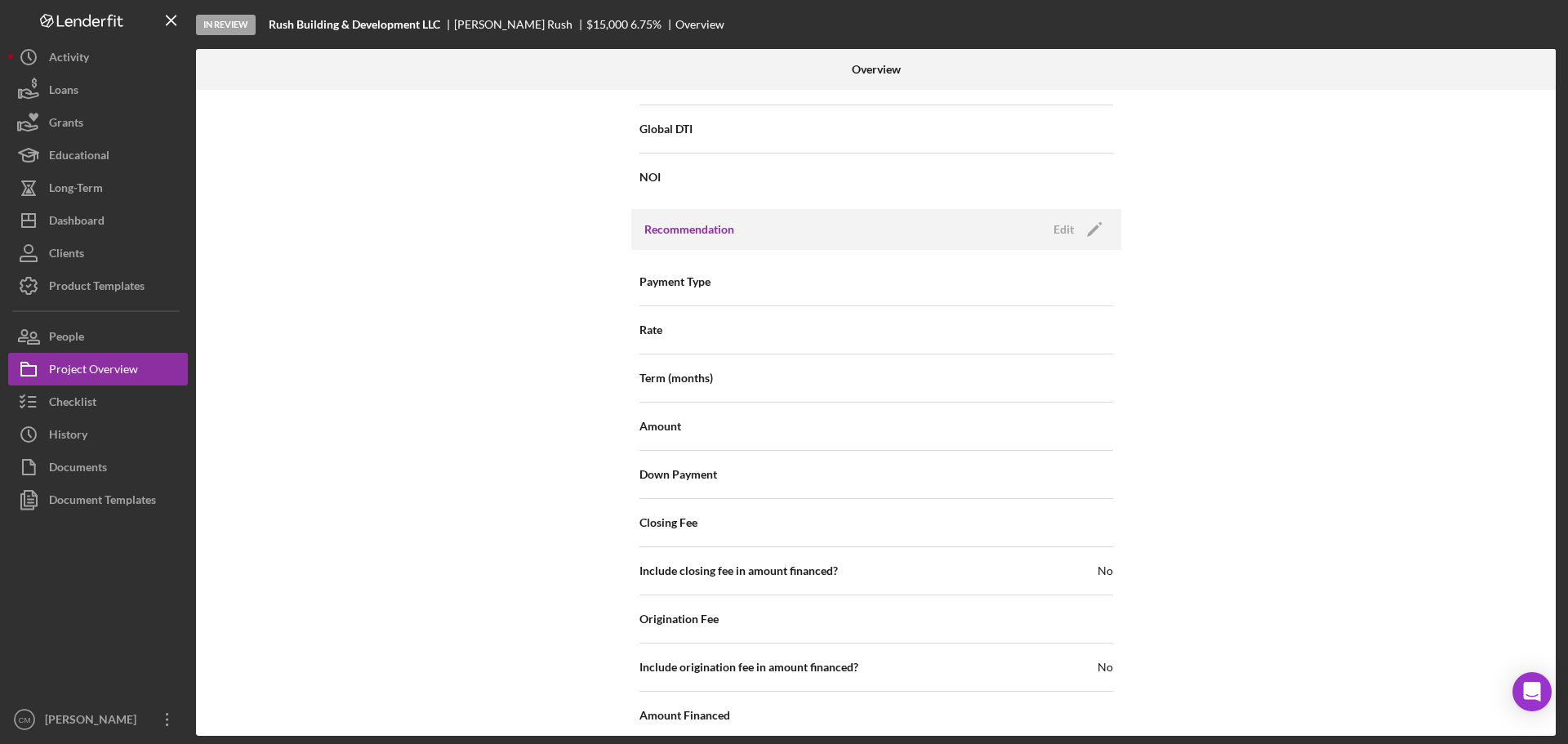
scroll to position [1520, 0]
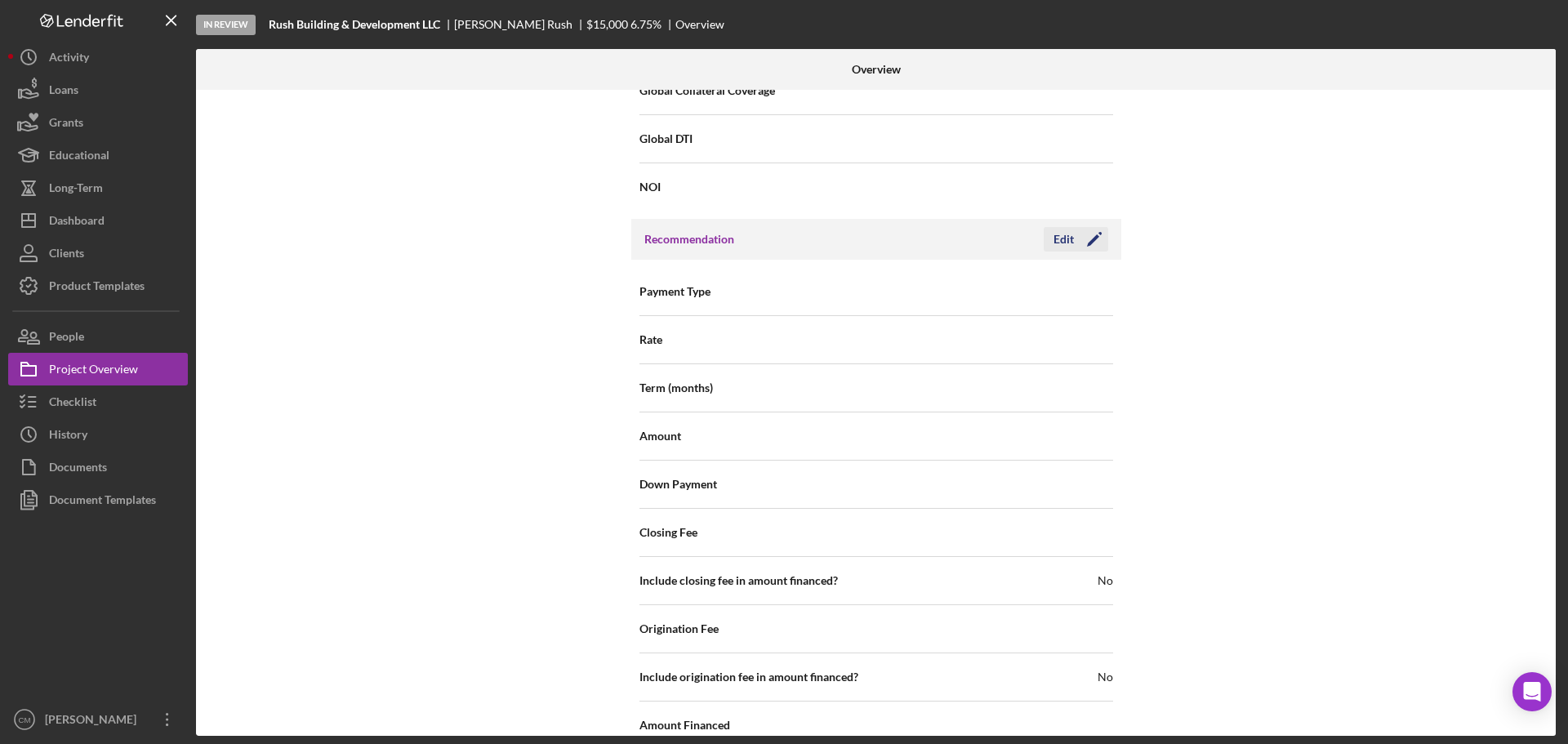
click at [1079, 239] on icon "Icon/Edit" at bounding box center [1095, 239] width 41 height 41
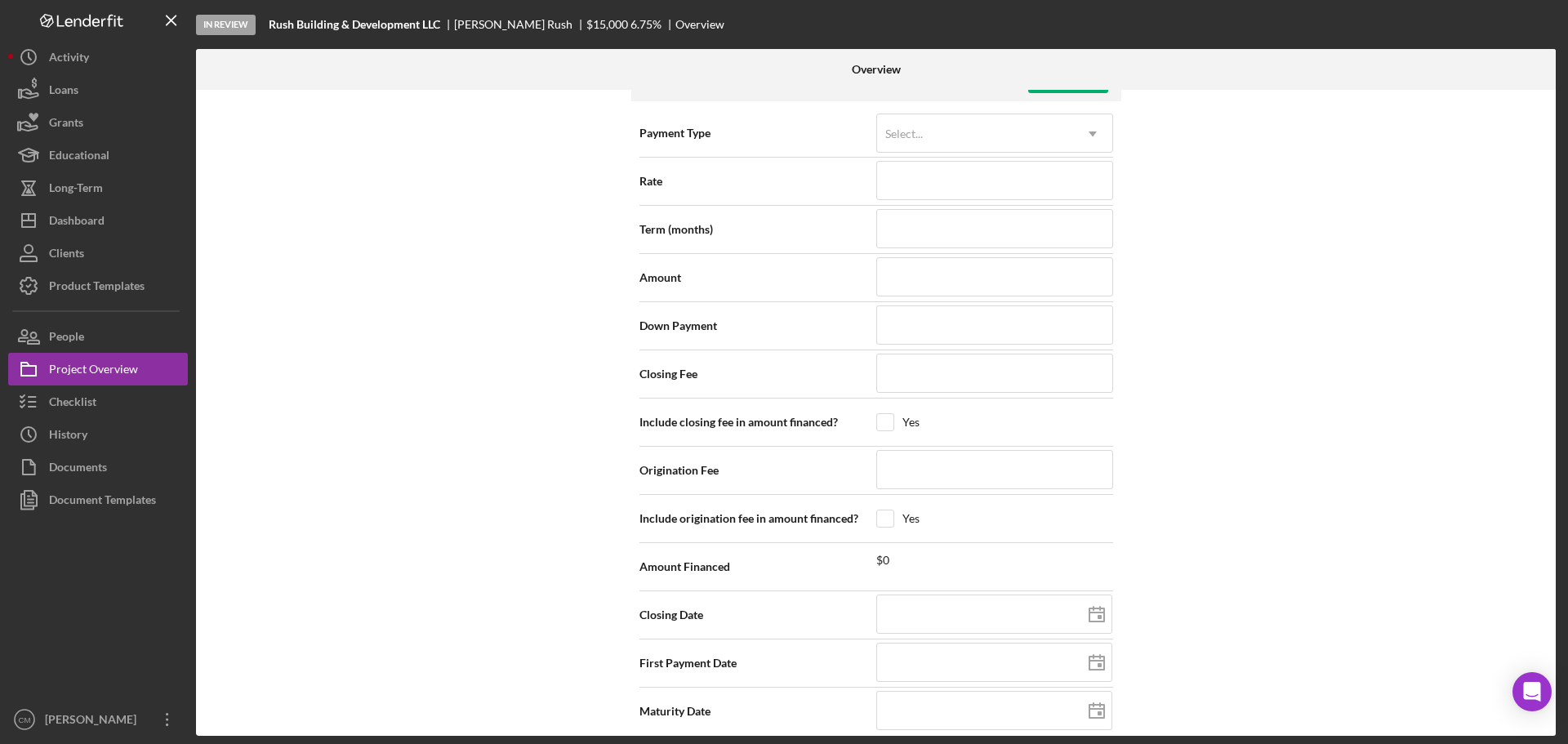
scroll to position [1847, 0]
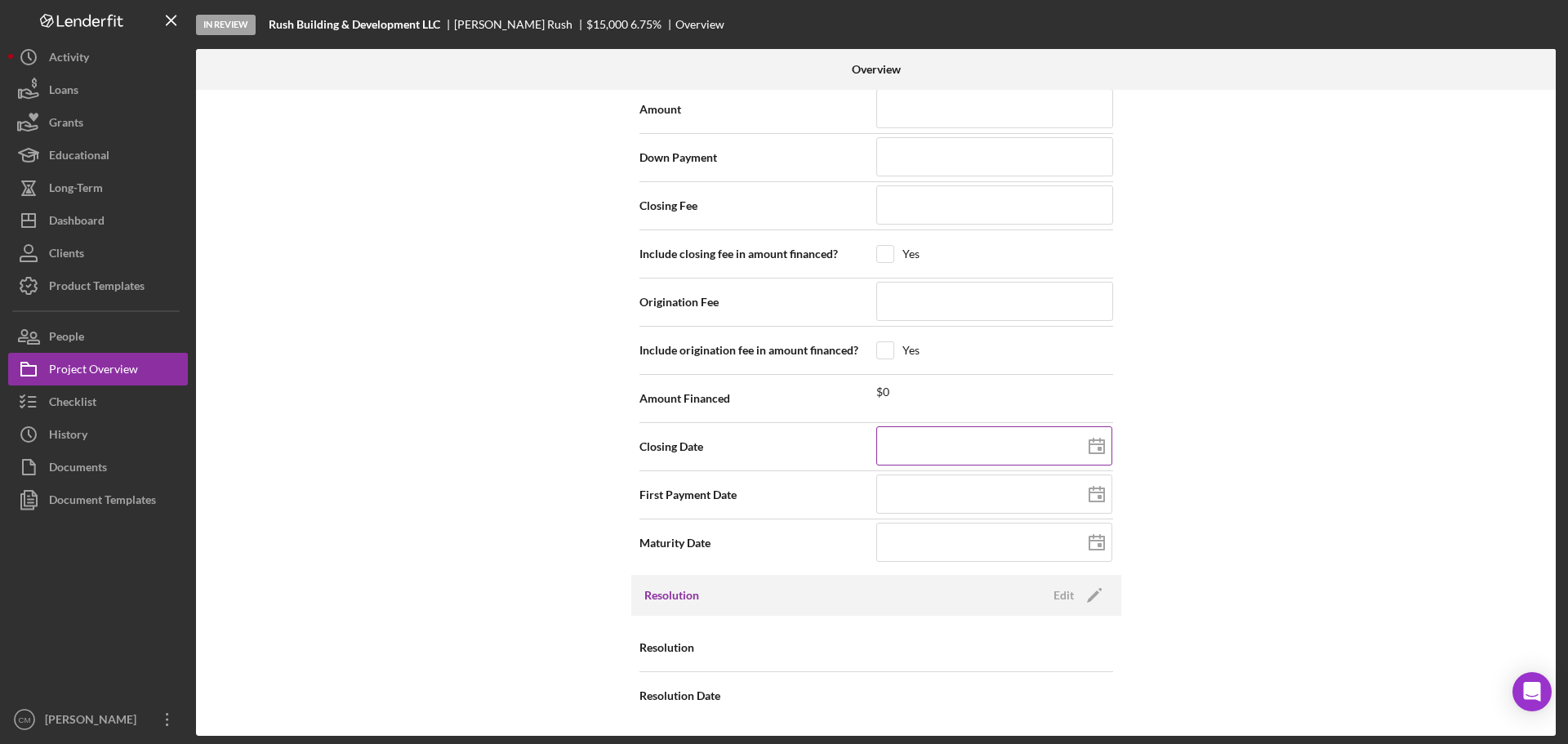
click at [1102, 449] on icon at bounding box center [1097, 447] width 41 height 41
type input "[DATE]"
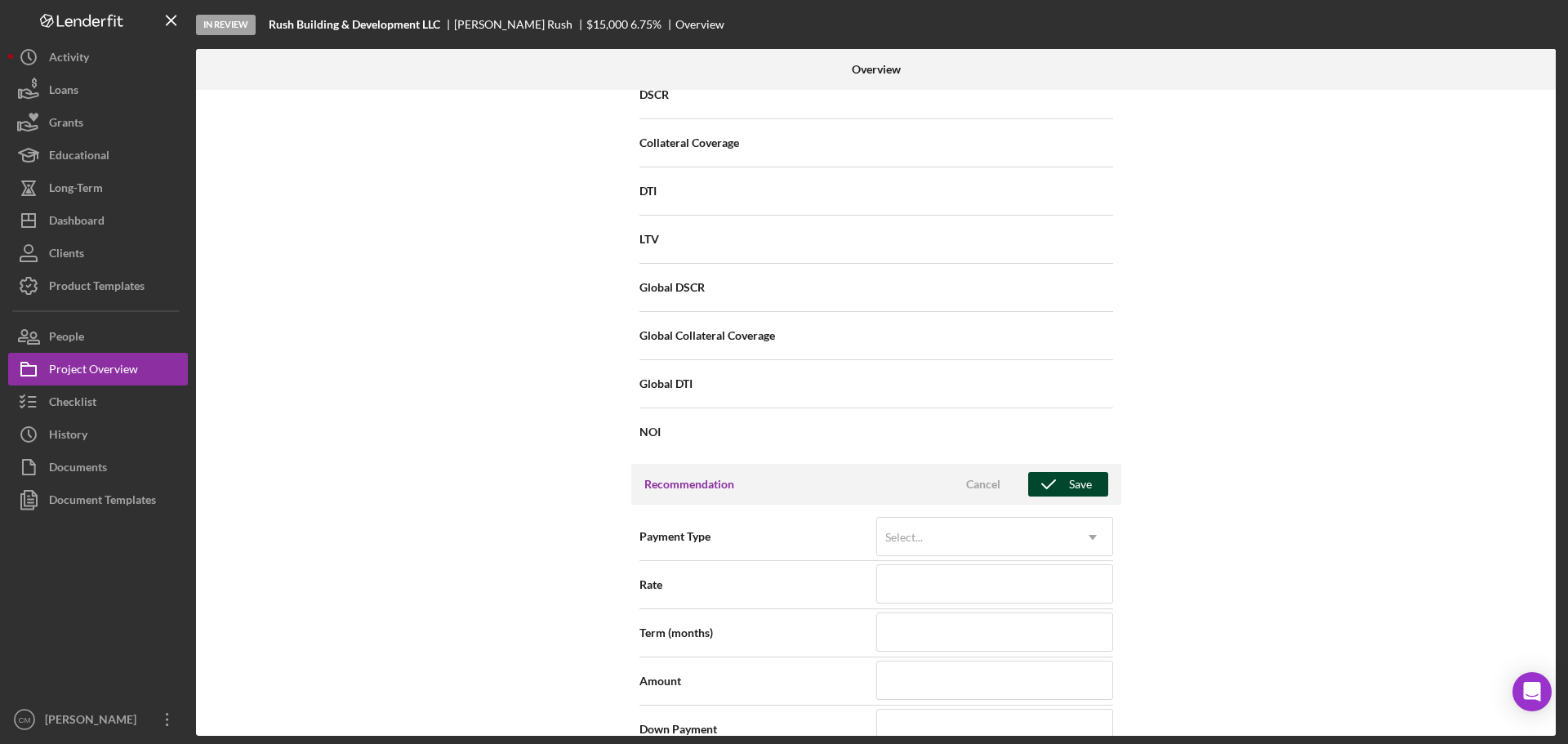
click at [1045, 489] on icon "button" at bounding box center [1049, 484] width 41 height 41
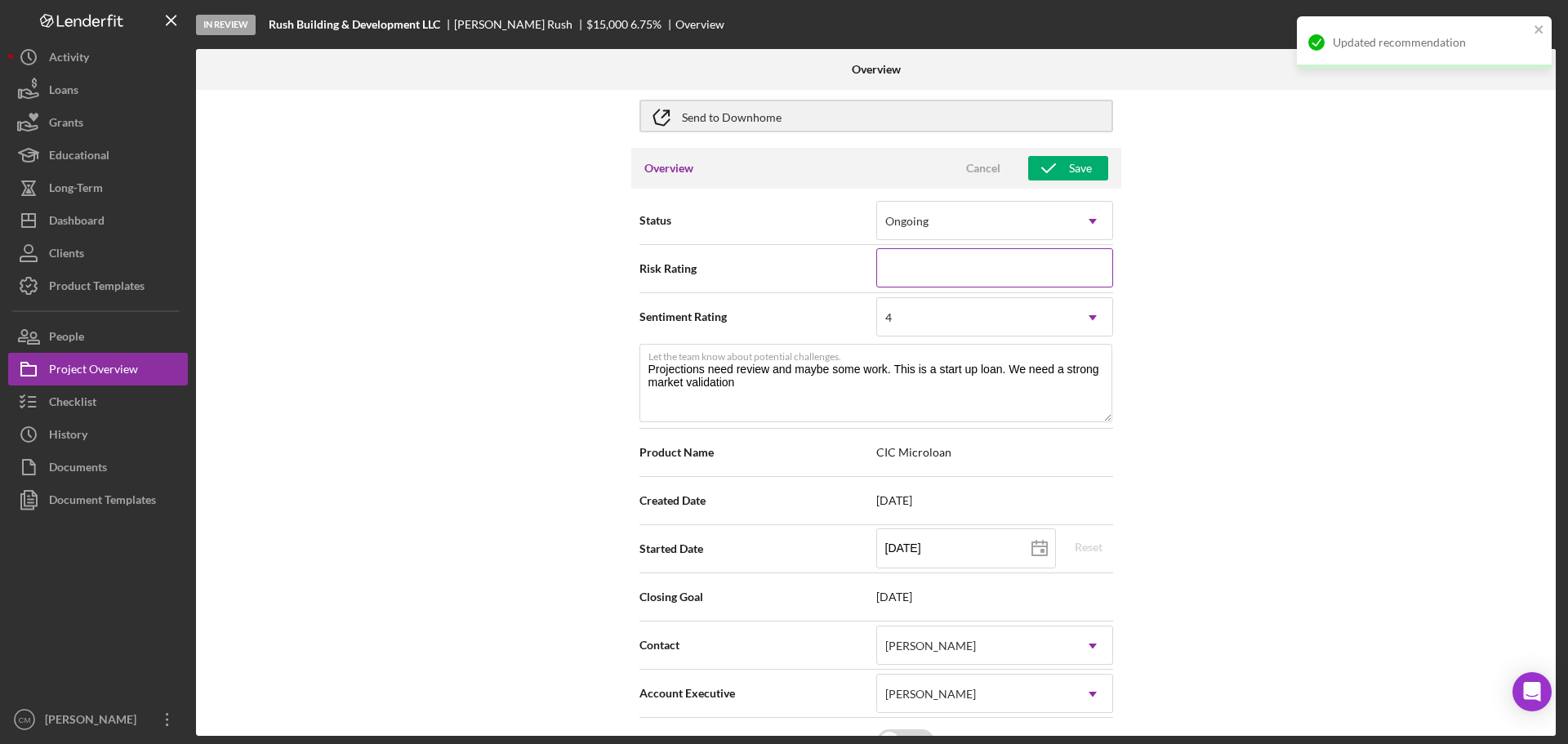
scroll to position [0, 0]
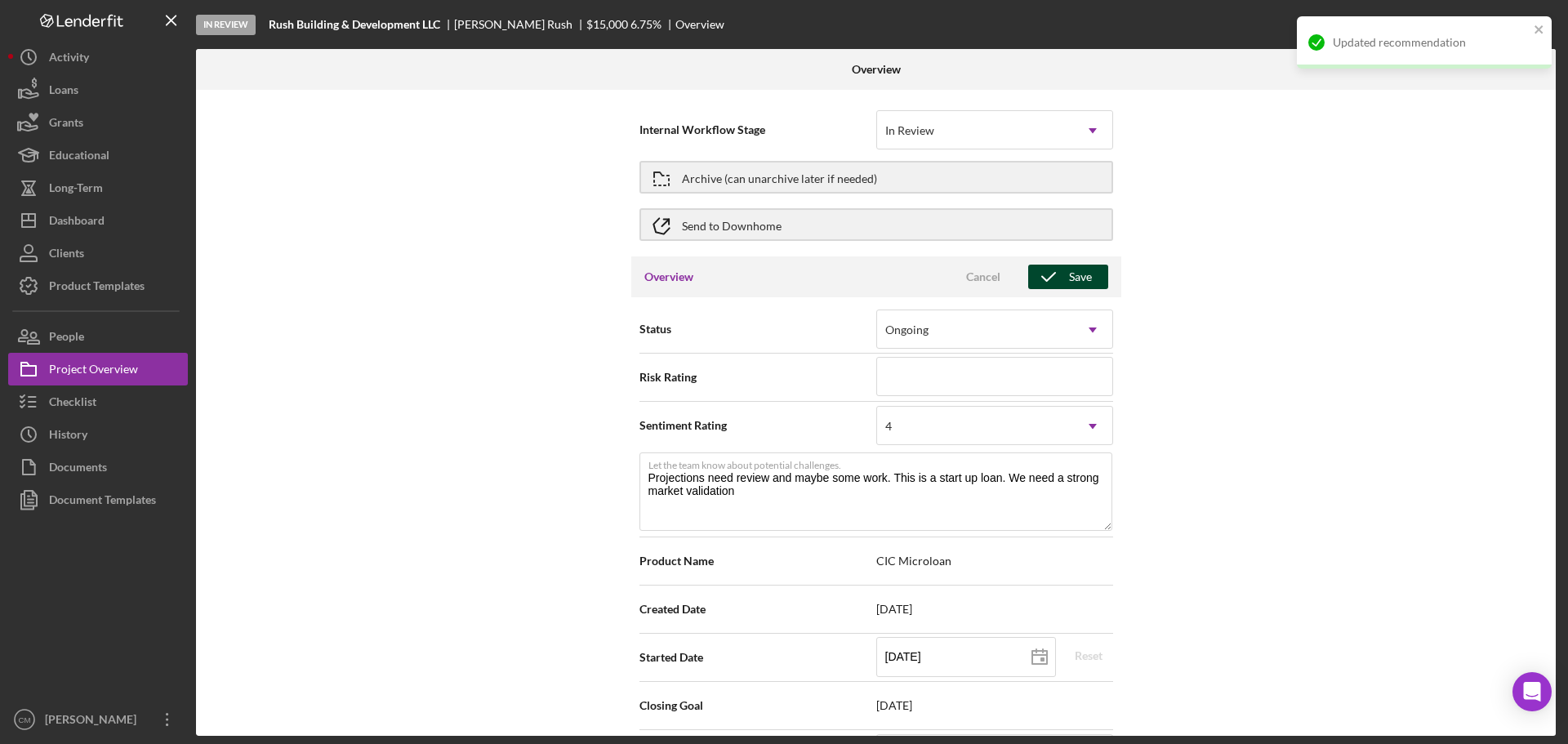
click at [1077, 275] on div "Save" at bounding box center [1080, 276] width 23 height 25
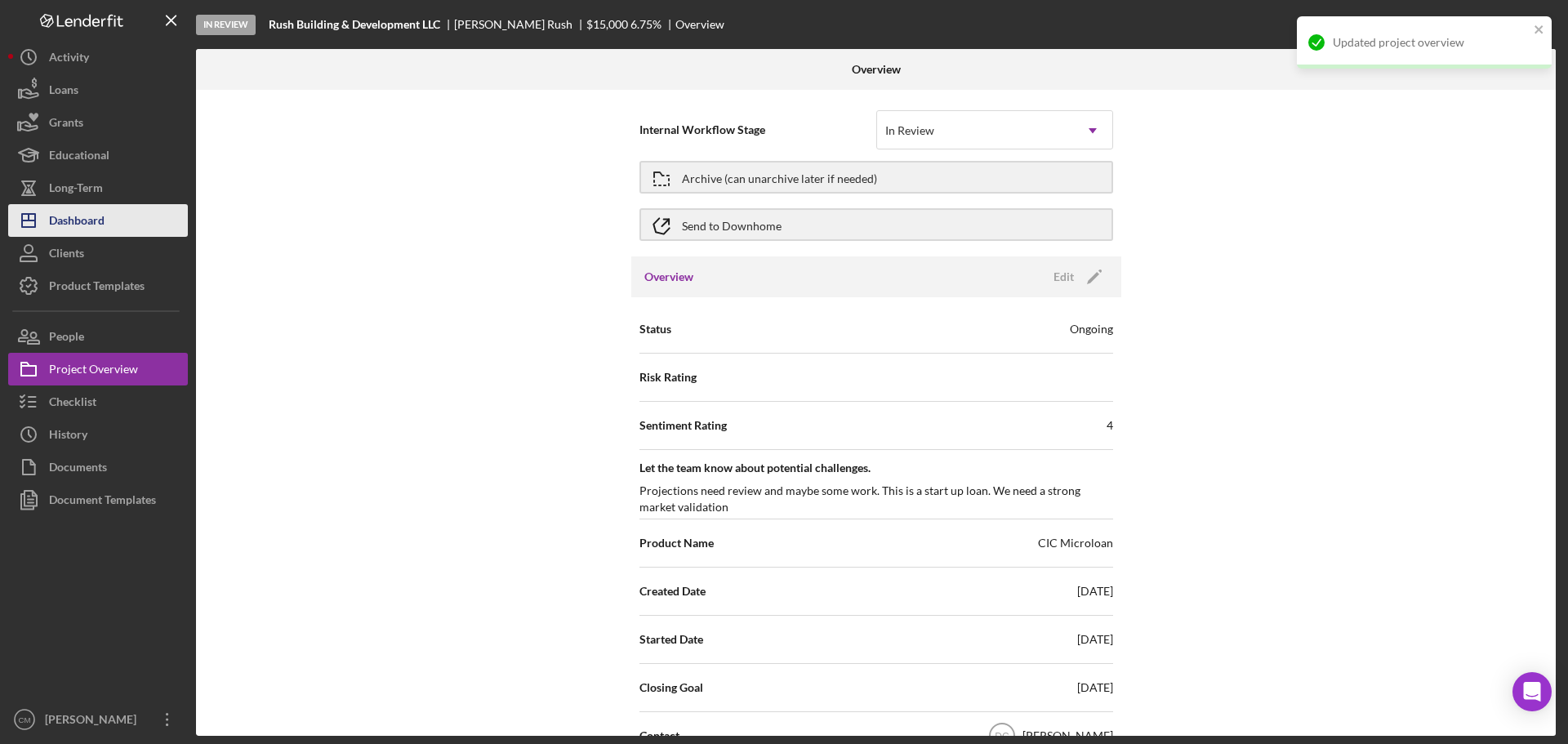
click at [88, 216] on div "Dashboard" at bounding box center [76, 222] width 55 height 37
